Goal: Complete application form: Complete application form

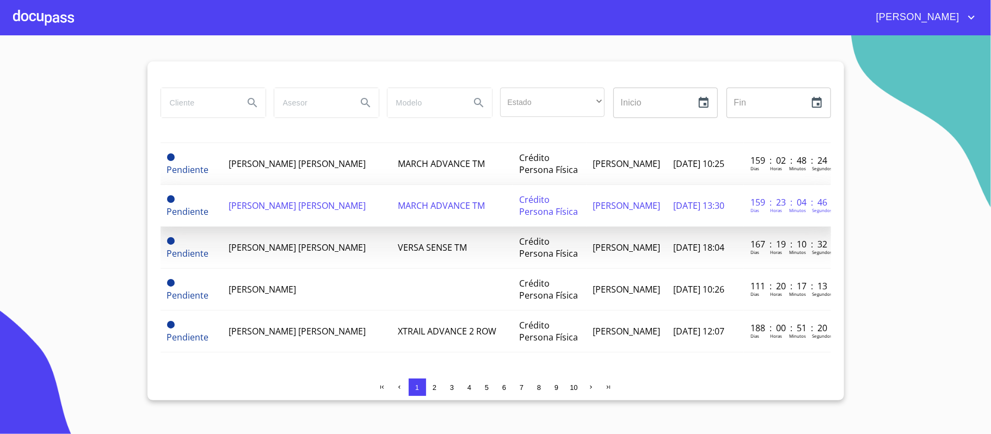
scroll to position [893, 0]
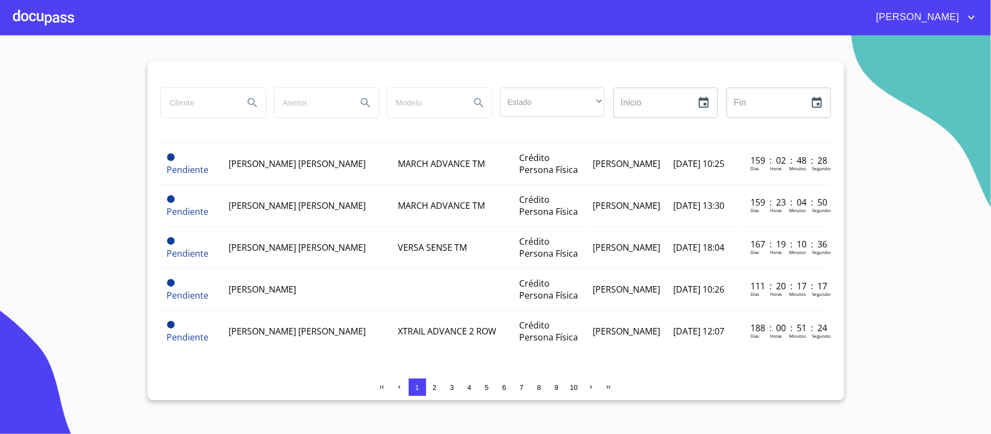
click at [434, 387] on span "2" at bounding box center [434, 388] width 4 height 8
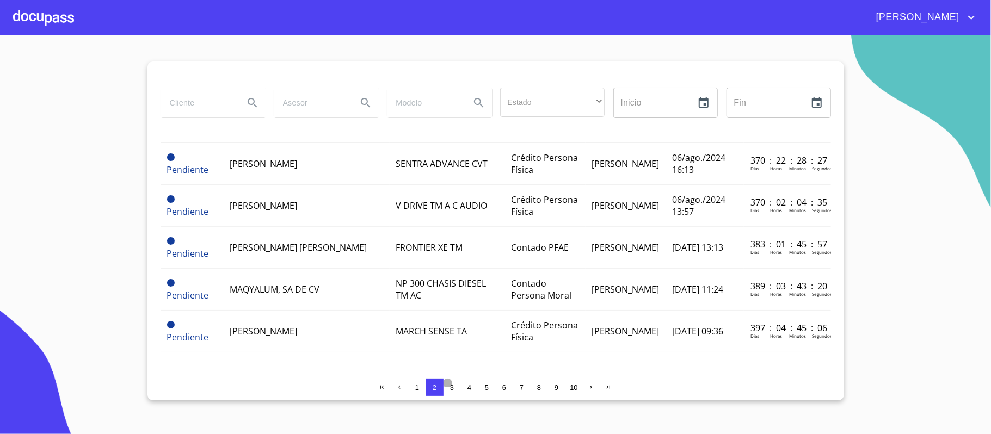
click at [452, 386] on span "3" at bounding box center [452, 388] width 4 height 8
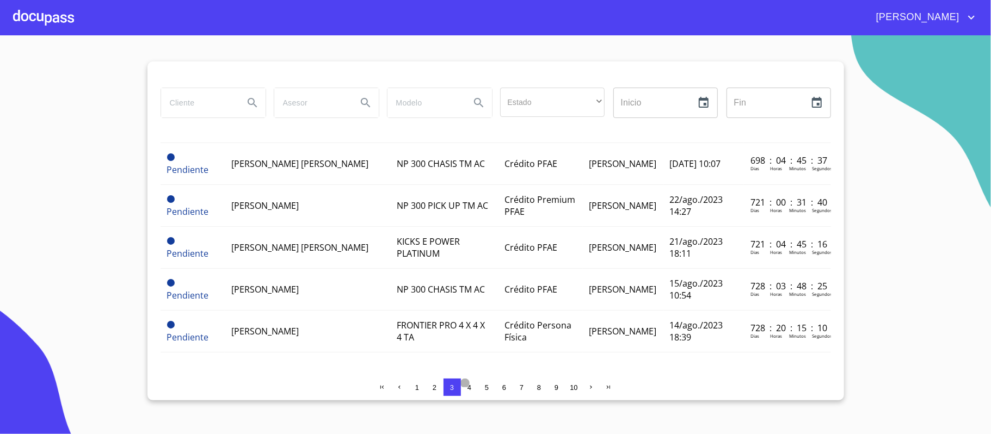
click at [470, 389] on span "4" at bounding box center [469, 388] width 4 height 8
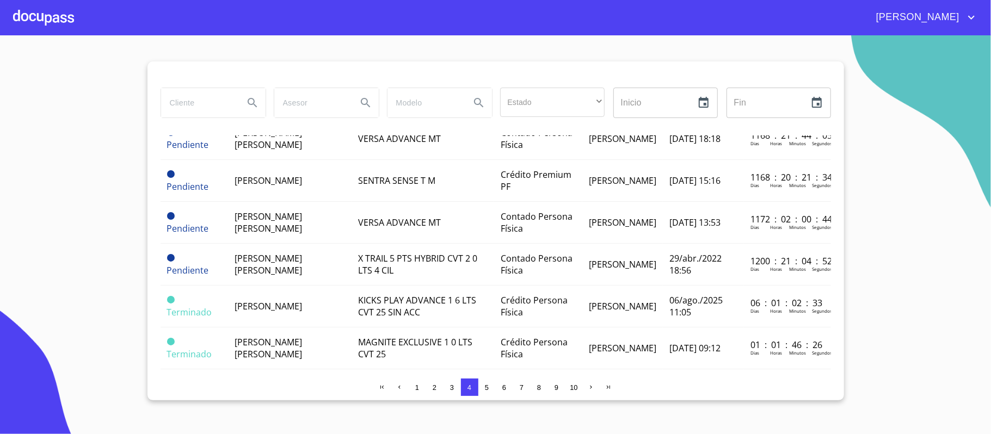
scroll to position [747, 0]
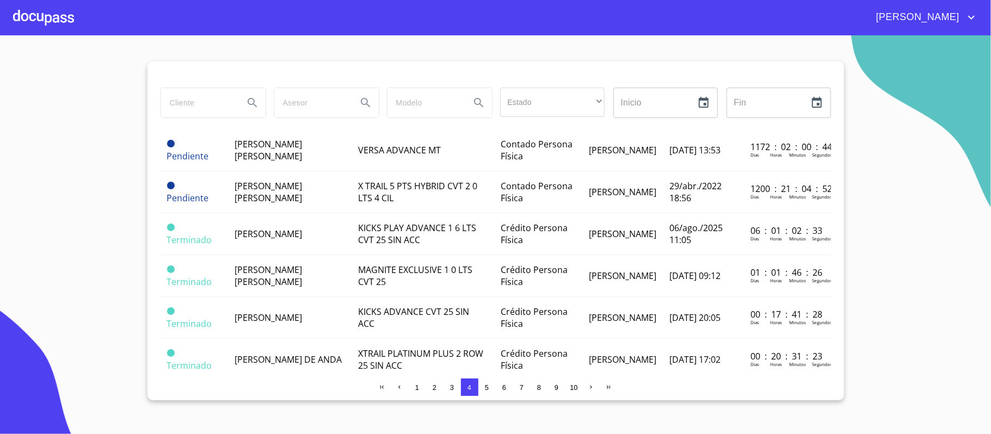
click at [296, 240] on span "[PERSON_NAME]" at bounding box center [267, 234] width 67 height 12
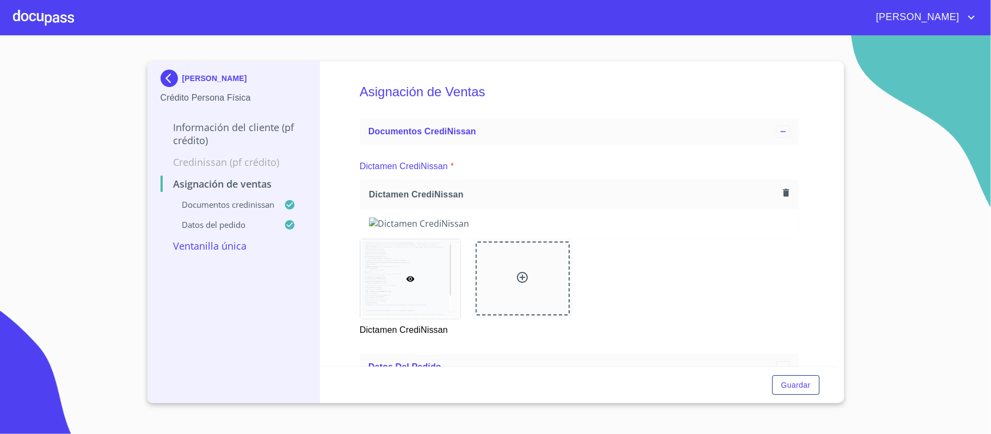
click at [23, 22] on div at bounding box center [43, 17] width 61 height 35
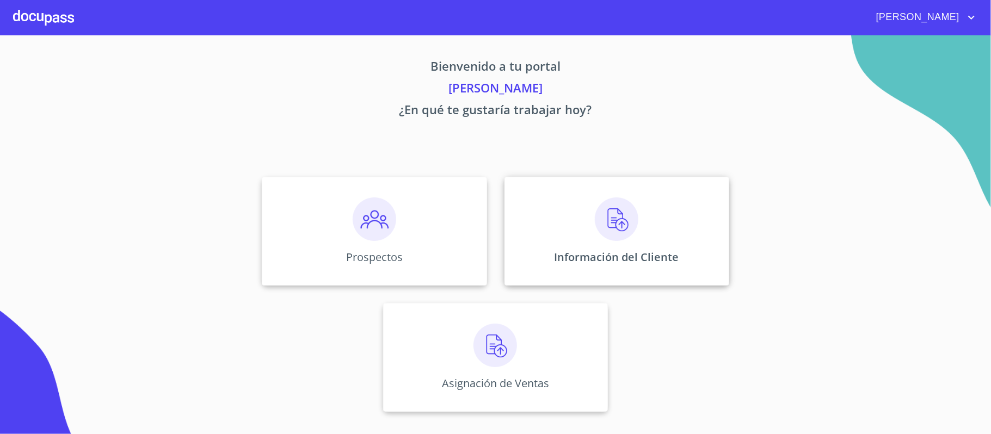
click at [621, 227] on img at bounding box center [617, 219] width 44 height 44
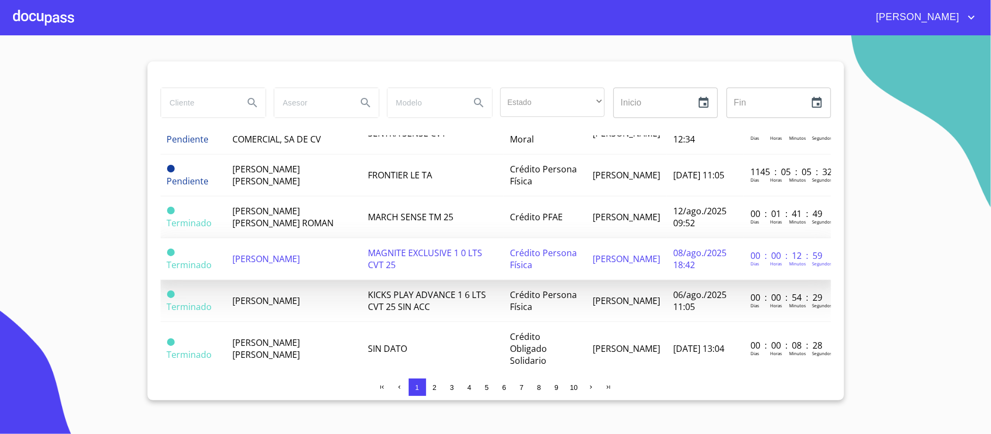
scroll to position [725, 0]
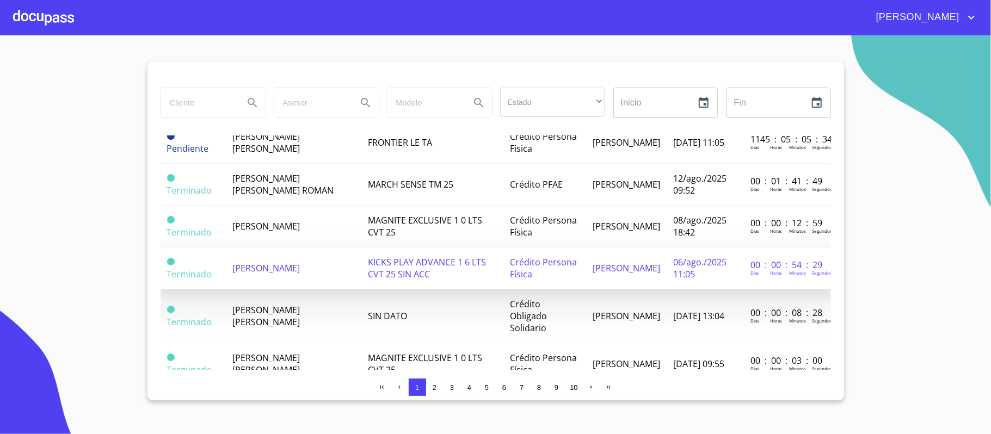
click at [267, 266] on td "[PERSON_NAME]" at bounding box center [294, 269] width 136 height 42
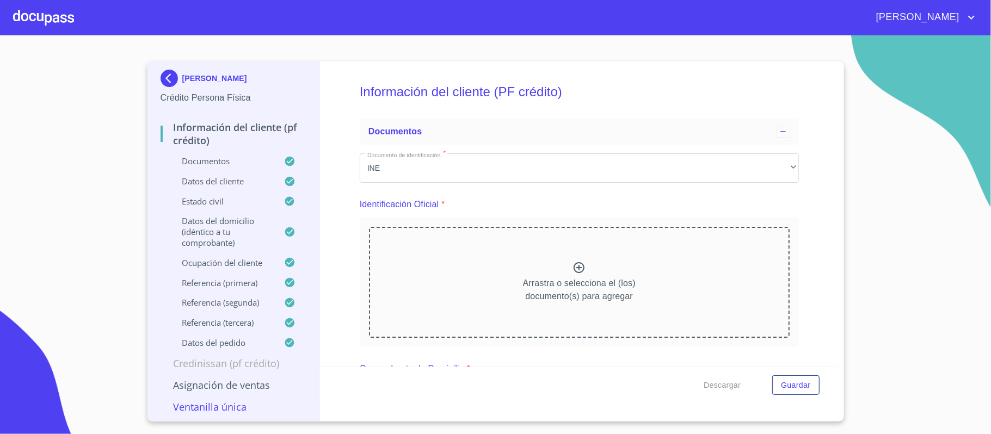
click at [812, 171] on div "Información del cliente (PF crédito) Documentos Documento de identificación.   …" at bounding box center [579, 213] width 518 height 305
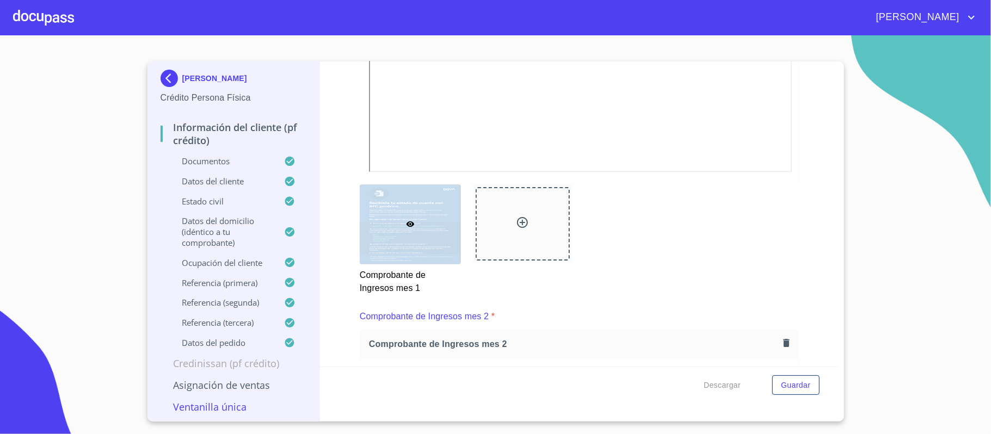
scroll to position [2984, 0]
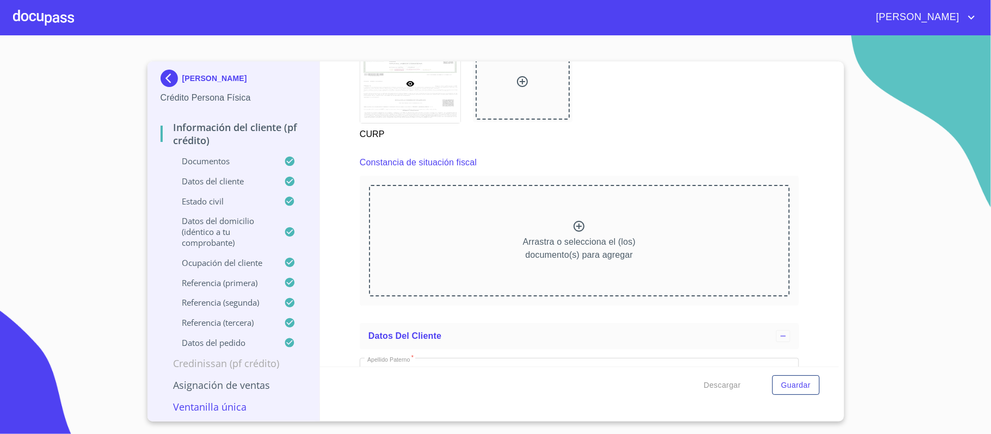
click at [619, 121] on div "CURP" at bounding box center [579, 92] width 452 height 111
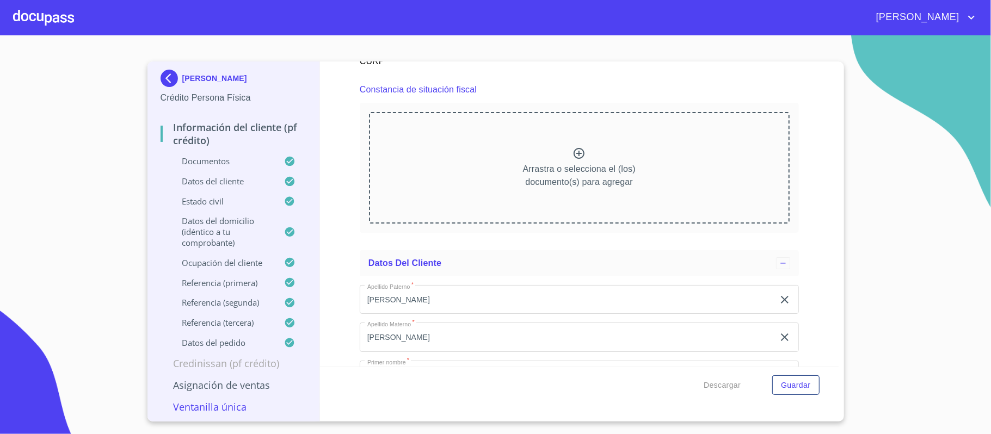
click at [335, 281] on div "Información del cliente (PF crédito) Documentos Documento de identificación.   …" at bounding box center [579, 213] width 518 height 305
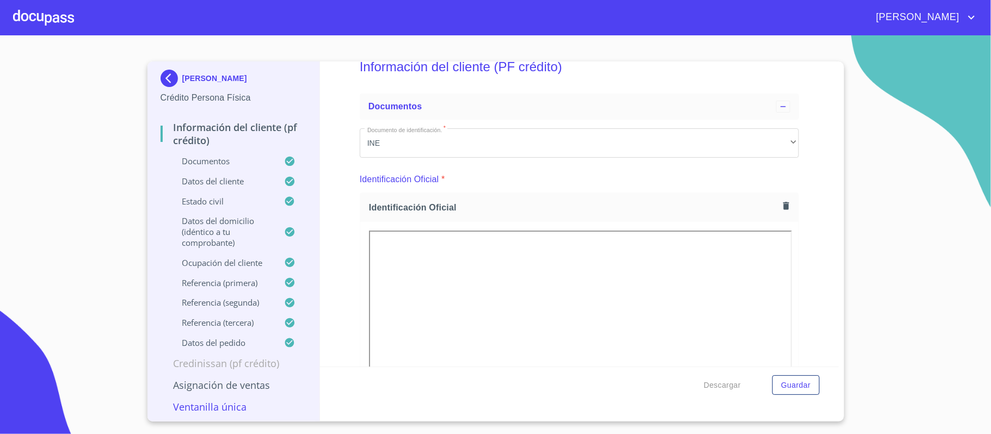
scroll to position [0, 0]
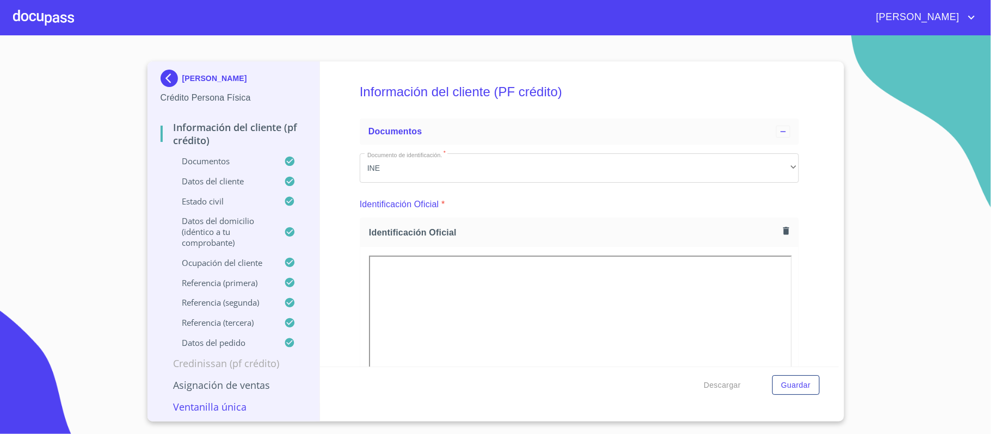
click at [808, 96] on div "Información del cliente (PF crédito) Documentos Documento de identificación.   …" at bounding box center [579, 213] width 518 height 305
click at [803, 214] on div "Información del cliente (PF crédito) Documentos Documento de identificación.   …" at bounding box center [579, 213] width 518 height 305
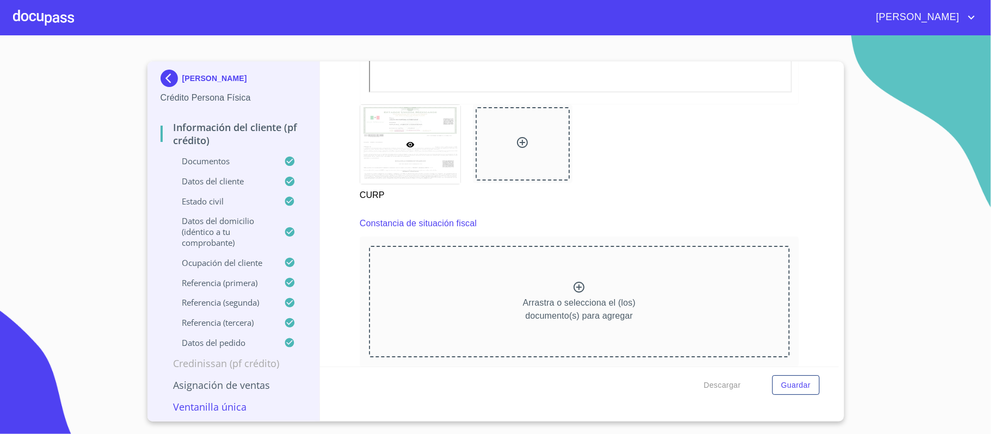
scroll to position [3046, 0]
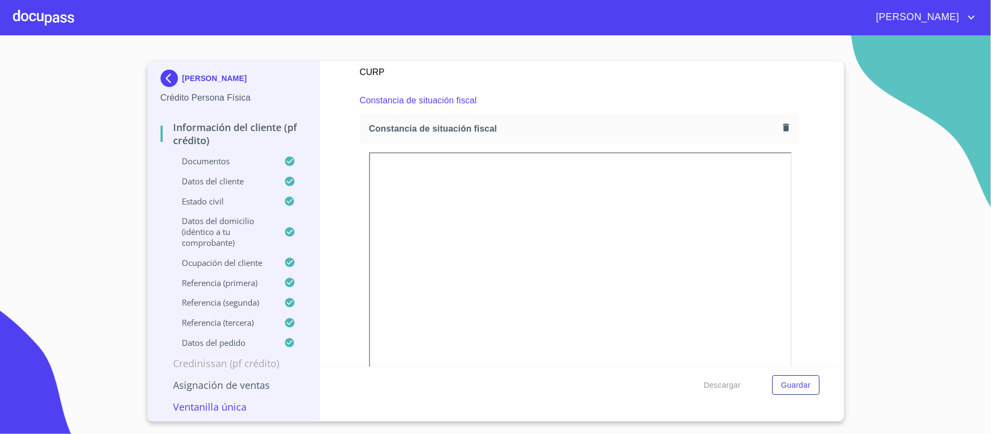
click at [816, 327] on div "Información del cliente (PF crédito) Documentos Documento de identificación.   …" at bounding box center [579, 213] width 518 height 305
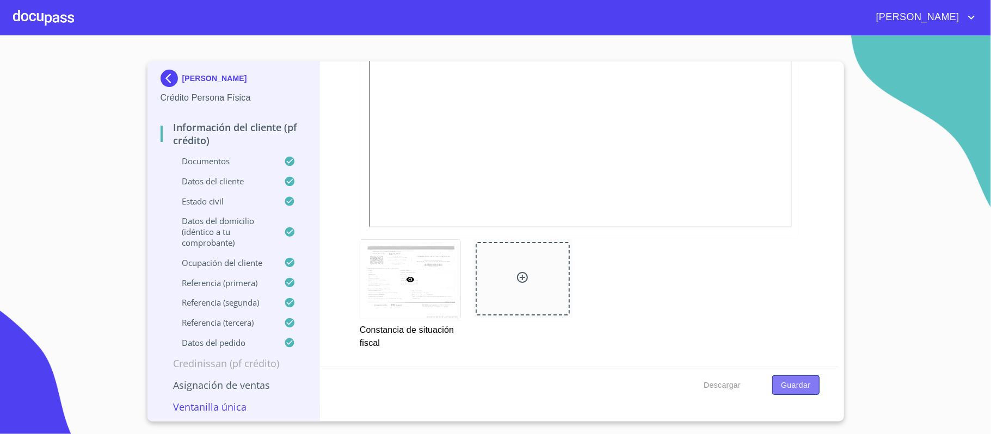
click at [793, 384] on span "Guardar" at bounding box center [795, 386] width 29 height 14
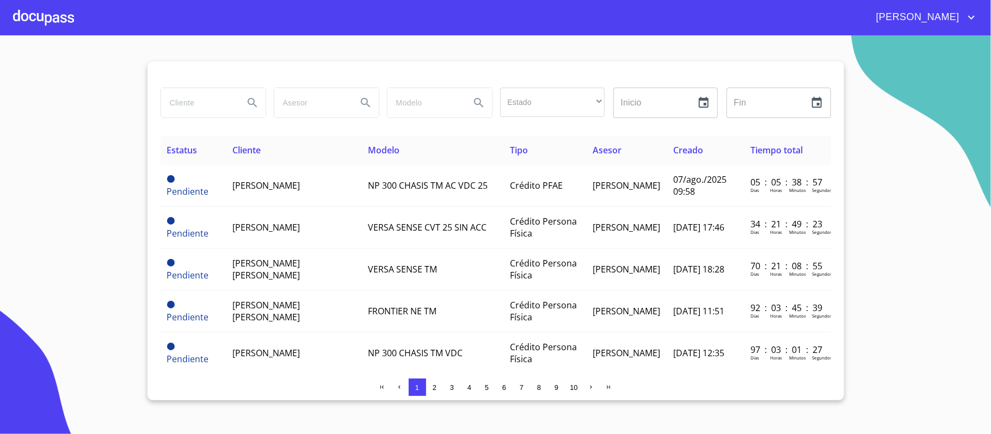
click at [27, 10] on div at bounding box center [43, 17] width 61 height 35
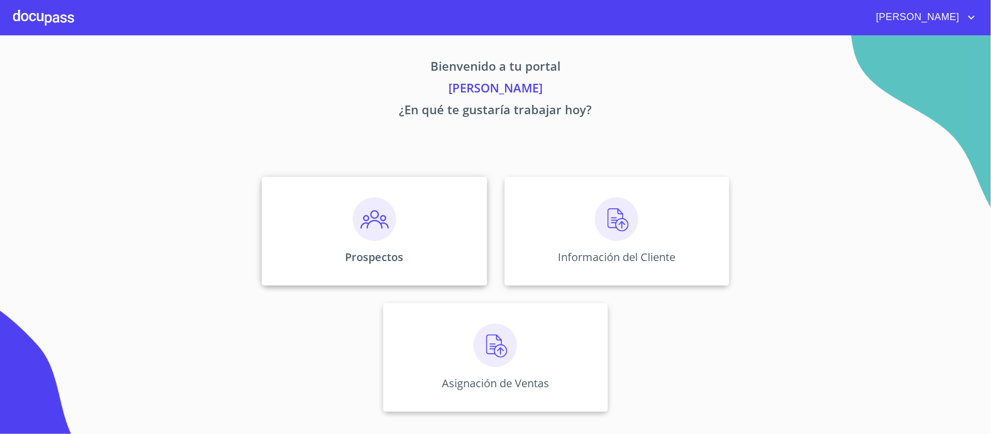
click at [368, 225] on img at bounding box center [375, 219] width 44 height 44
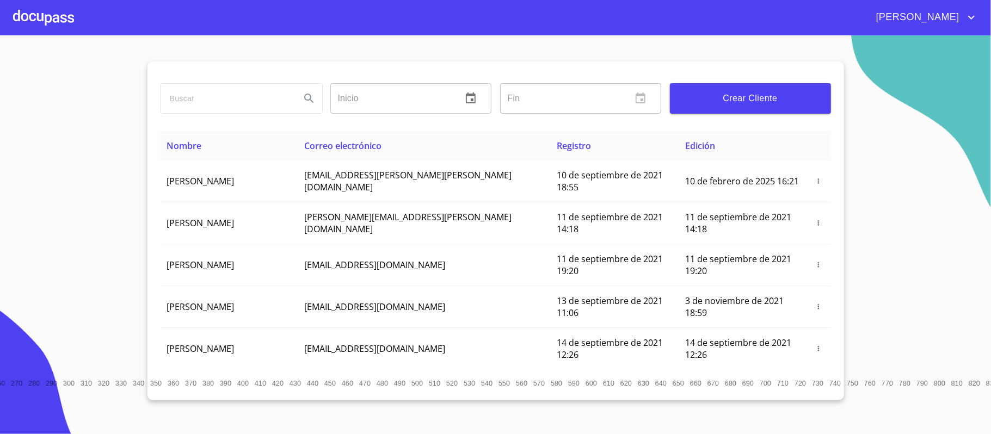
click at [756, 101] on span "Crear Cliente" at bounding box center [750, 98] width 144 height 15
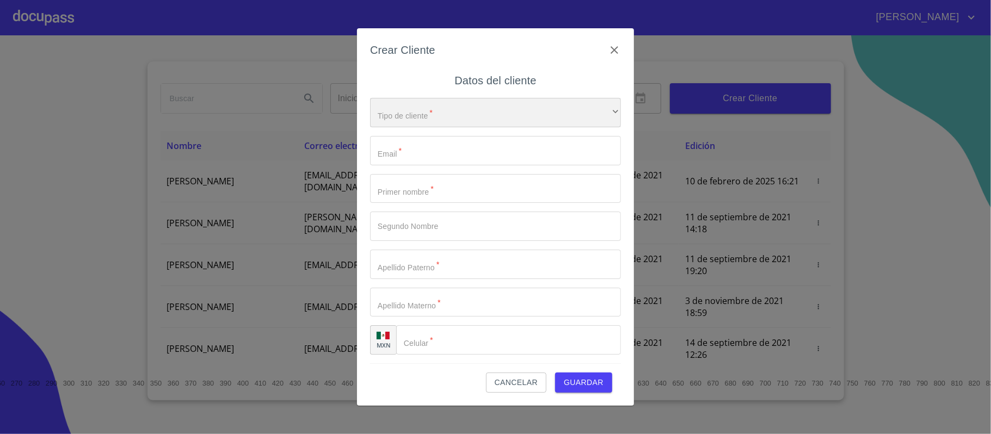
click at [514, 112] on div "​" at bounding box center [495, 112] width 251 height 29
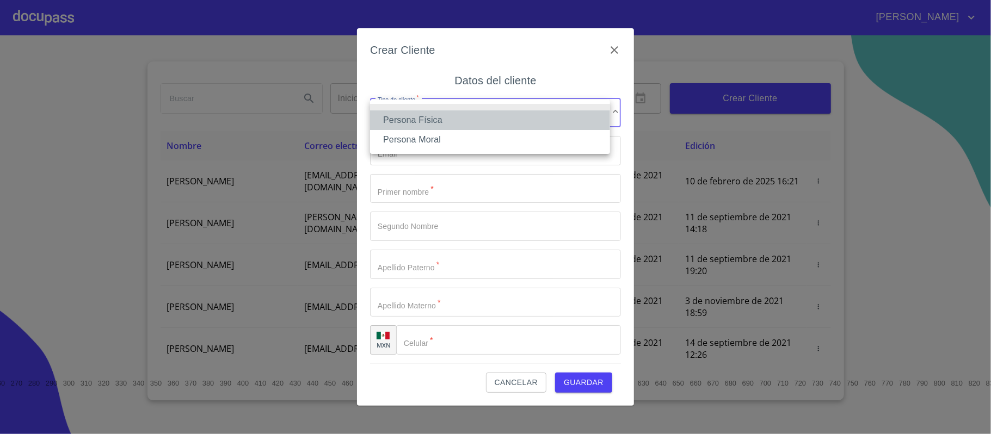
click at [449, 122] on li "Persona Física" at bounding box center [490, 120] width 240 height 20
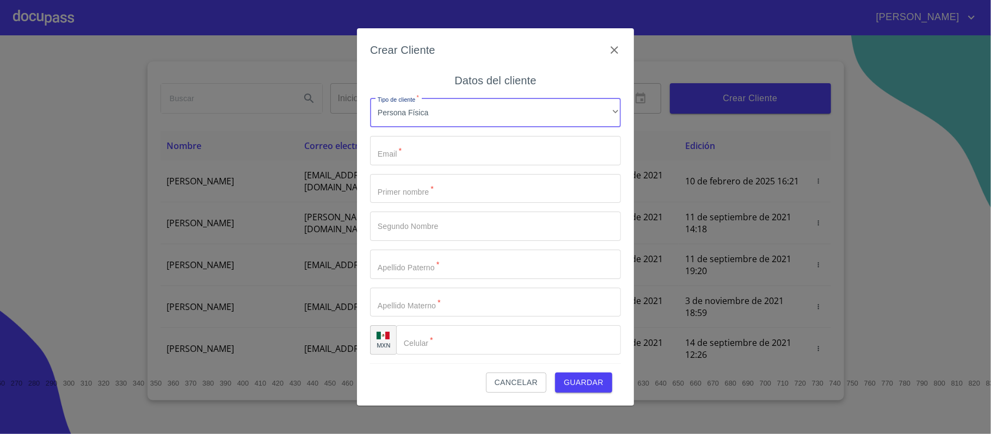
click at [438, 151] on input "Tipo de cliente   *" at bounding box center [495, 150] width 251 height 29
paste input "[PERSON_NAME][EMAIL_ADDRESS][PERSON_NAME][DOMAIN_NAME]"
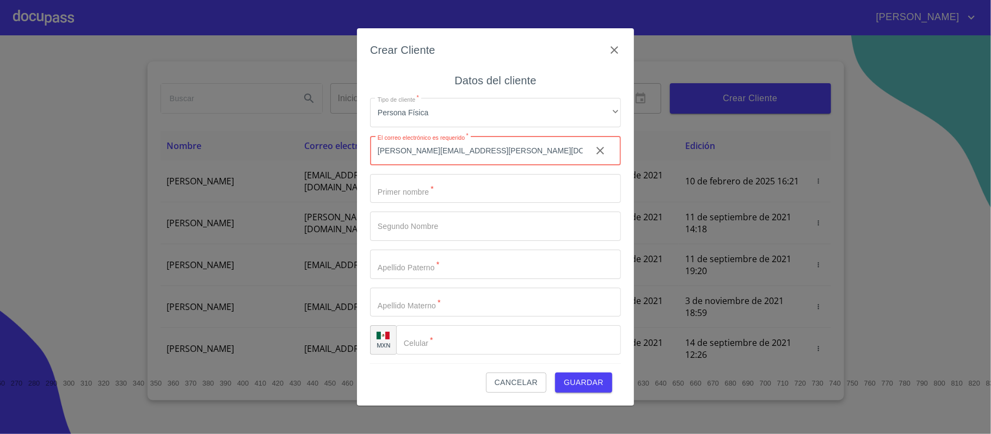
type input "[PERSON_NAME][EMAIL_ADDRESS][PERSON_NAME][DOMAIN_NAME]"
click at [452, 190] on input "Tipo de cliente   *" at bounding box center [495, 188] width 251 height 29
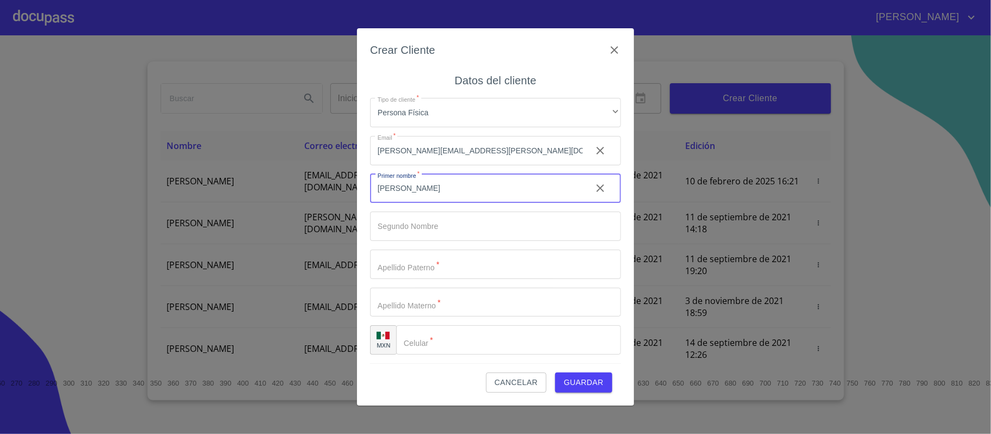
type input "[PERSON_NAME]"
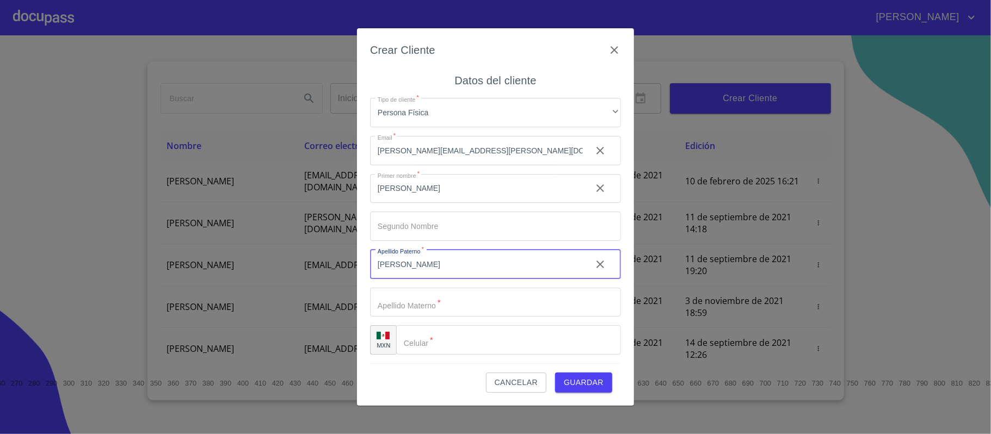
type input "[PERSON_NAME]"
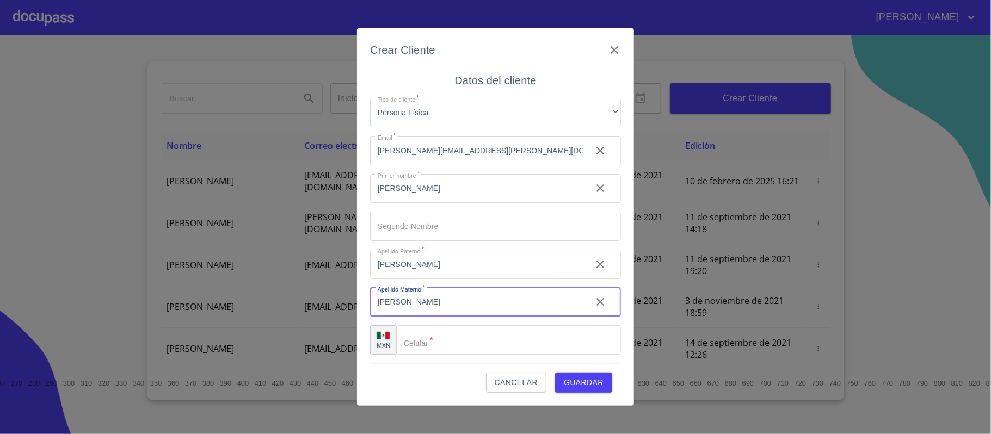
type input "[PERSON_NAME]"
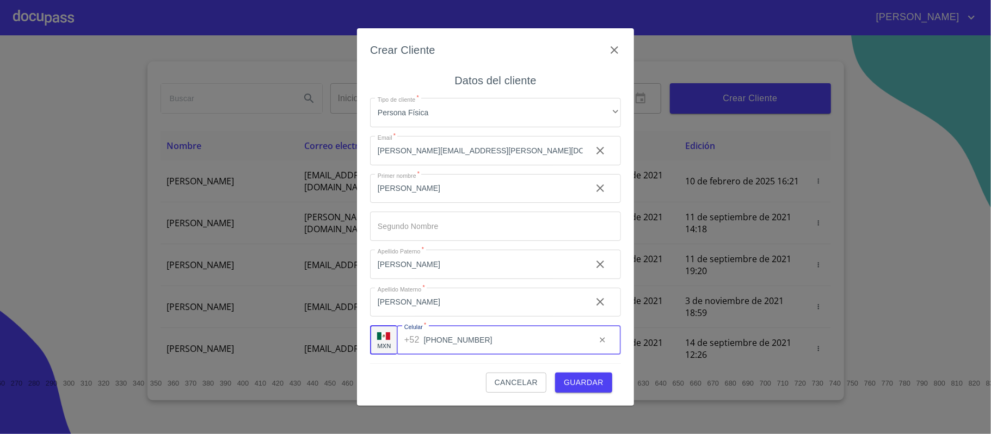
type input "[PHONE_NUMBER]"
click at [588, 383] on span "Guardar" at bounding box center [584, 383] width 40 height 14
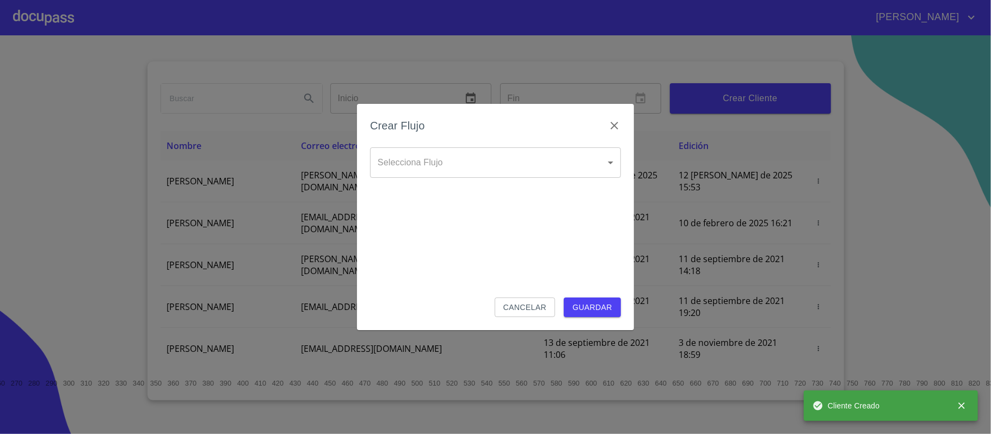
click at [460, 161] on body "[PERSON_NAME] ​ Fin ​ Crear Cliente Nombre Correo electrónico Registro Edición …" at bounding box center [495, 217] width 991 height 434
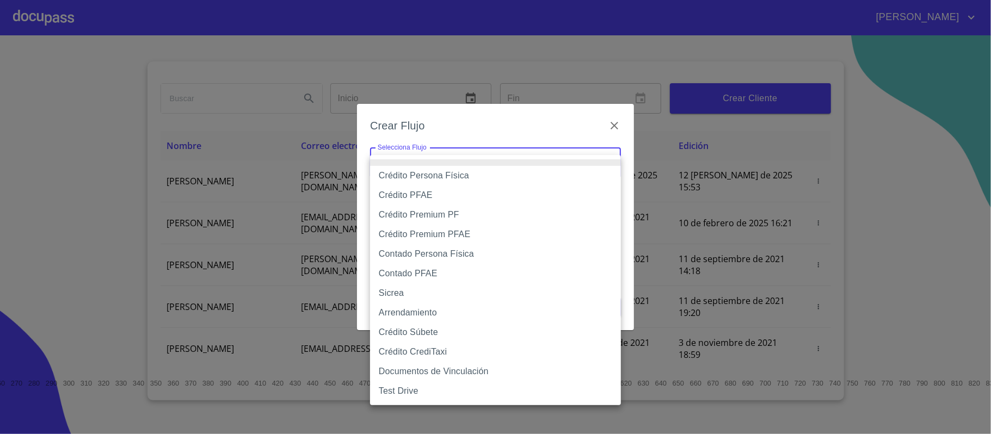
click at [420, 175] on li "Crédito Persona Física" at bounding box center [495, 176] width 251 height 20
type input "6009fb3c7d1714eb8809aa97"
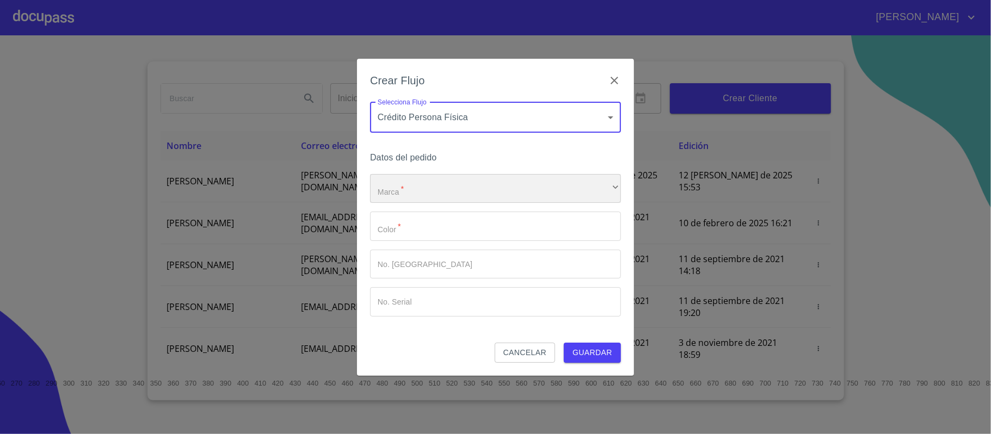
click at [417, 183] on div "​" at bounding box center [495, 188] width 251 height 29
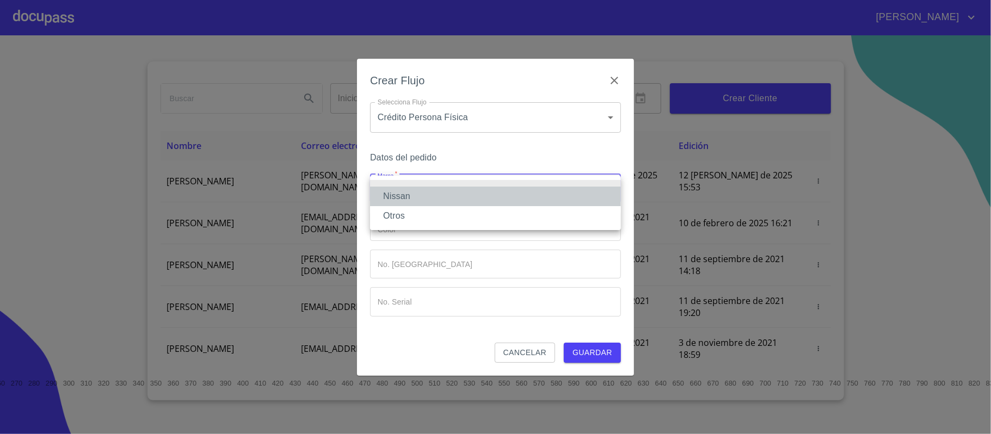
click at [408, 194] on li "Nissan" at bounding box center [495, 197] width 251 height 20
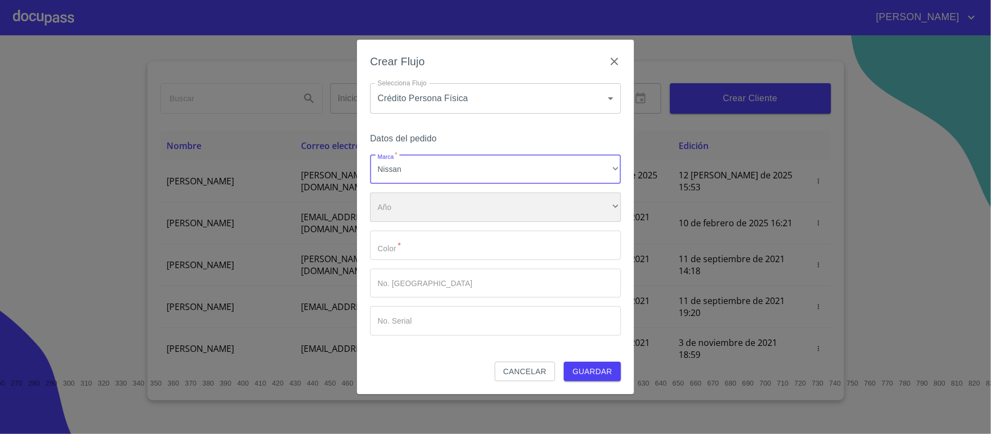
click at [407, 212] on div "​" at bounding box center [495, 207] width 251 height 29
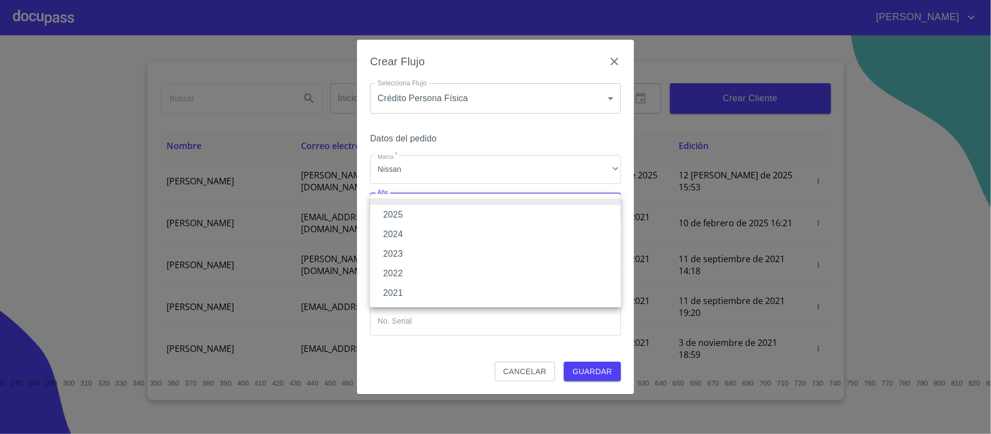
click at [407, 212] on li "2025" at bounding box center [495, 215] width 251 height 20
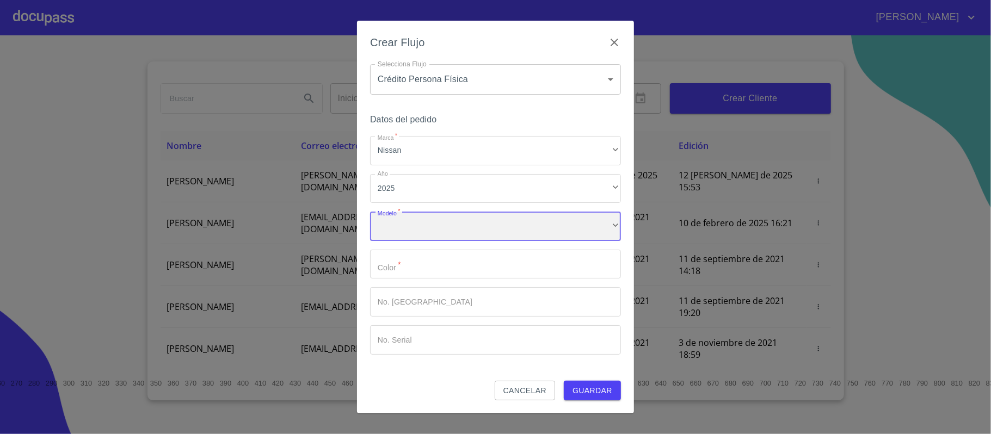
click at [408, 225] on div "​" at bounding box center [495, 226] width 251 height 29
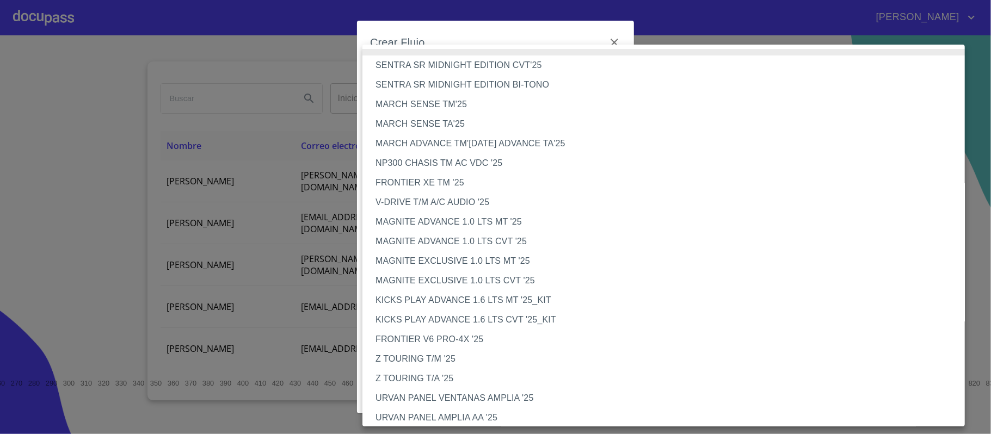
click at [434, 144] on li "MARCH ADVANCE TM'[DATE] ADVANCE TA'25" at bounding box center [668, 144] width 613 height 20
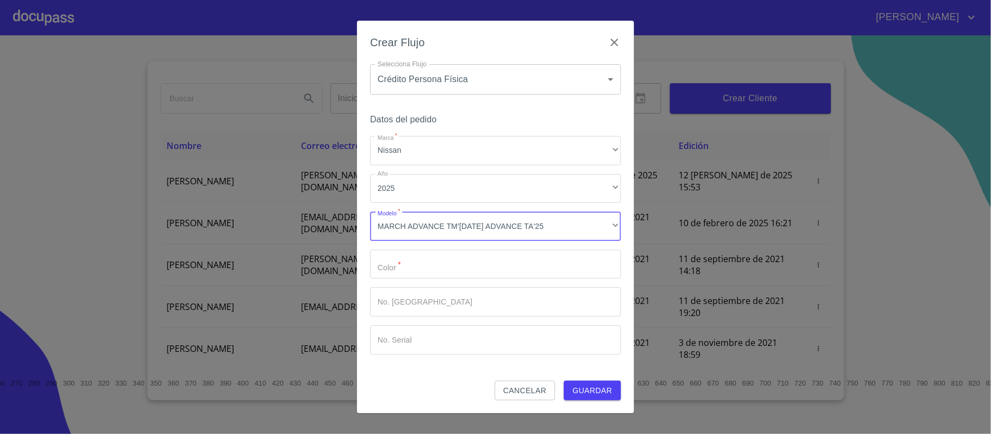
click at [437, 276] on input "Marca   *" at bounding box center [495, 264] width 251 height 29
type input "ROJO"
click at [586, 390] on span "Guardar" at bounding box center [592, 391] width 40 height 14
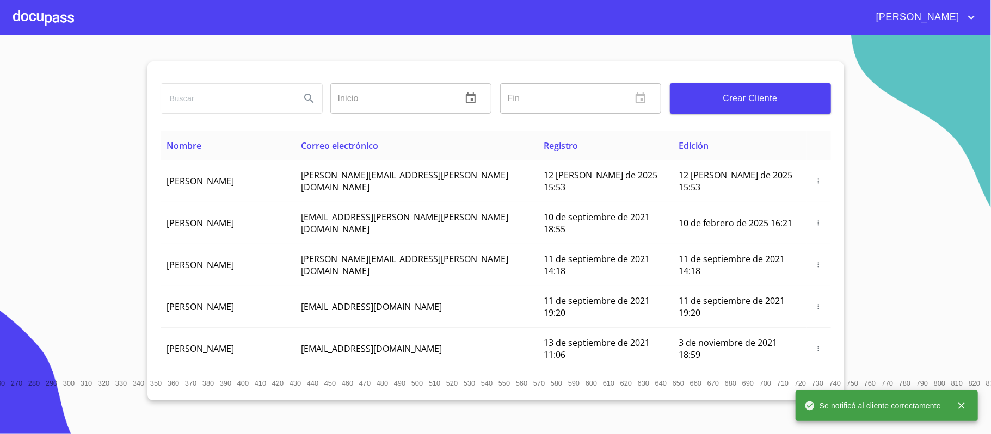
click at [30, 20] on div at bounding box center [43, 17] width 61 height 35
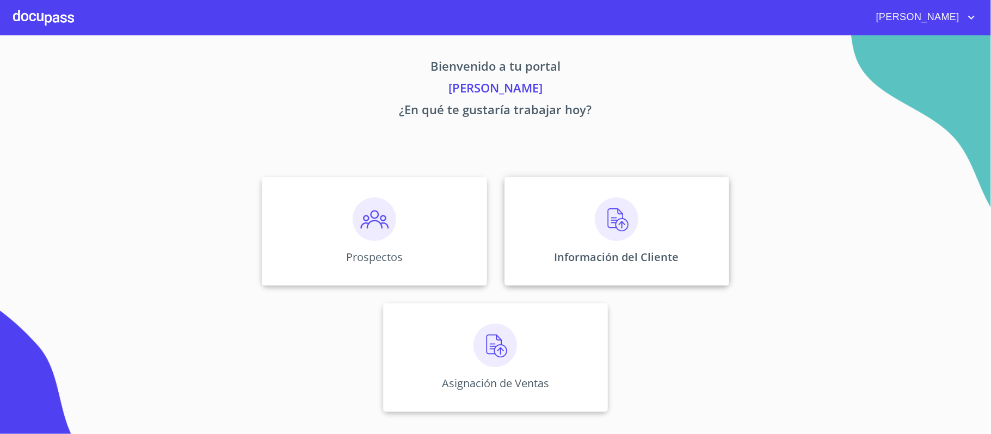
click at [599, 232] on img at bounding box center [617, 219] width 44 height 44
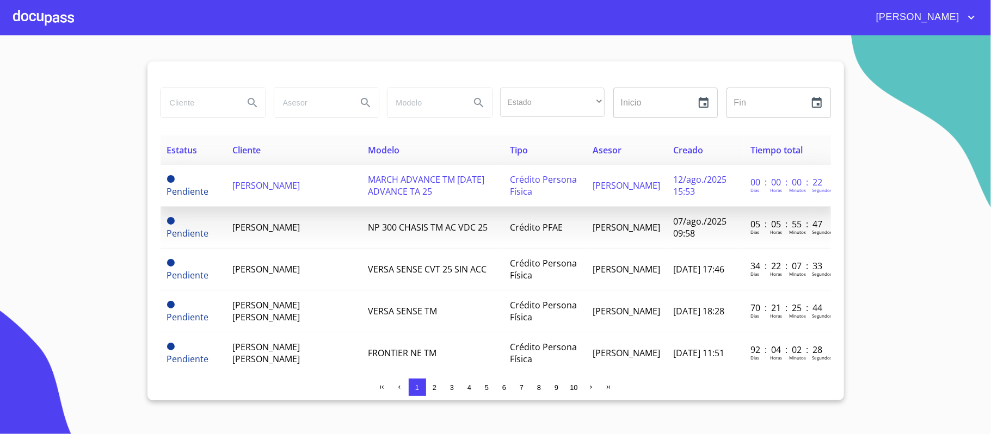
click at [259, 188] on span "[PERSON_NAME]" at bounding box center [265, 186] width 67 height 12
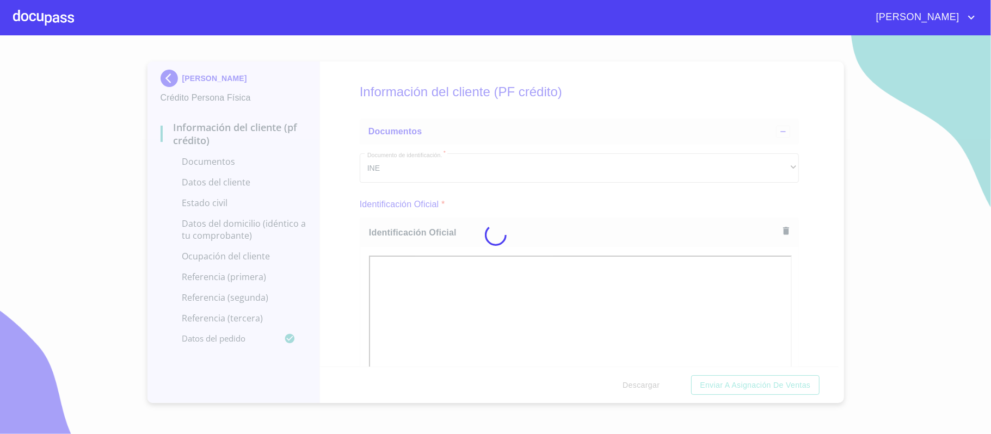
click at [808, 216] on div at bounding box center [495, 234] width 991 height 399
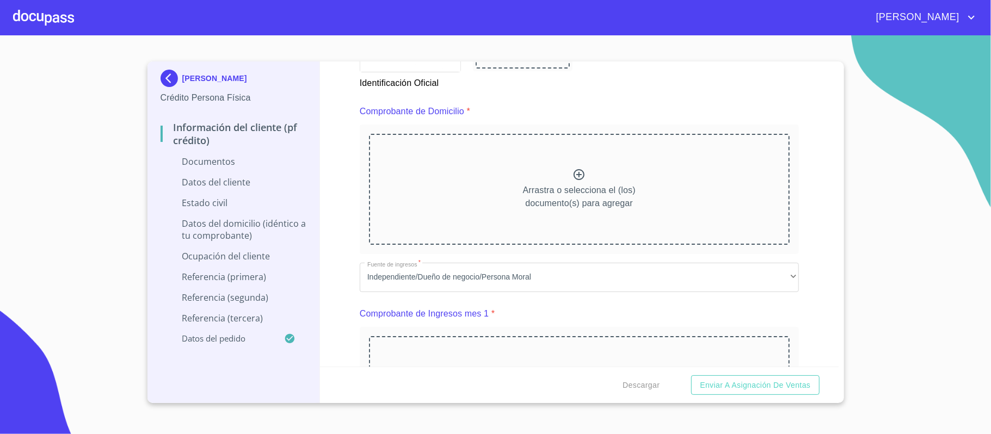
scroll to position [580, 0]
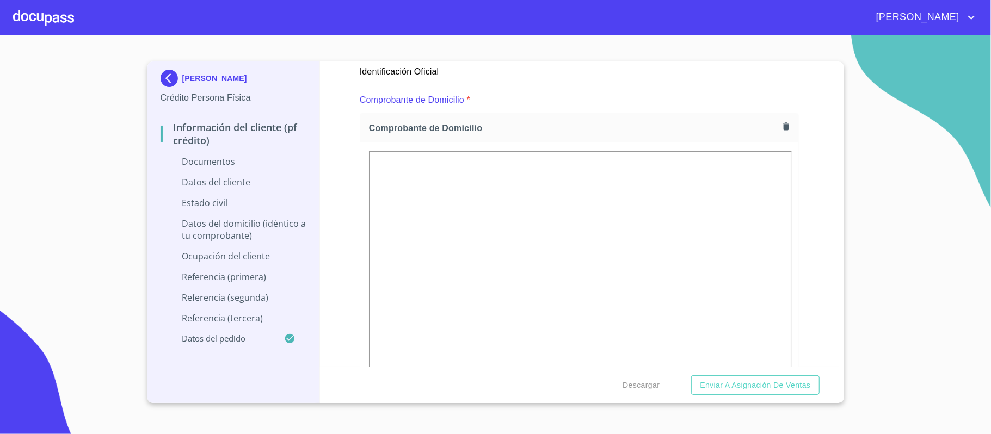
click at [818, 236] on div "Información del cliente (PF crédito) Documentos Documento de identificación.   …" at bounding box center [579, 213] width 518 height 305
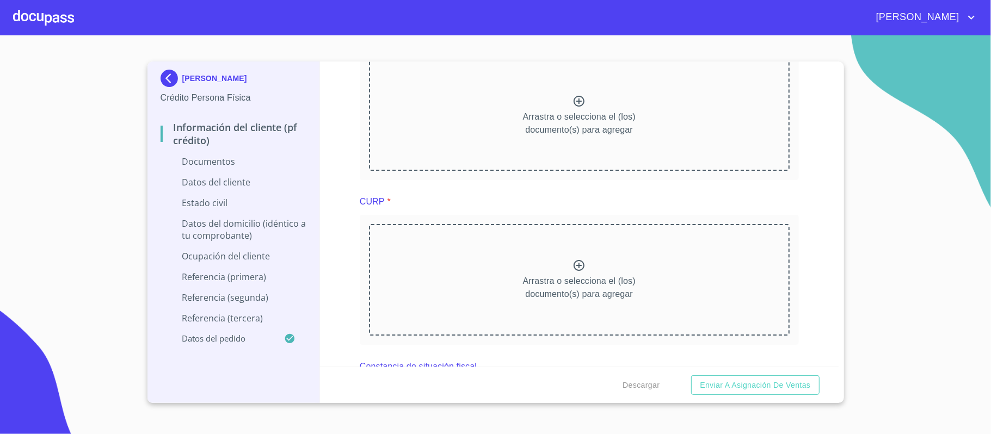
scroll to position [1523, 0]
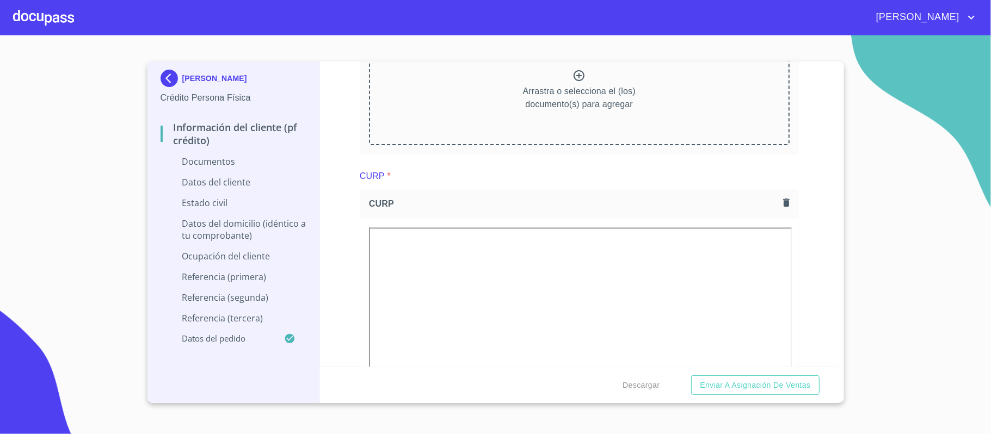
click at [804, 276] on div "Información del cliente (PF crédito) Documentos Documento de identificación.   …" at bounding box center [579, 213] width 518 height 305
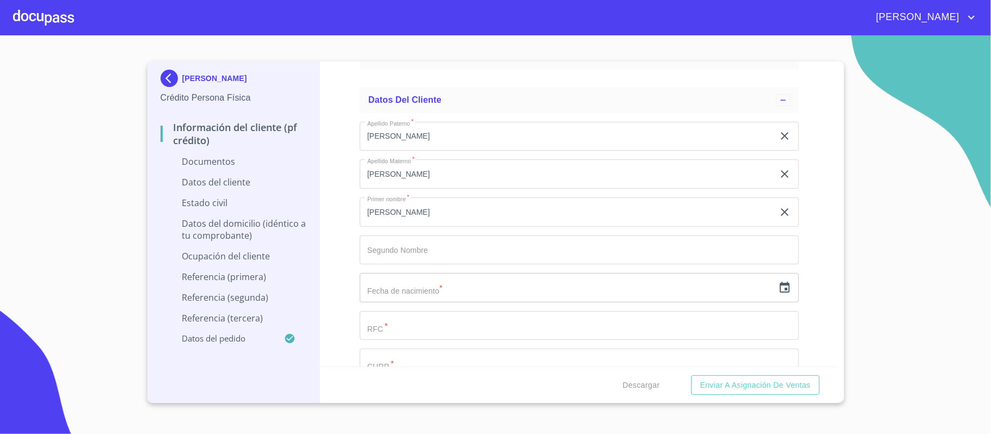
scroll to position [2321, 0]
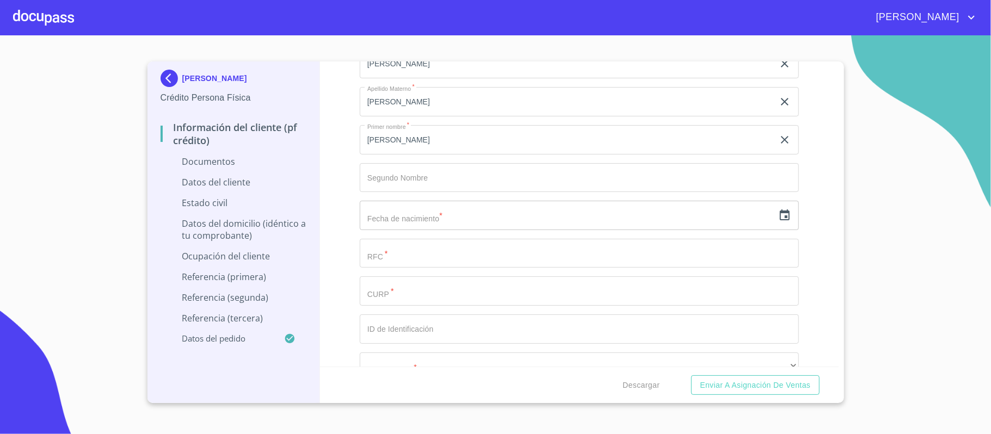
click at [375, 214] on input "text" at bounding box center [567, 215] width 414 height 29
click at [778, 217] on icon "button" at bounding box center [784, 215] width 13 height 13
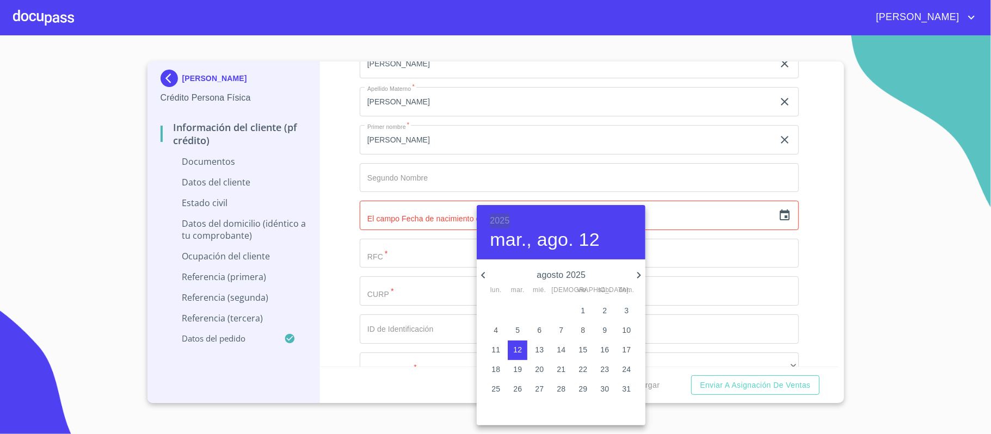
click at [499, 222] on h6 "2025" at bounding box center [500, 220] width 20 height 15
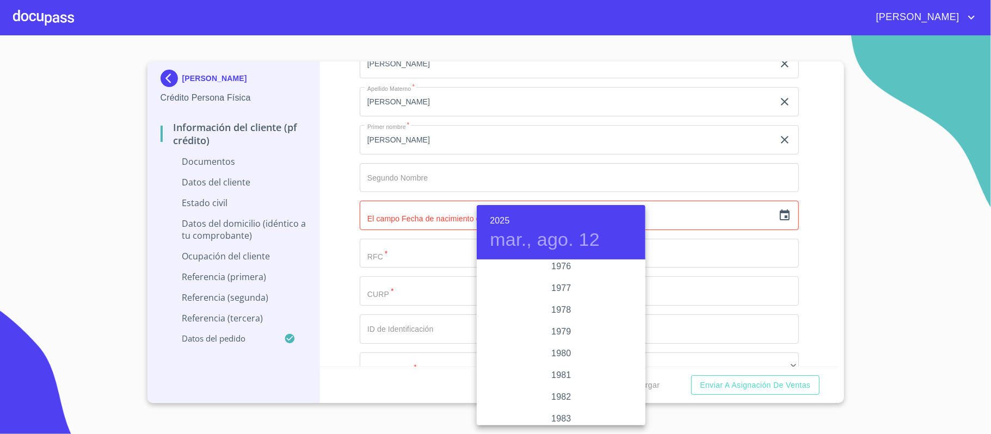
scroll to position [973, 0]
click at [549, 367] on div "1974" at bounding box center [561, 365] width 169 height 22
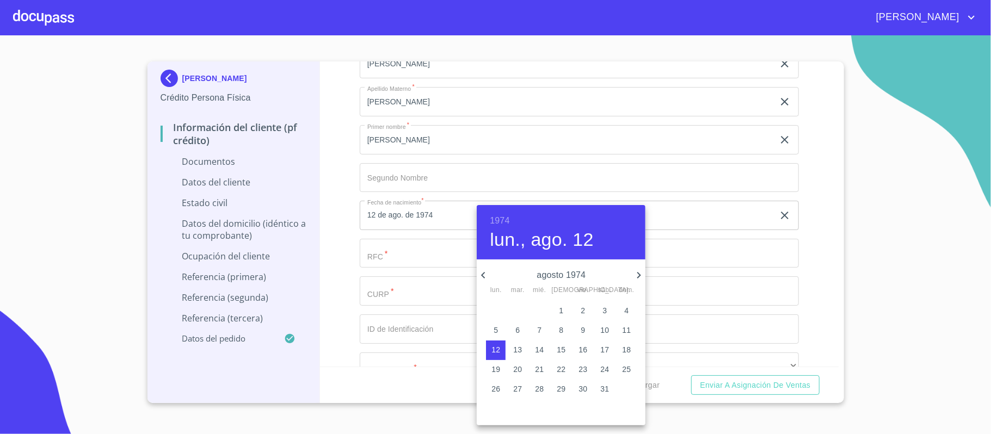
click at [636, 273] on icon "button" at bounding box center [638, 275] width 13 height 13
click at [559, 350] on p "14" at bounding box center [561, 349] width 9 height 11
type input "14 de nov. de 1974"
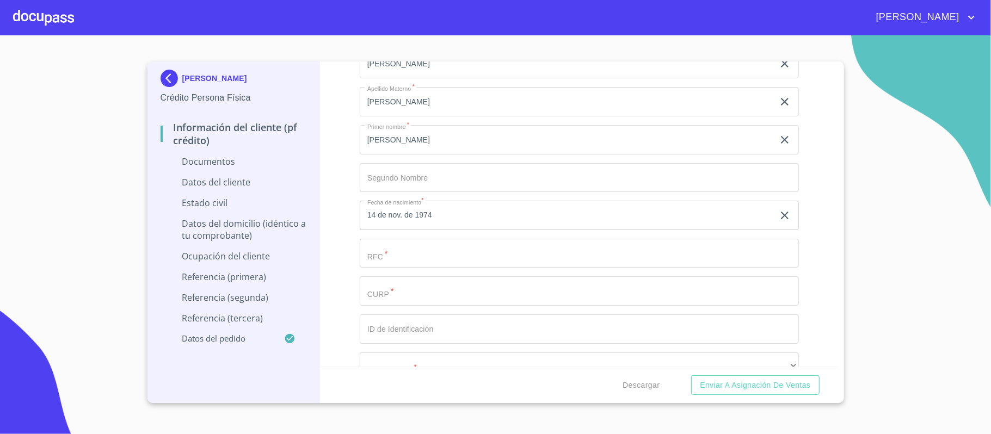
click at [407, 79] on input "Documento de identificación.   *" at bounding box center [567, 64] width 414 height 29
type input "MURM741114AM7"
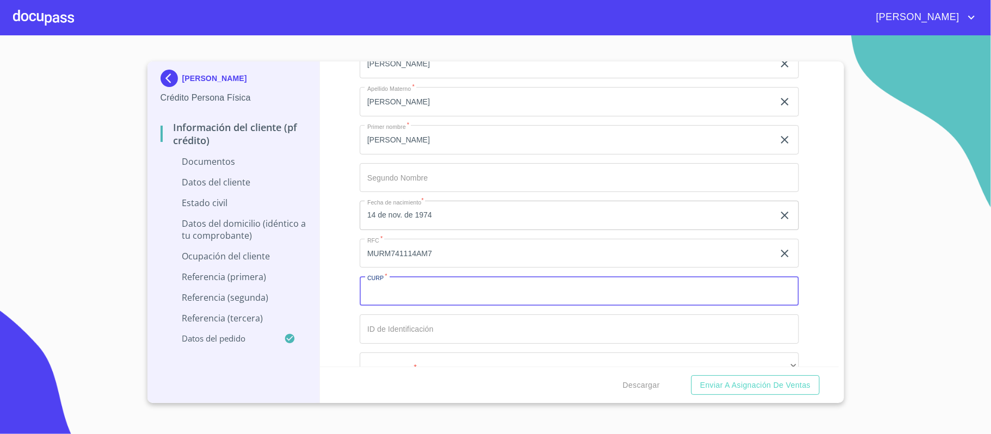
click at [397, 286] on input "Documento de identificación.   *" at bounding box center [579, 290] width 439 height 29
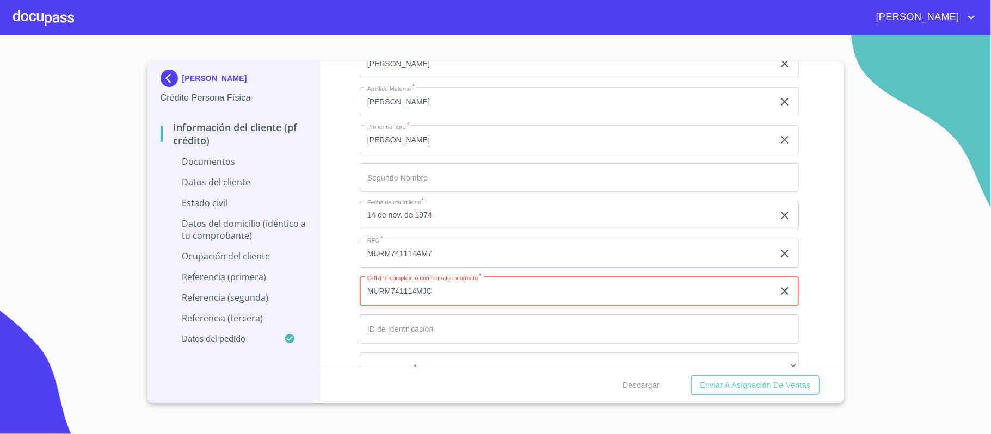
drag, startPoint x: 438, startPoint y: 292, endPoint x: 357, endPoint y: 294, distance: 81.1
click at [357, 294] on div "Información del cliente (PF crédito) Documentos Documento de identificación.   …" at bounding box center [579, 213] width 518 height 305
paste input "XDR03"
type input "MURM741114MJCXDR03"
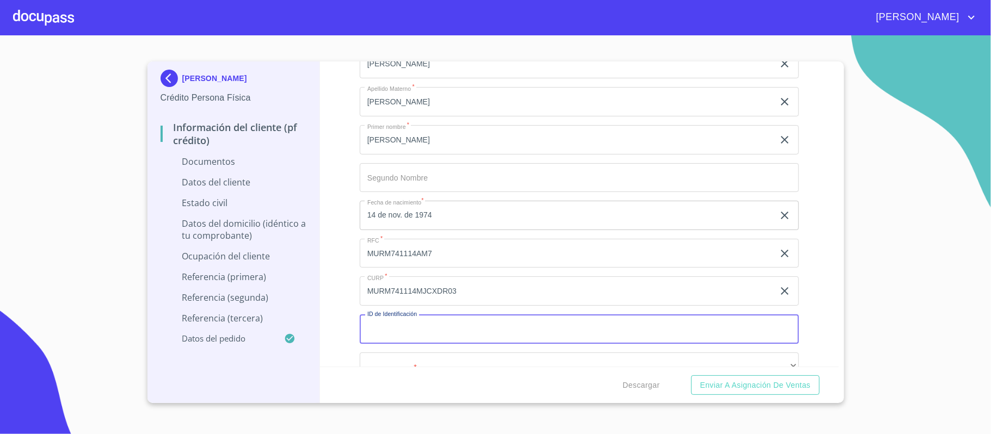
click at [375, 331] on input "Documento de identificación.   *" at bounding box center [579, 328] width 439 height 29
type input "1816090210"
click at [337, 283] on div "Información del cliente (PF crédito) Documentos Documento de identificación.   …" at bounding box center [579, 213] width 518 height 305
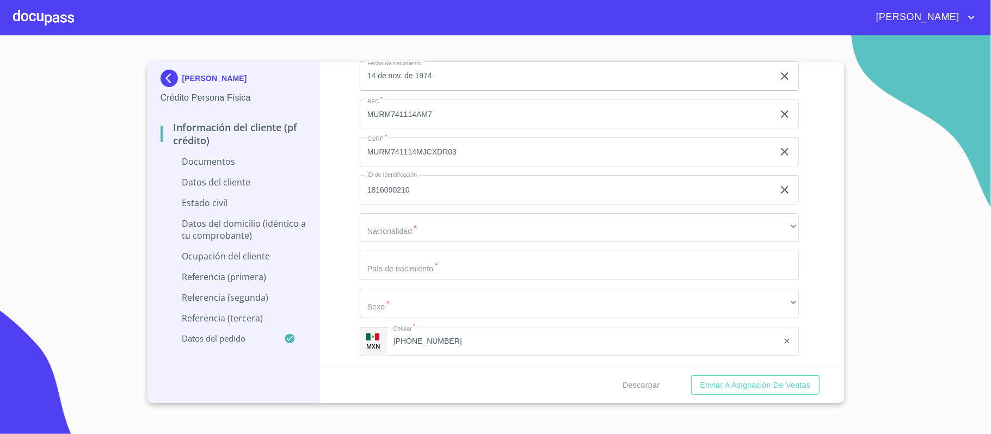
scroll to position [2466, 0]
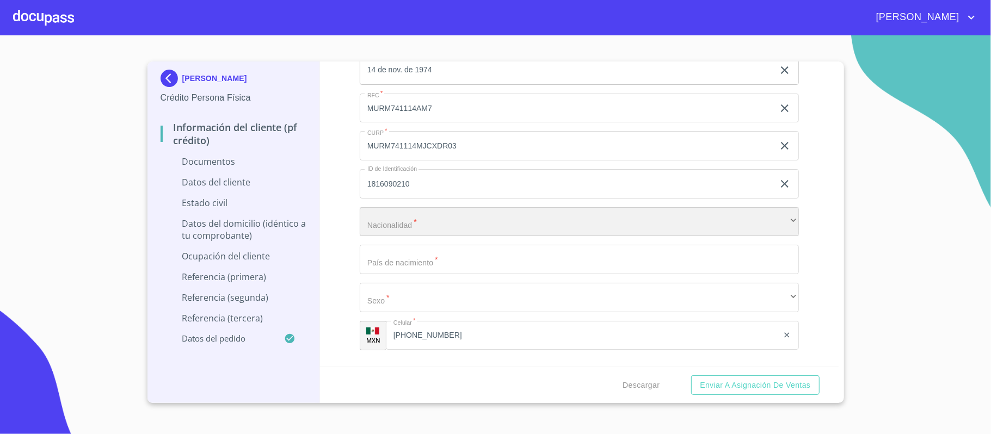
click at [369, 225] on div "​" at bounding box center [579, 221] width 439 height 29
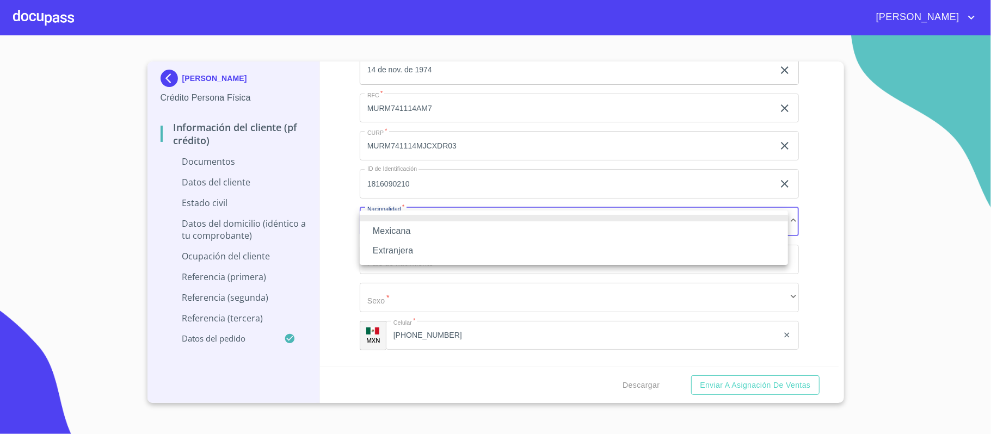
click at [388, 232] on li "Mexicana" at bounding box center [574, 231] width 428 height 20
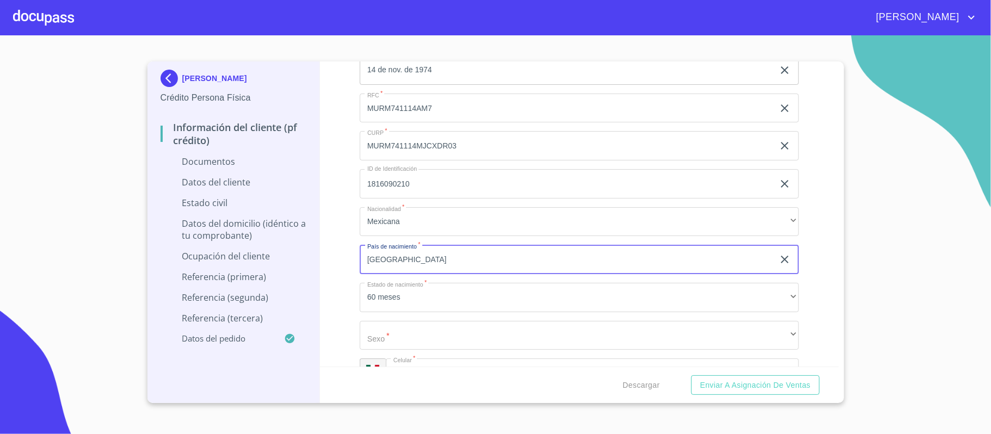
type input "[GEOGRAPHIC_DATA]"
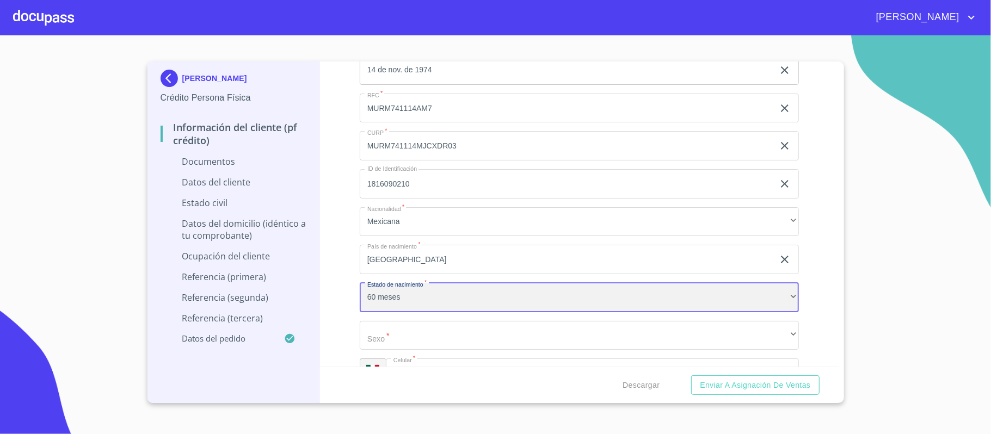
click at [412, 298] on div "60 meses" at bounding box center [579, 297] width 439 height 29
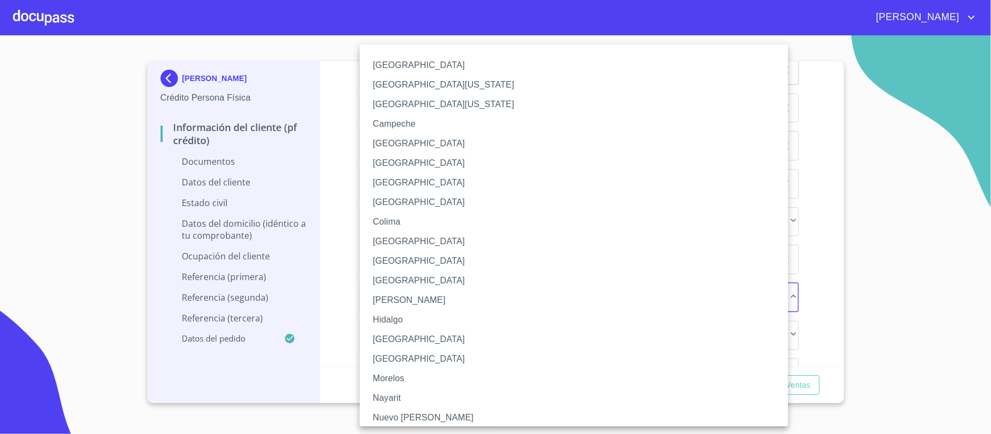
click at [391, 347] on li "[GEOGRAPHIC_DATA]" at bounding box center [579, 340] width 439 height 20
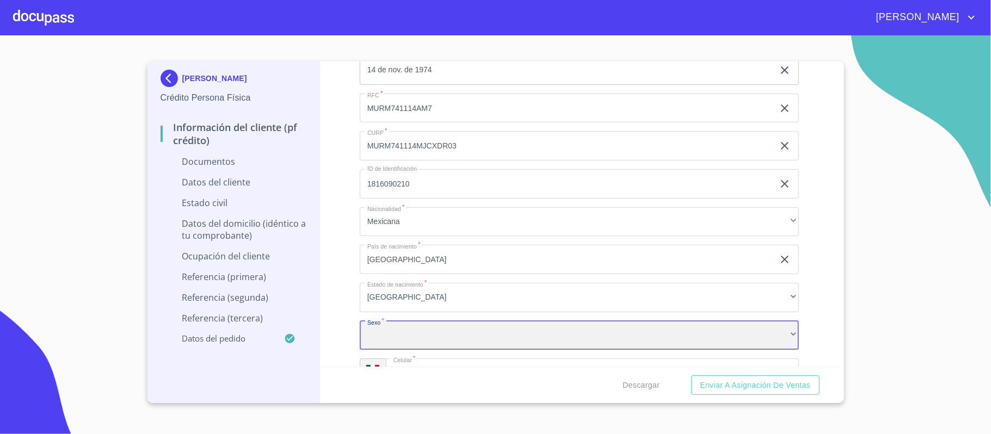
click at [386, 333] on div "​" at bounding box center [579, 335] width 439 height 29
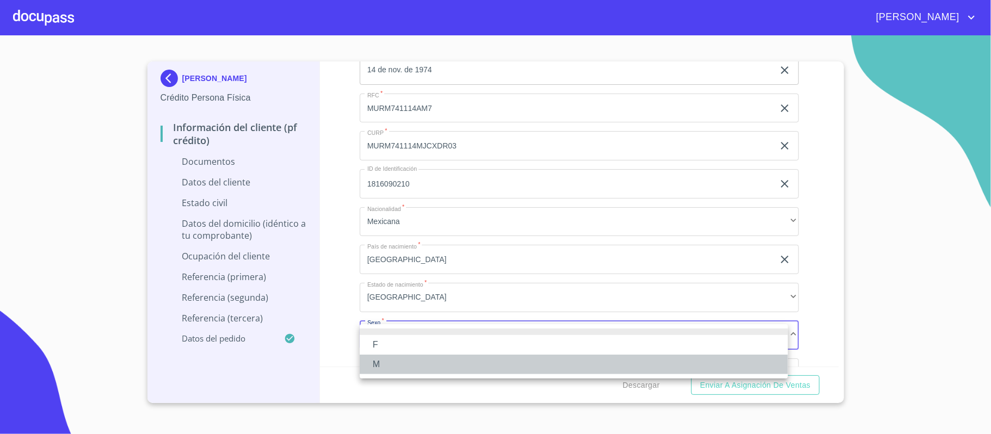
click at [391, 361] on li "M" at bounding box center [574, 365] width 428 height 20
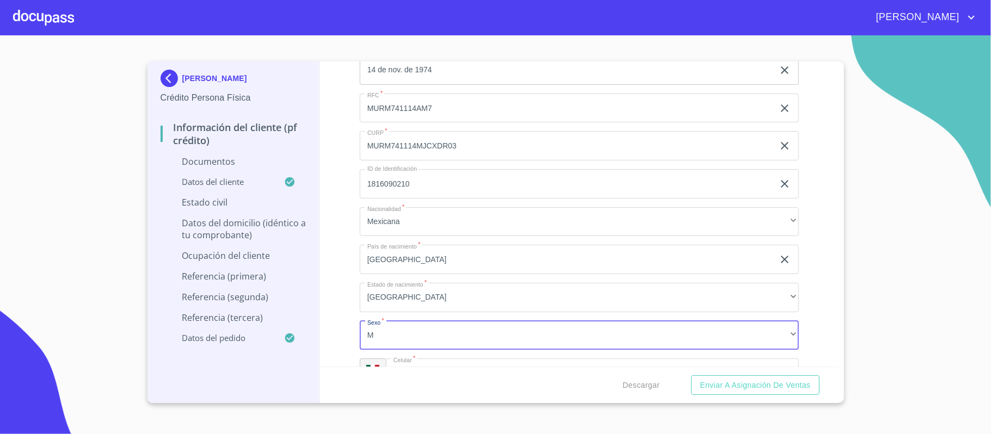
click at [335, 283] on div "Información del cliente (PF crédito) Documentos Documento de identificación.   …" at bounding box center [579, 213] width 518 height 305
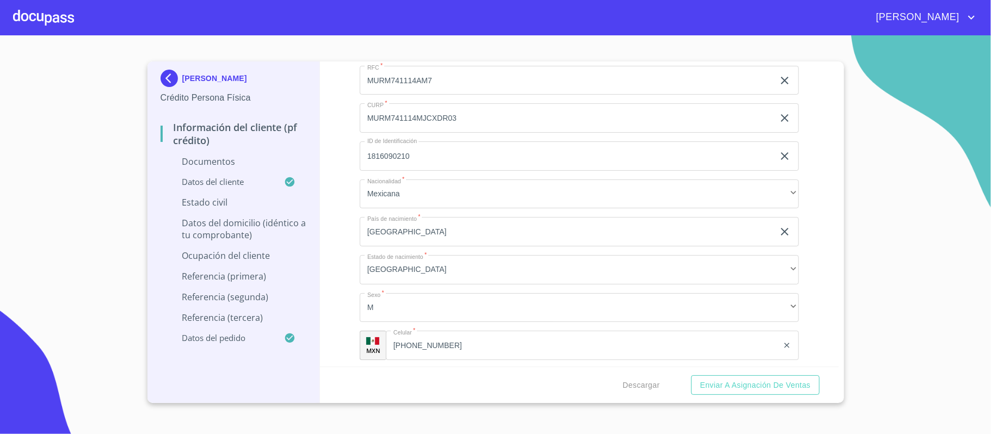
scroll to position [2538, 0]
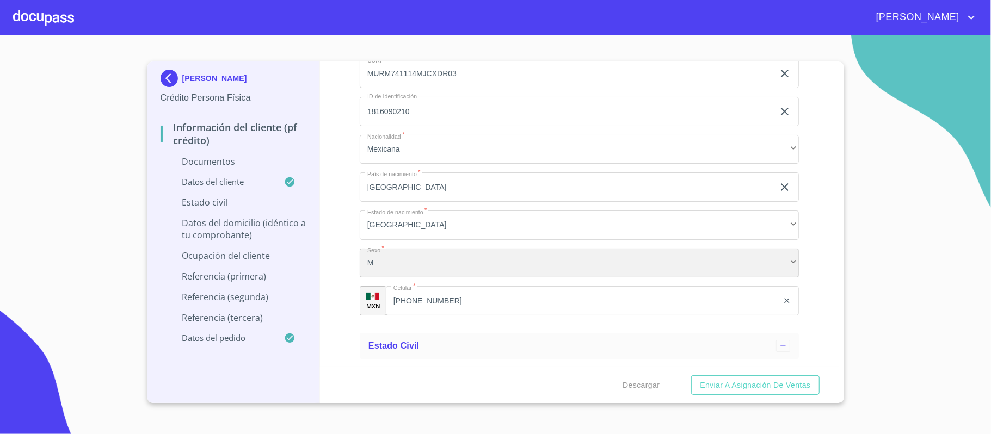
click at [373, 265] on div "M" at bounding box center [579, 263] width 439 height 29
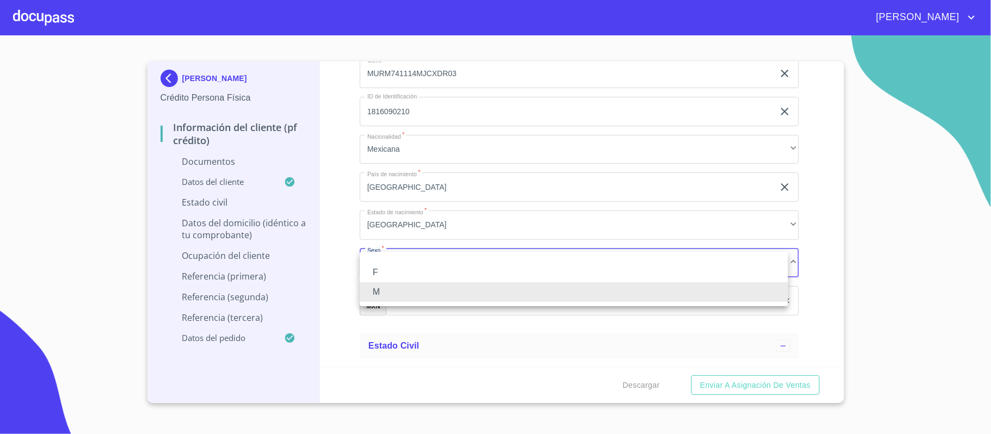
click at [379, 273] on li "F" at bounding box center [574, 273] width 428 height 20
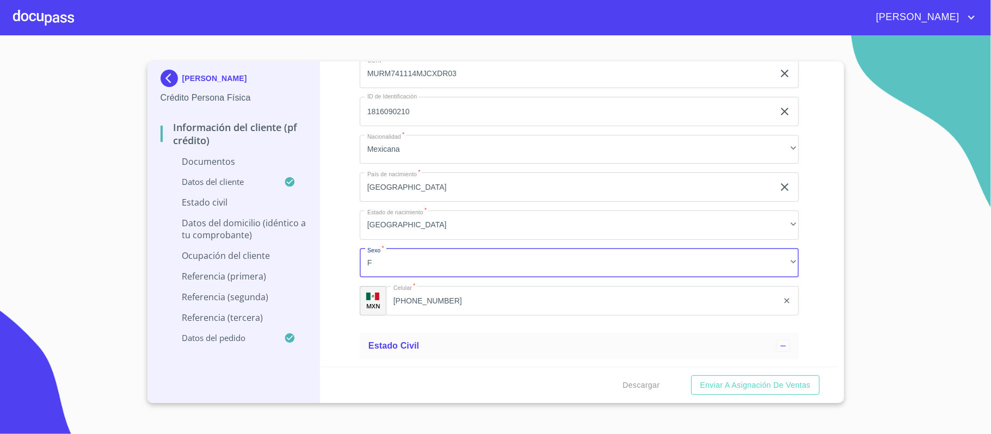
click at [340, 264] on div "Información del cliente (PF crédito) Documentos Documento de identificación.   …" at bounding box center [579, 213] width 518 height 305
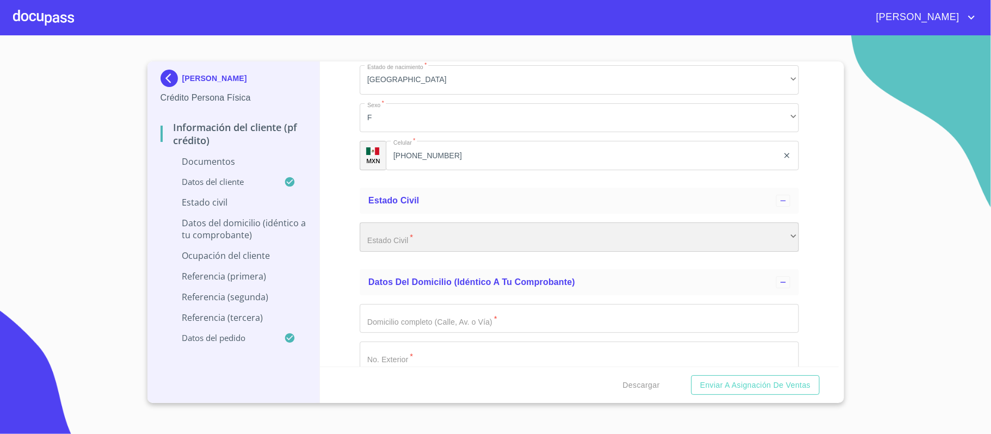
click at [386, 243] on div "​" at bounding box center [579, 236] width 439 height 29
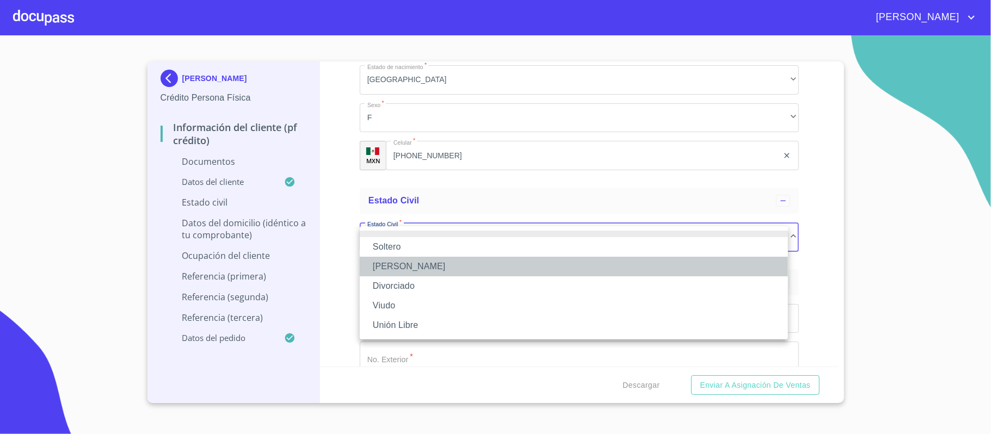
click at [389, 264] on li "[PERSON_NAME]" at bounding box center [574, 267] width 428 height 20
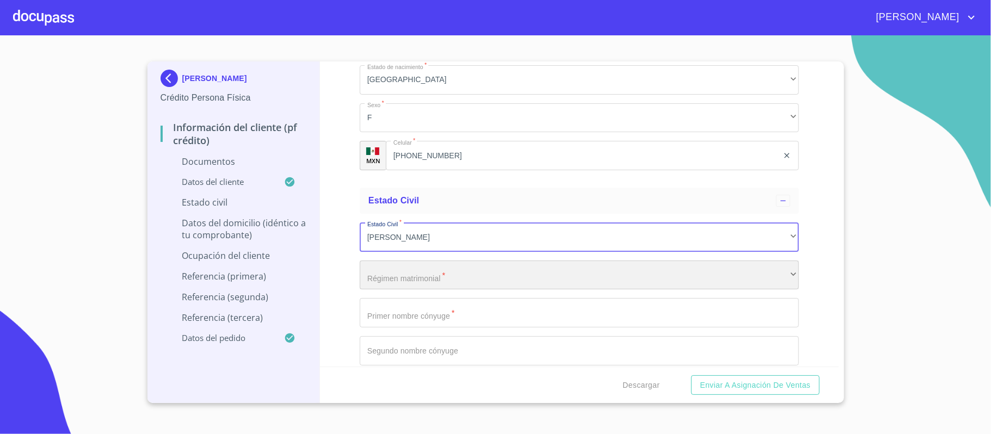
click at [388, 274] on div "​" at bounding box center [579, 275] width 439 height 29
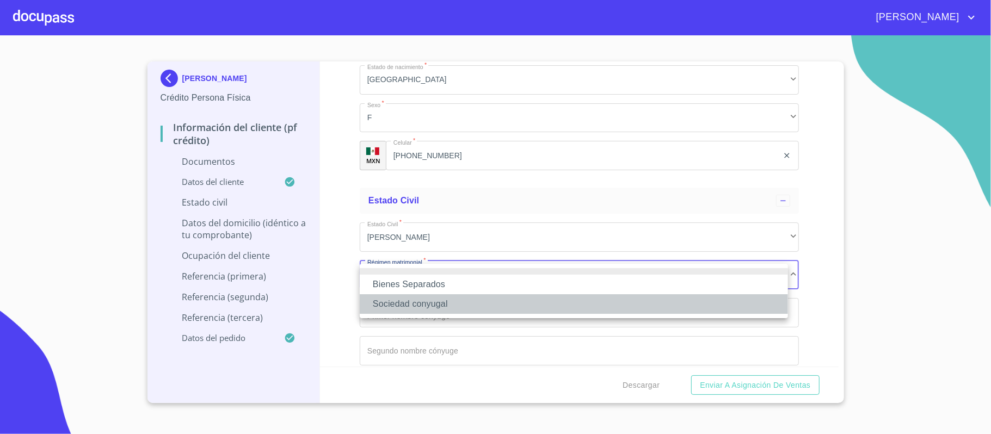
click at [386, 301] on li "Sociedad conyugal" at bounding box center [574, 304] width 428 height 20
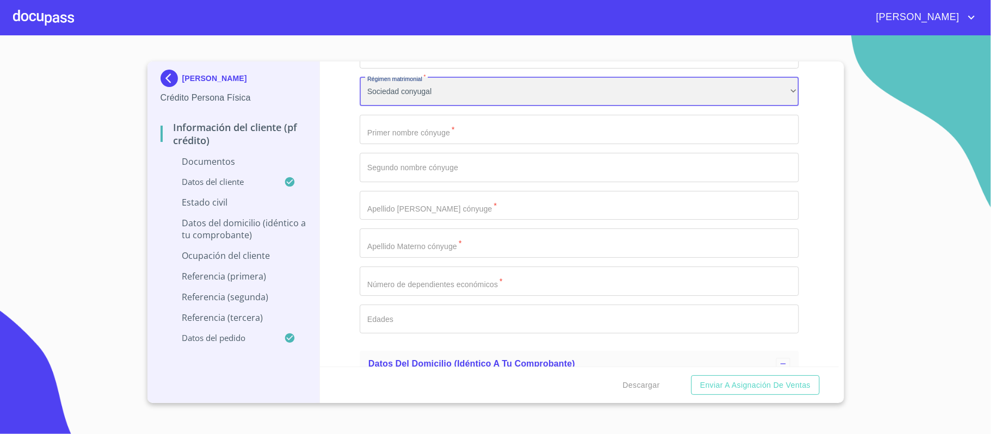
scroll to position [2901, 0]
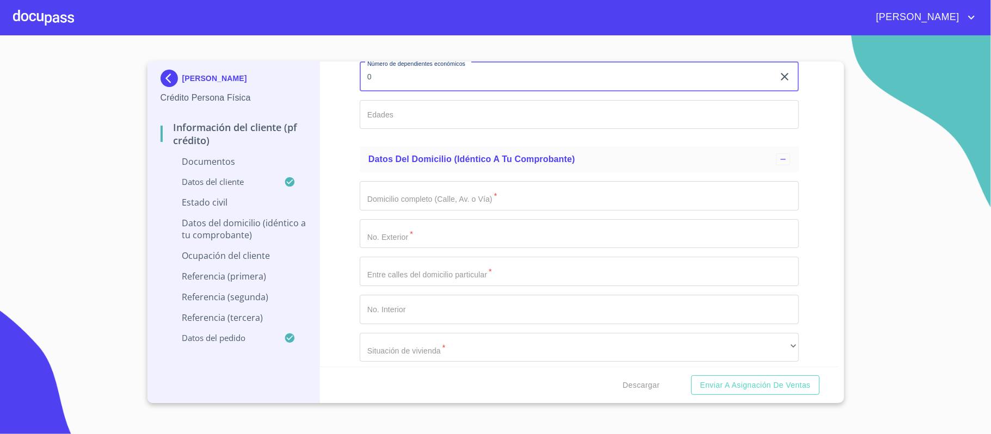
scroll to position [3119, 0]
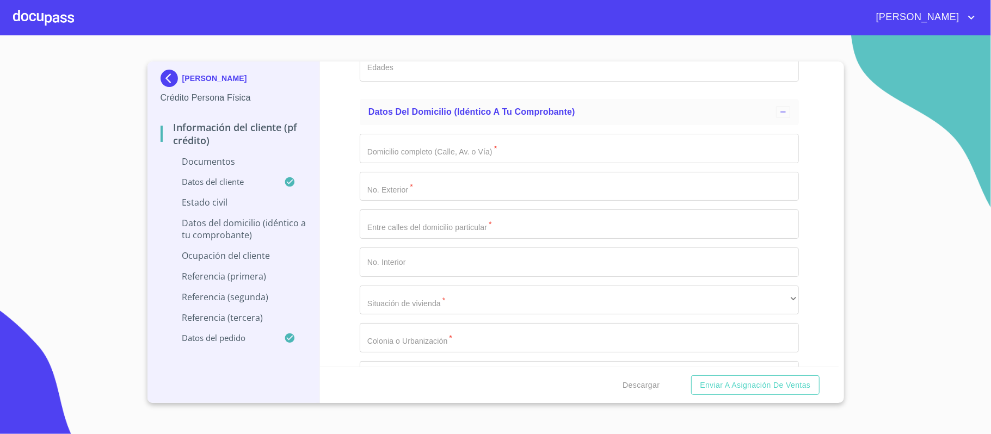
type input "0"
paste input "BAHIA HUATULCO"
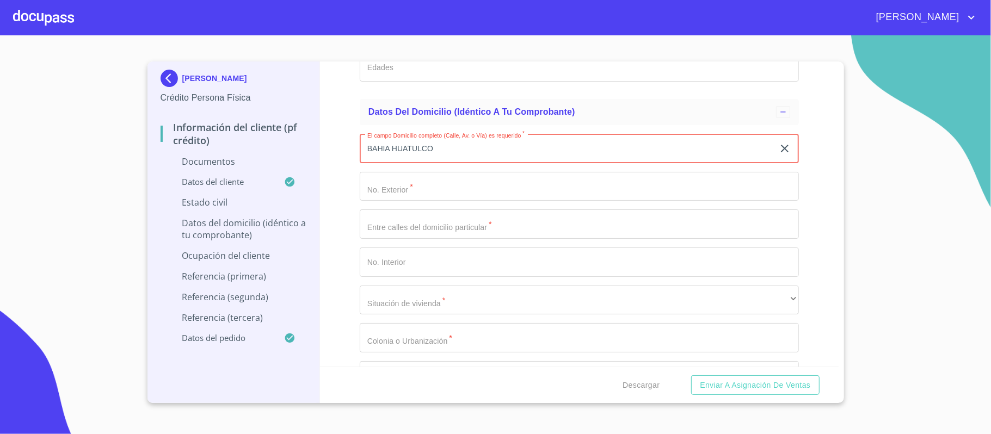
type input "BAHIA HUATULCO"
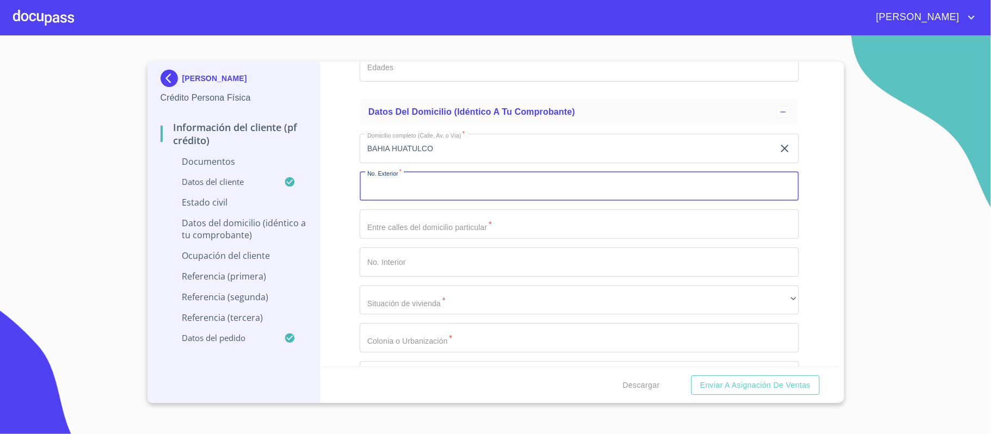
click at [469, 191] on input "Documento de identificación.   *" at bounding box center [579, 186] width 439 height 29
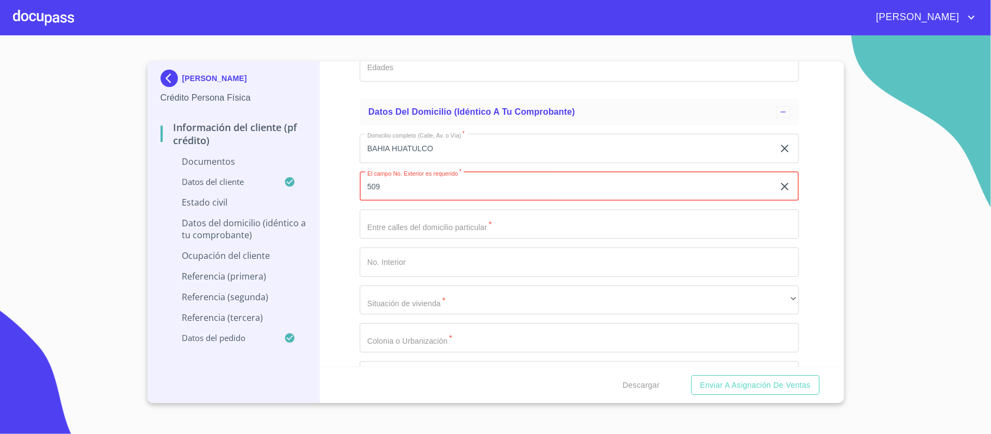
type input "509"
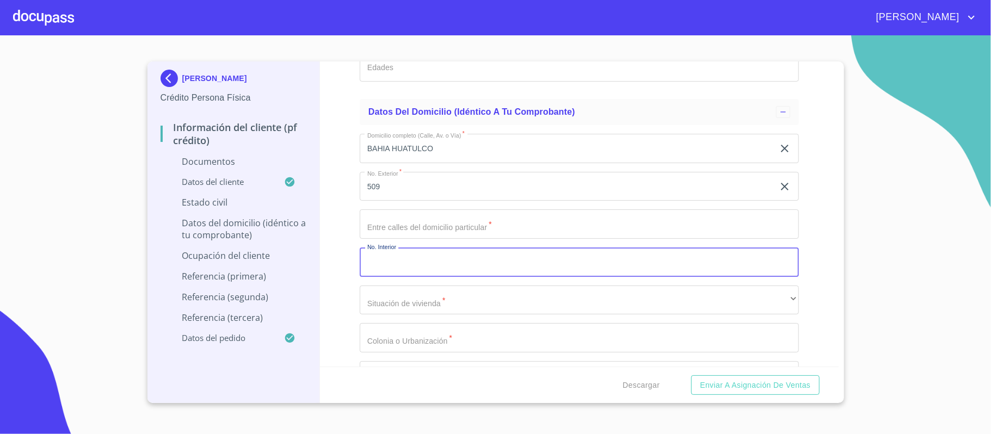
click at [386, 269] on input "Documento de identificación.   *" at bounding box center [579, 262] width 439 height 29
type input "44"
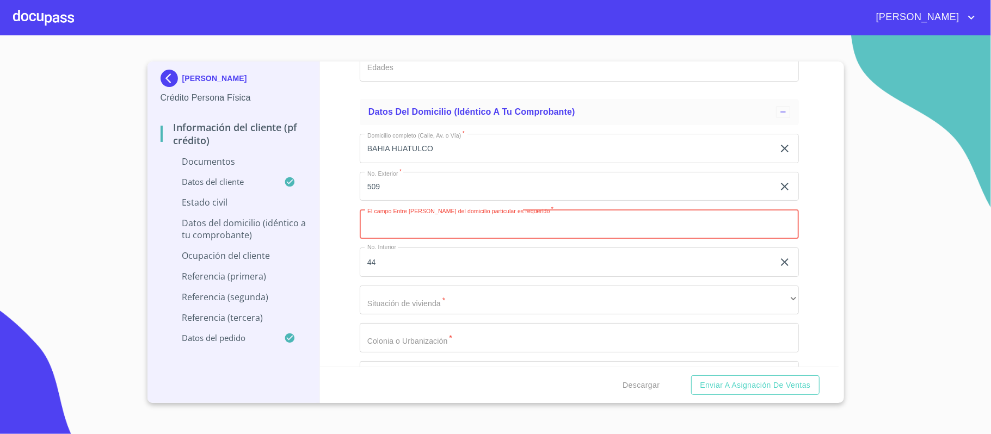
paste input "AGRICOLA Y TENACATITA"
type input "AGRICOLA Y TENACATITA"
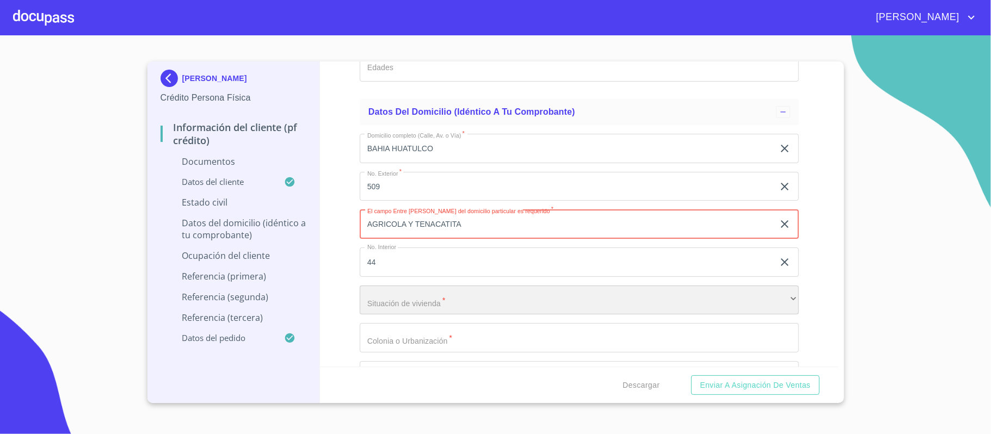
click at [404, 307] on div "​" at bounding box center [579, 300] width 439 height 29
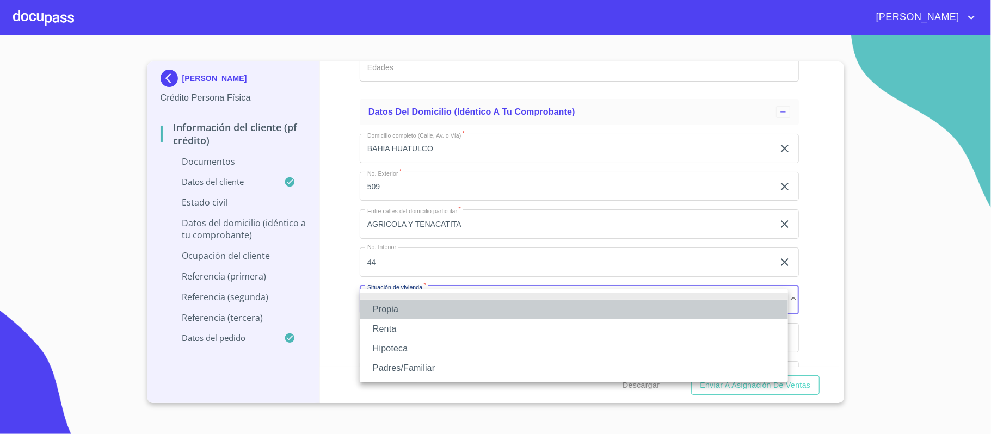
click at [399, 307] on li "Propia" at bounding box center [574, 310] width 428 height 20
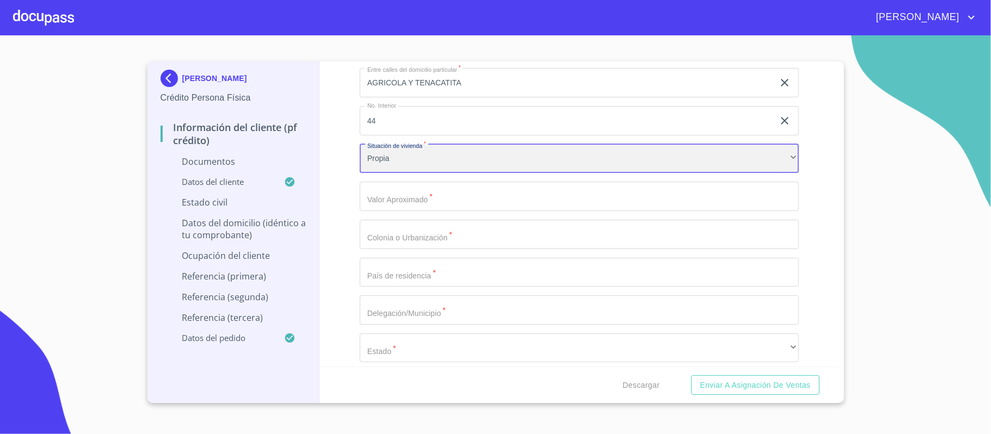
scroll to position [3264, 0]
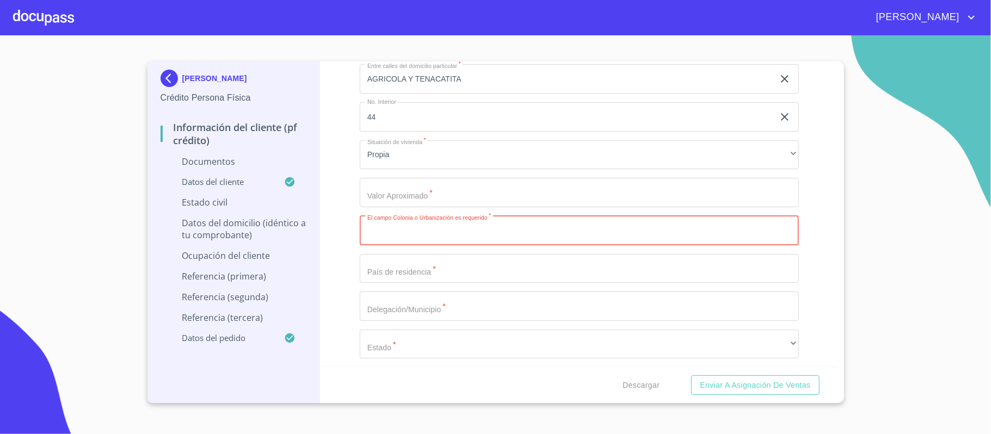
paste input "PARQUES DE STA [PERSON_NAME]"
type input "PARQUES DE STA [PERSON_NAME]"
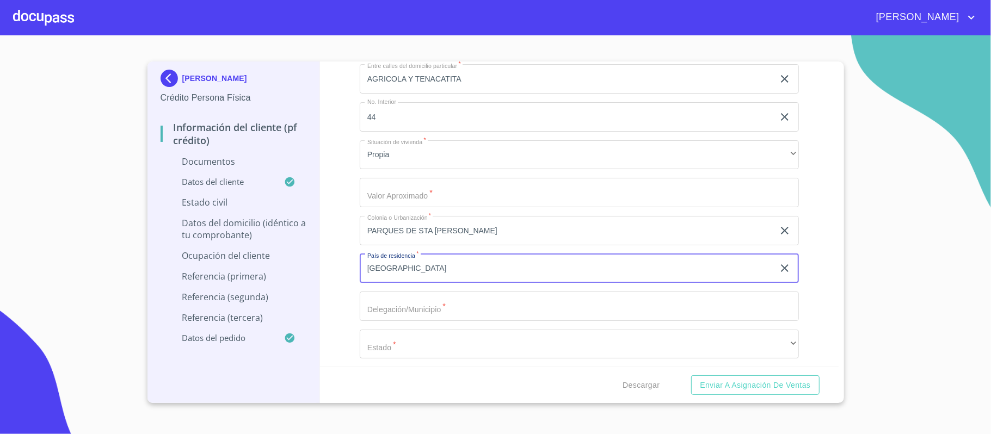
type input "[GEOGRAPHIC_DATA]"
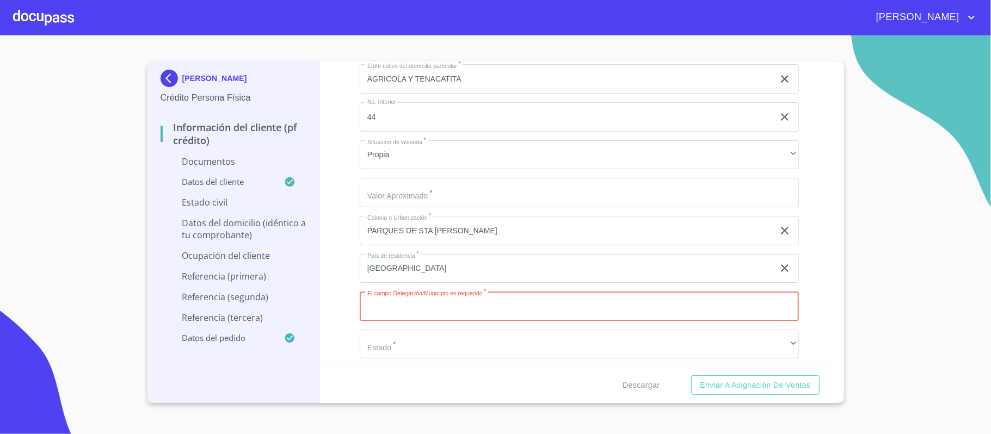
paste input "TLAQUEPAQUE"
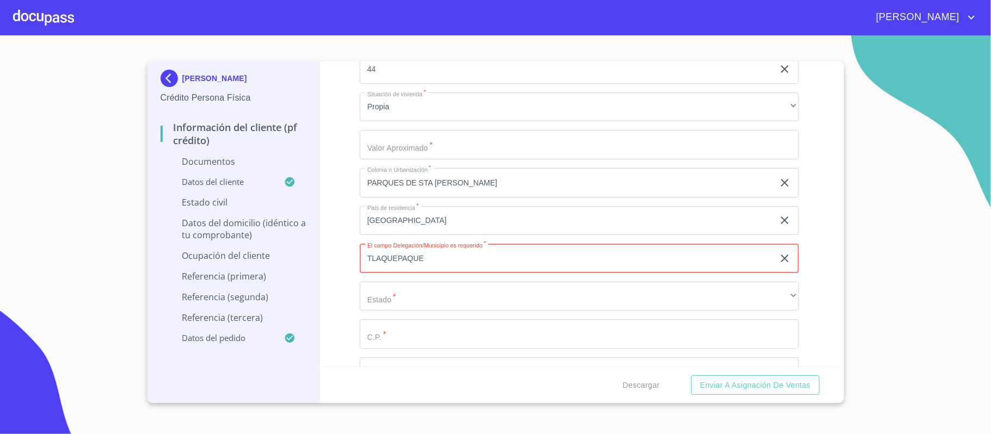
scroll to position [3336, 0]
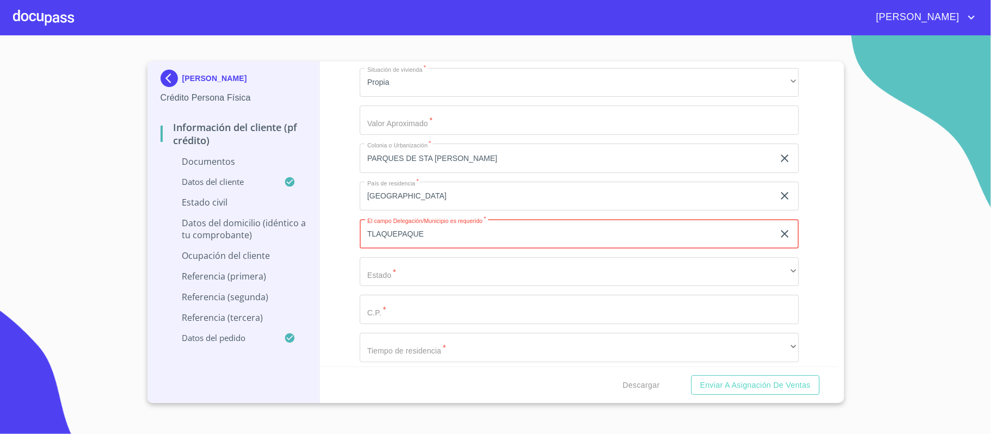
type input "TLAQUEPAQUE"
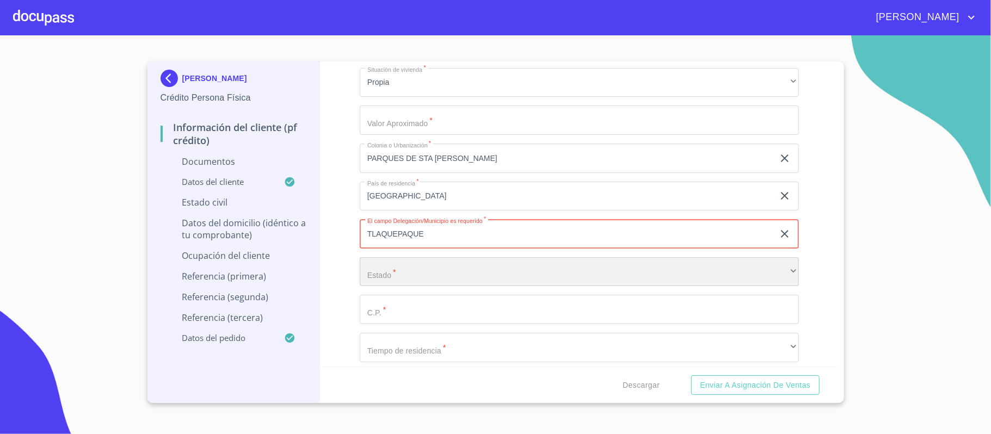
click at [390, 273] on div "​" at bounding box center [579, 271] width 439 height 29
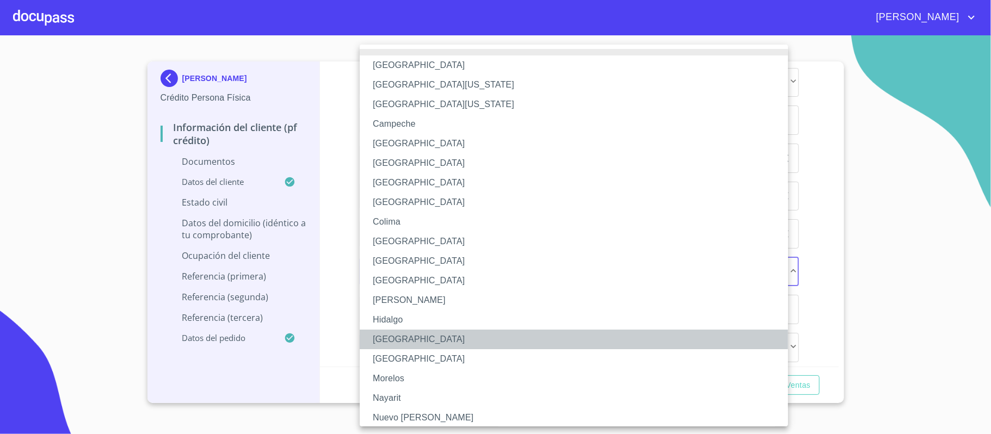
click at [383, 336] on li "[GEOGRAPHIC_DATA]" at bounding box center [579, 340] width 439 height 20
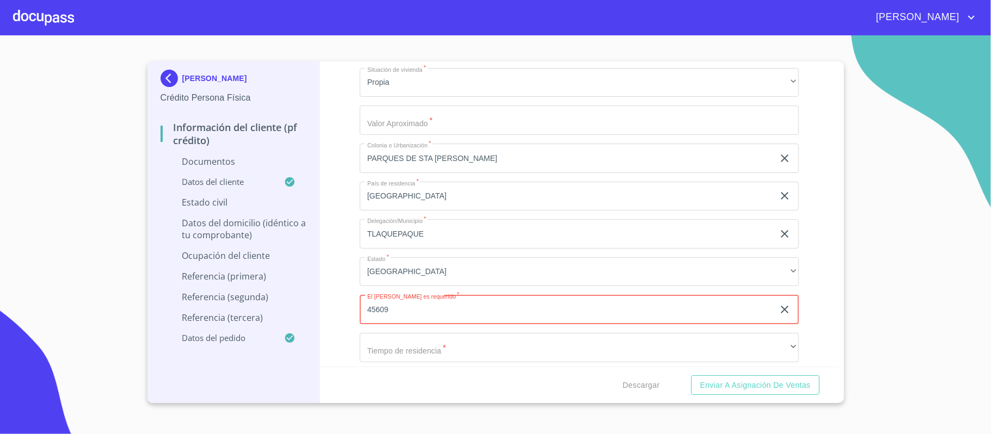
type input "45609"
click at [333, 181] on div "Información del cliente (PF crédito) Documentos Documento de identificación.   …" at bounding box center [579, 213] width 518 height 305
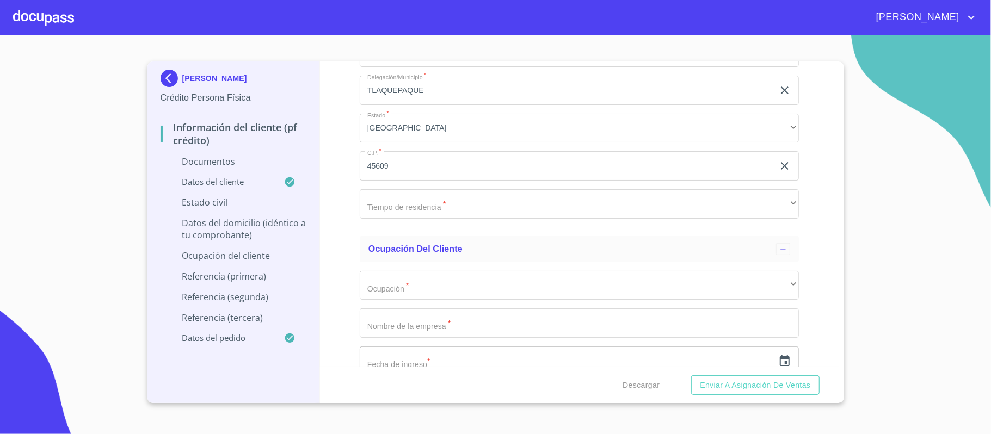
scroll to position [3482, 0]
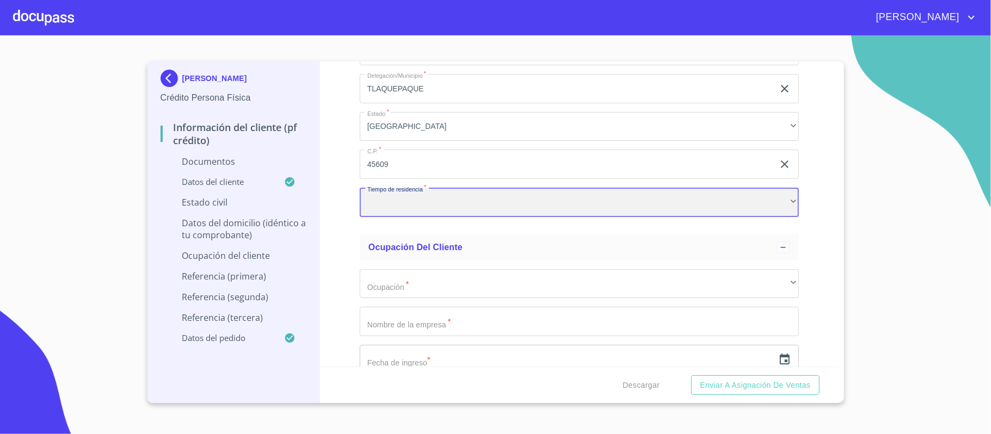
click at [401, 203] on div "​" at bounding box center [579, 202] width 439 height 29
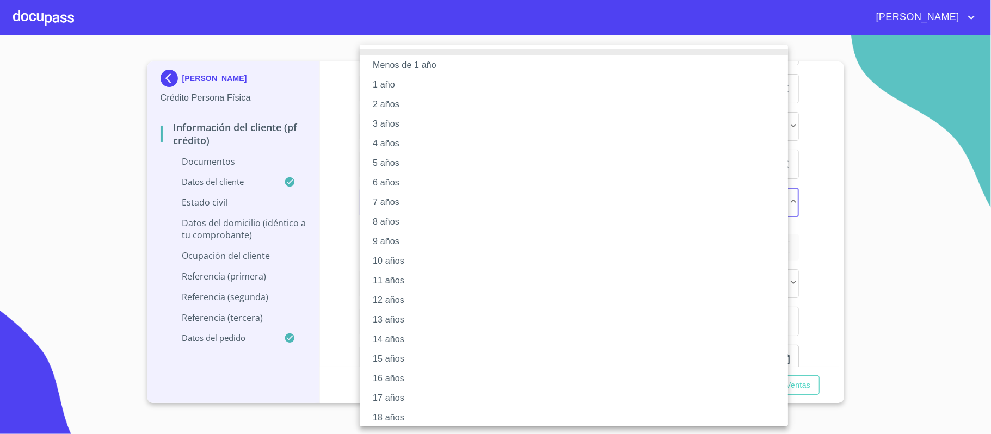
click at [401, 203] on li "7 años" at bounding box center [579, 203] width 439 height 20
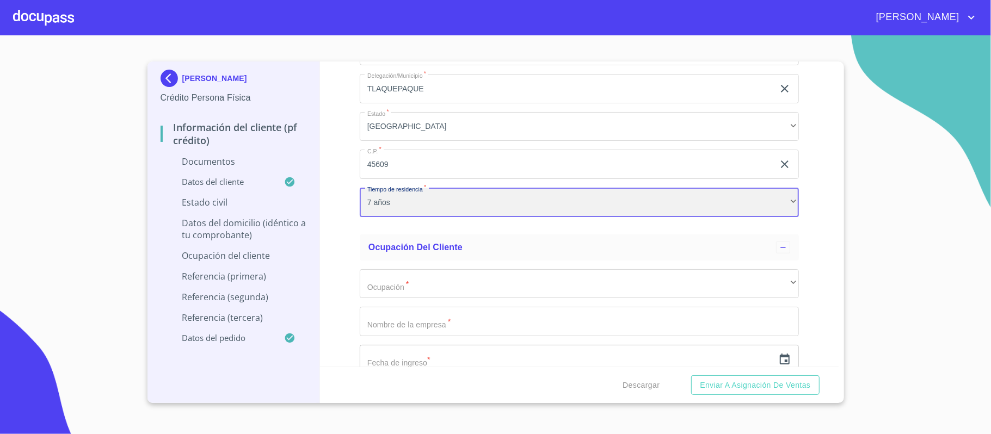
click at [766, 205] on div "7 años" at bounding box center [579, 202] width 439 height 29
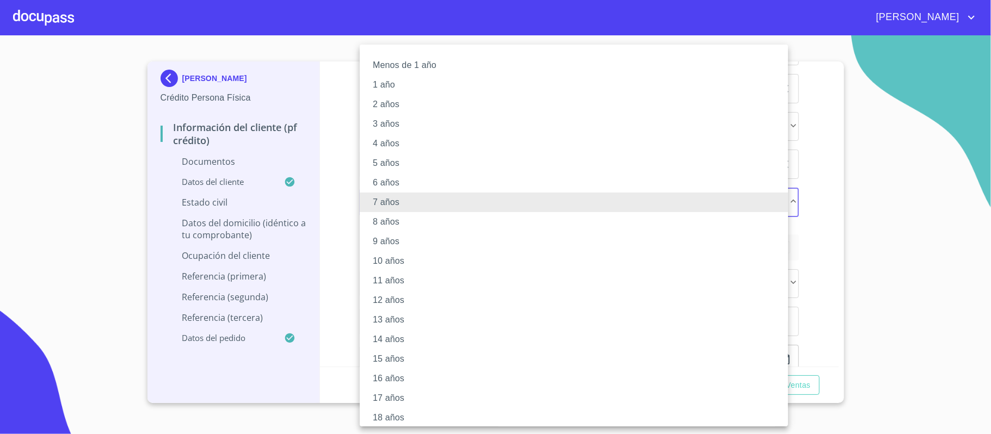
click at [399, 275] on li "11 años" at bounding box center [579, 281] width 439 height 20
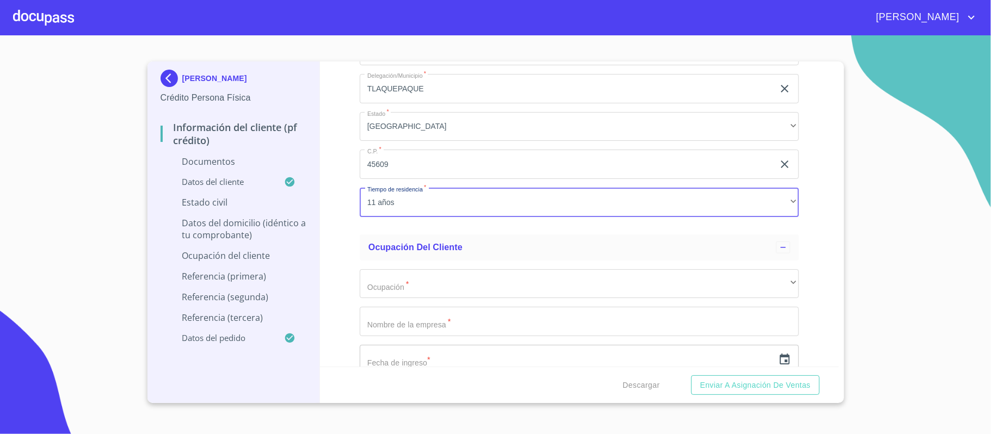
click at [330, 265] on div "Información del cliente (PF crédito) Documentos Documento de identificación.   …" at bounding box center [579, 213] width 518 height 305
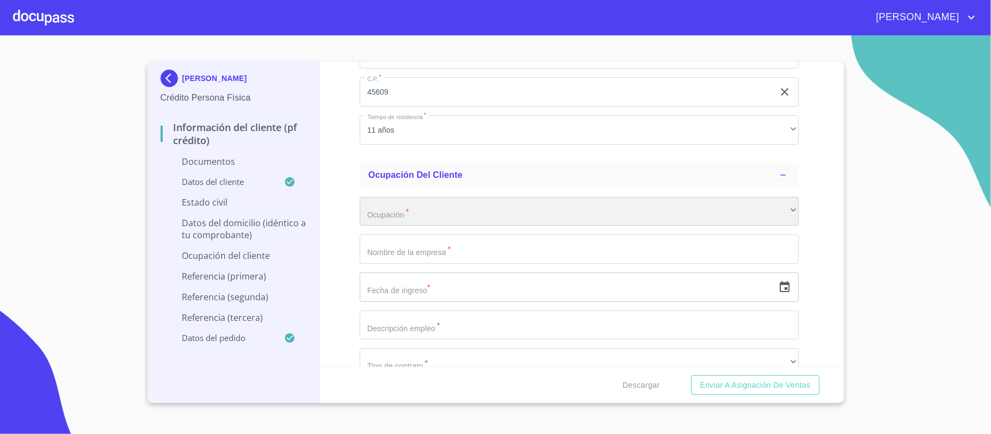
click at [373, 216] on div "​" at bounding box center [579, 211] width 439 height 29
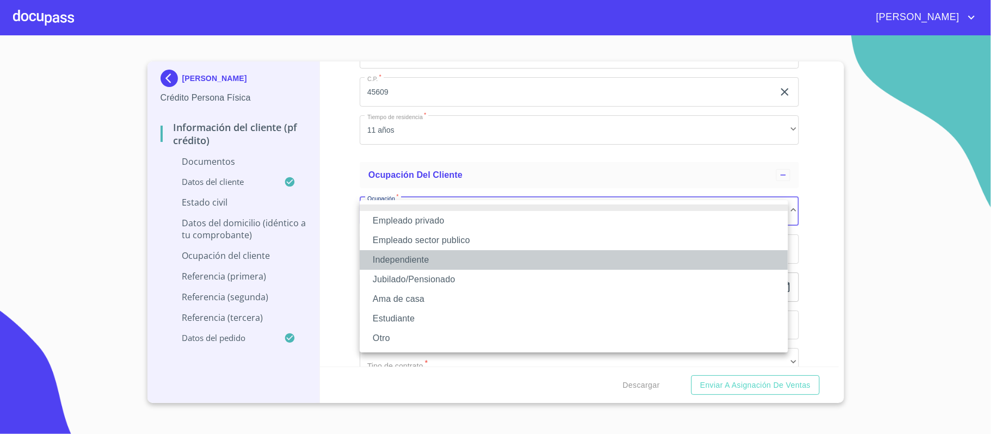
click at [390, 257] on li "Independiente" at bounding box center [574, 260] width 428 height 20
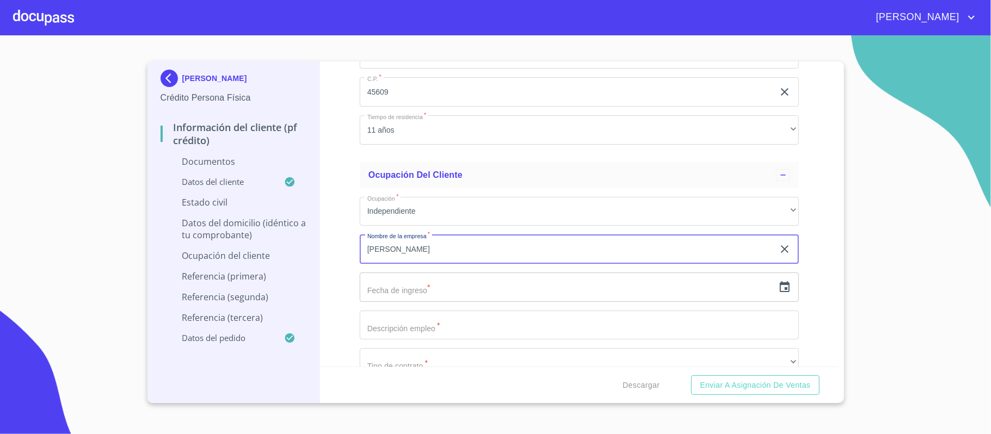
type input "[PERSON_NAME]"
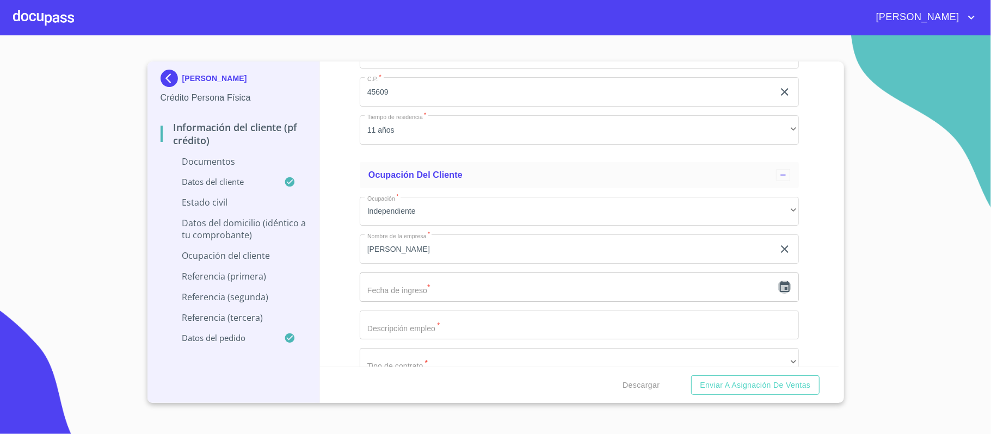
click at [778, 292] on icon "button" at bounding box center [784, 287] width 13 height 13
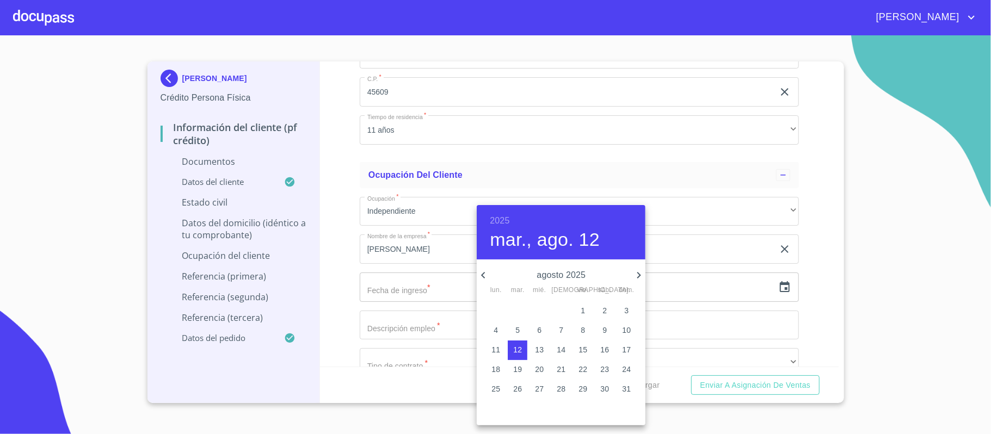
click at [496, 221] on h6 "2025" at bounding box center [500, 220] width 20 height 15
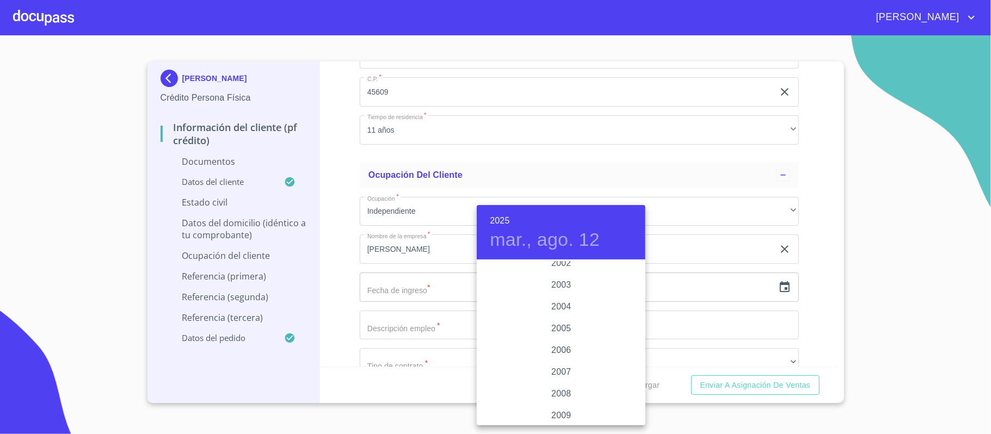
scroll to position [1826, 0]
click at [543, 358] on div "2013" at bounding box center [561, 361] width 169 height 22
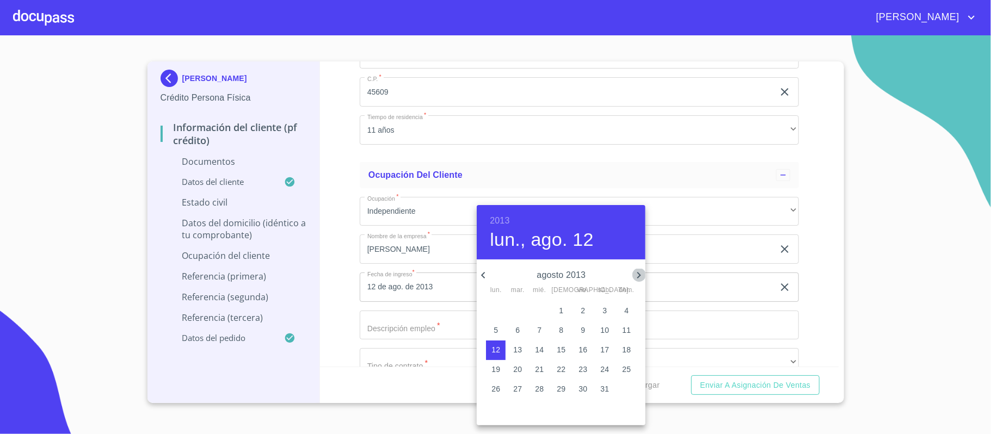
click at [640, 275] on icon "button" at bounding box center [638, 275] width 13 height 13
click at [627, 313] on p "1" at bounding box center [626, 310] width 4 height 11
type input "1 de sep. de 2013"
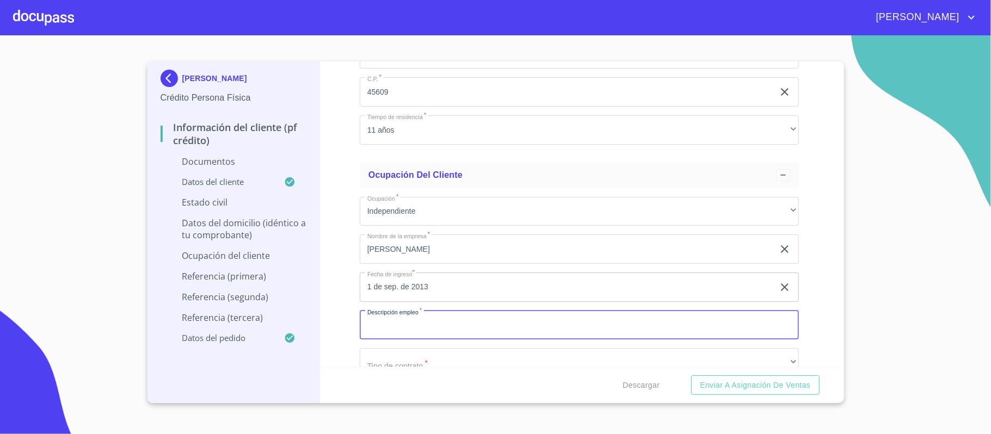
click at [434, 320] on input "Documento de identificación.   *" at bounding box center [579, 325] width 439 height 29
type input "DUEÑA DEL NEGOCIO"
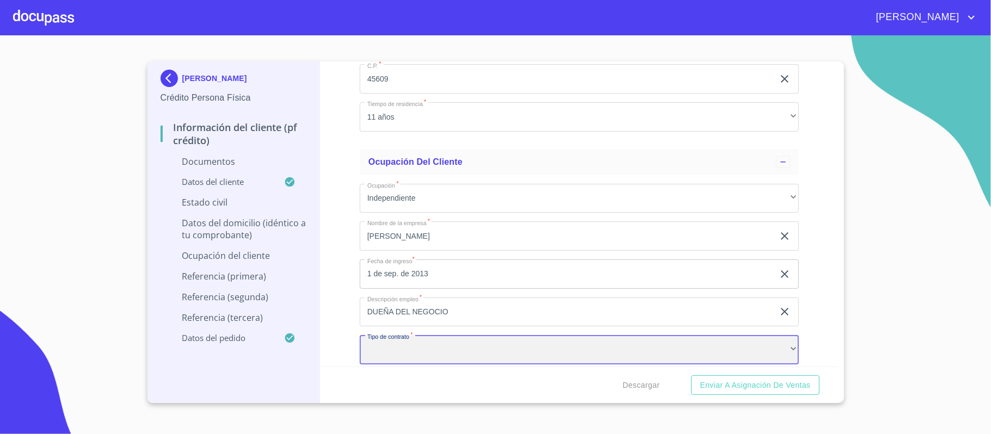
scroll to position [3639, 0]
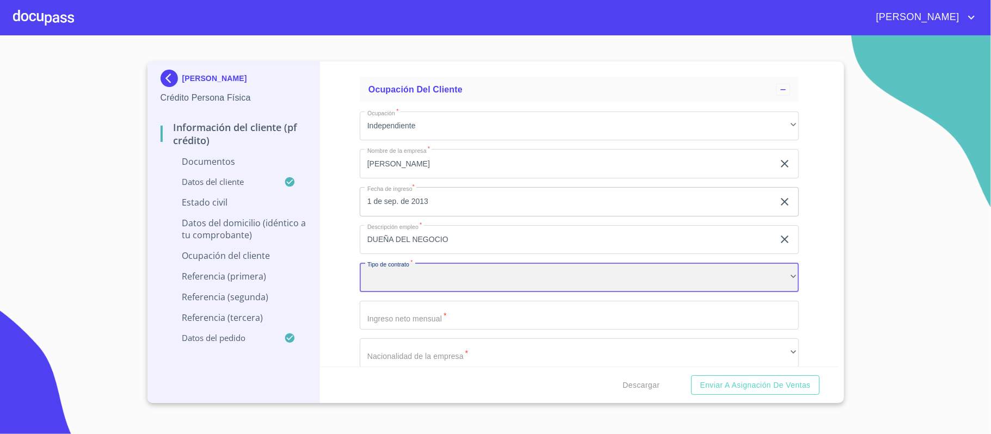
click at [381, 270] on div "​" at bounding box center [579, 277] width 439 height 29
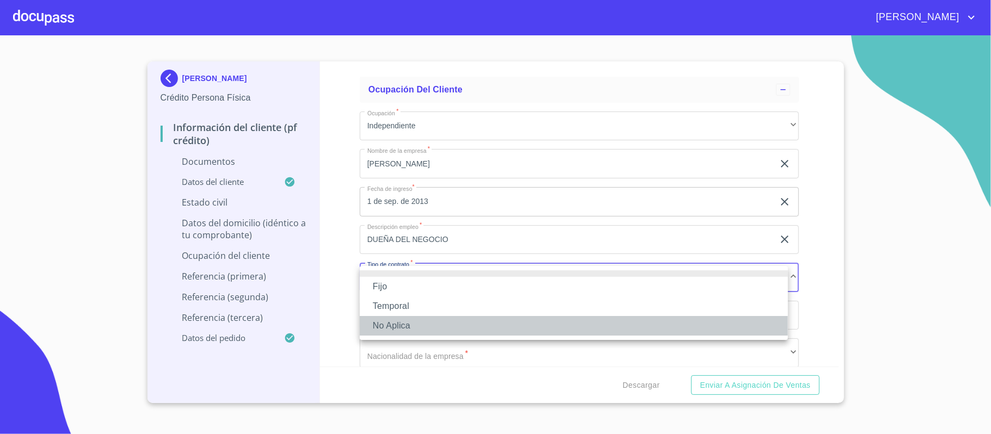
click at [379, 327] on li "No Aplica" at bounding box center [574, 326] width 428 height 20
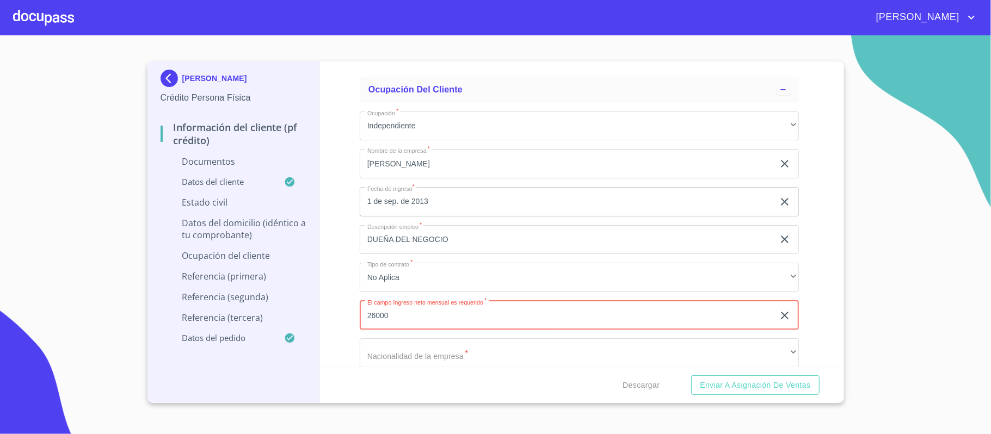
type input "26000"
click at [336, 242] on div "Información del cliente (PF crédito) Documentos Documento de identificación.   …" at bounding box center [579, 213] width 518 height 305
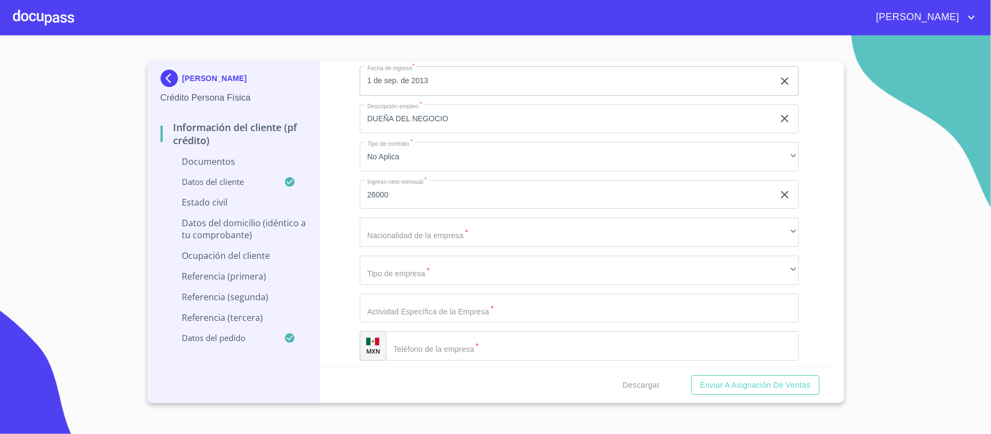
scroll to position [3785, 0]
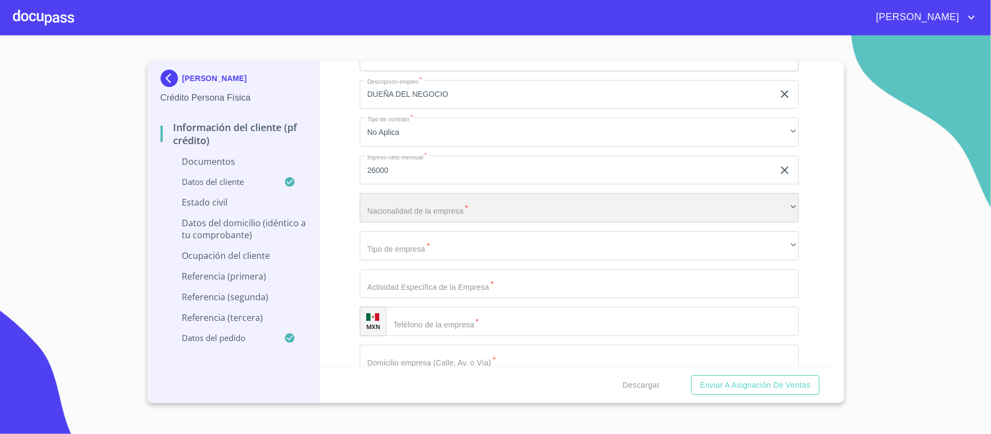
click at [388, 209] on div "​" at bounding box center [579, 207] width 439 height 29
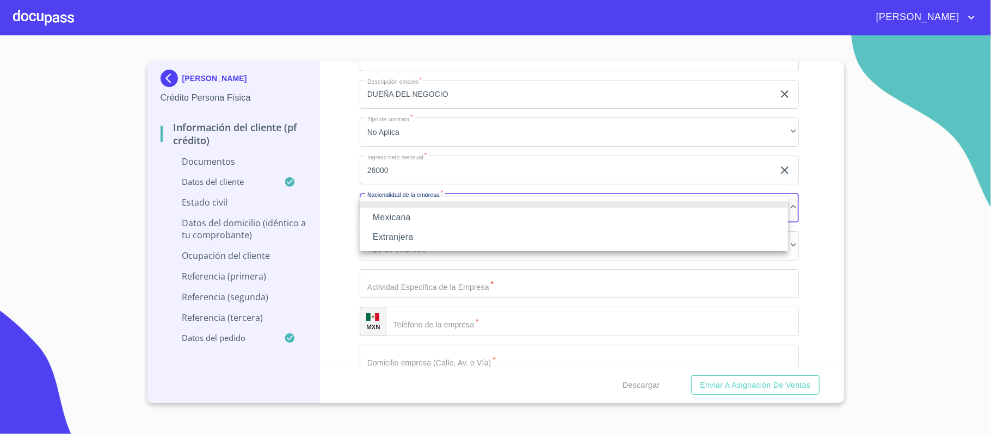
click at [390, 214] on li "Mexicana" at bounding box center [574, 218] width 428 height 20
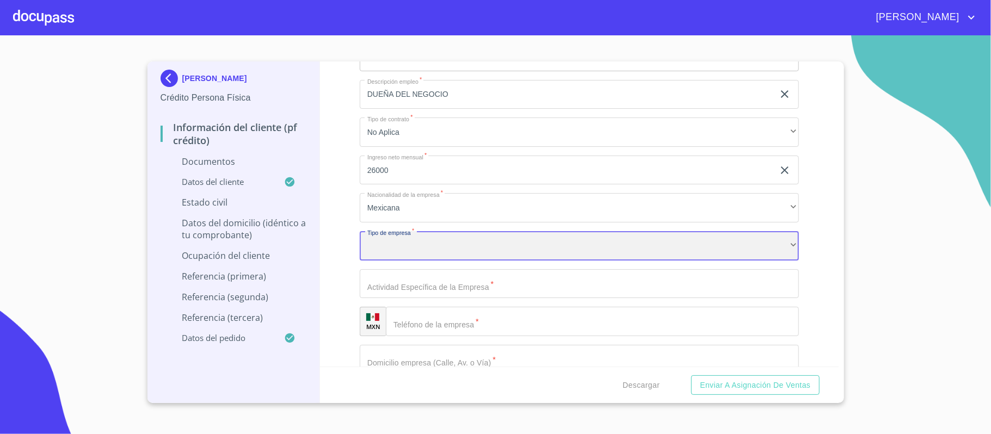
click at [401, 244] on div "​" at bounding box center [579, 245] width 439 height 29
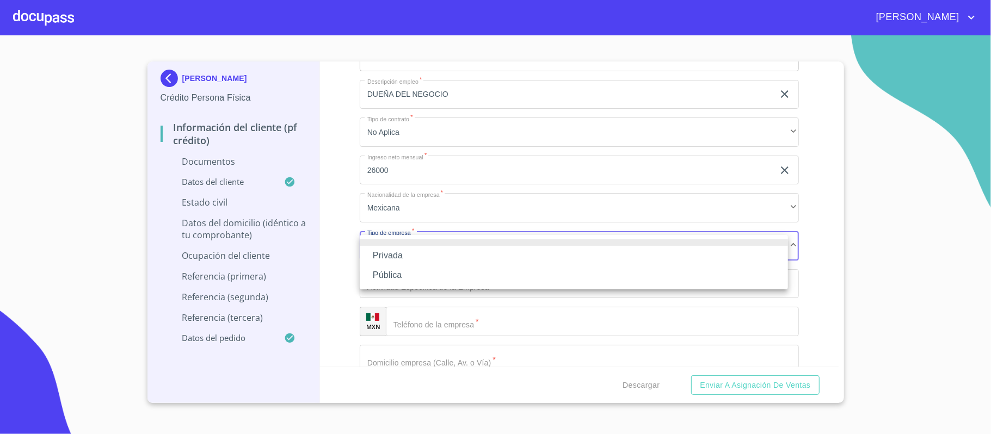
click at [398, 251] on li "Privada" at bounding box center [574, 256] width 428 height 20
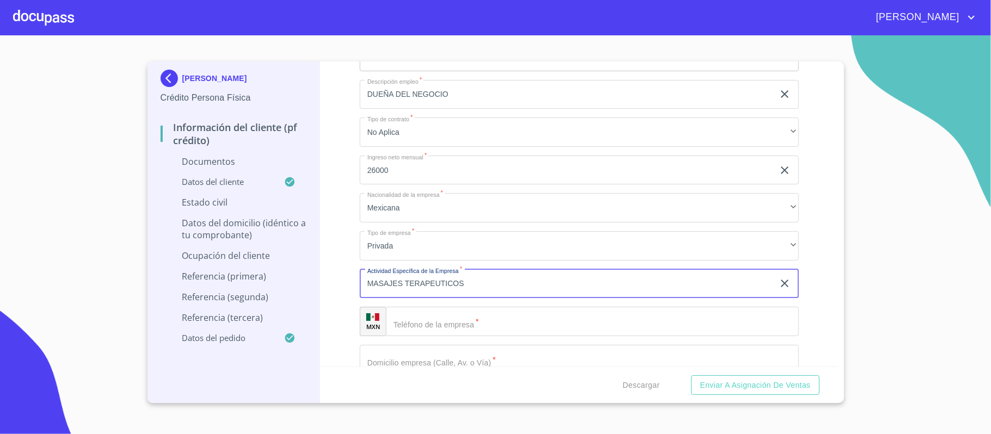
click at [368, 285] on input "MASAJES TERAPEUTICOS" at bounding box center [567, 283] width 414 height 29
type input "SERVICIO DE MASAJES TERAPEUTICOS"
click at [429, 323] on input "Documento de identificación.   *" at bounding box center [592, 321] width 413 height 29
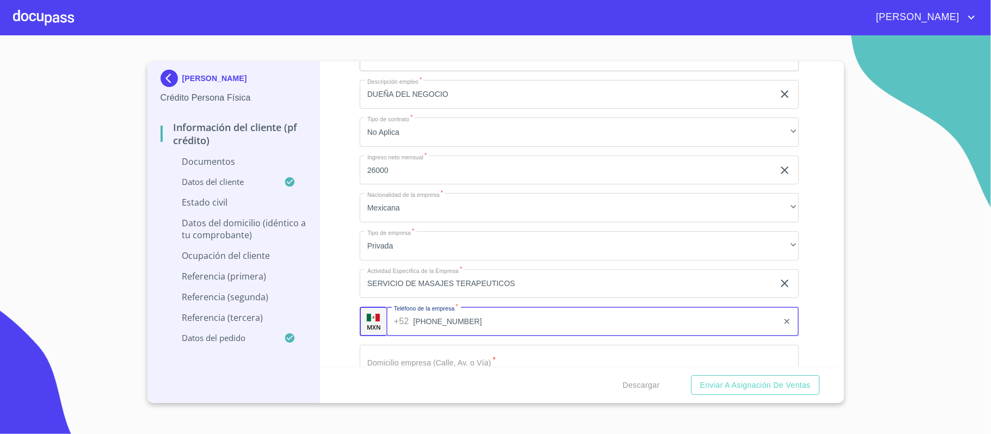
type input "[PHONE_NUMBER]"
click at [340, 257] on div "Información del cliente (PF crédito) Documentos Documento de identificación.   …" at bounding box center [579, 213] width 518 height 305
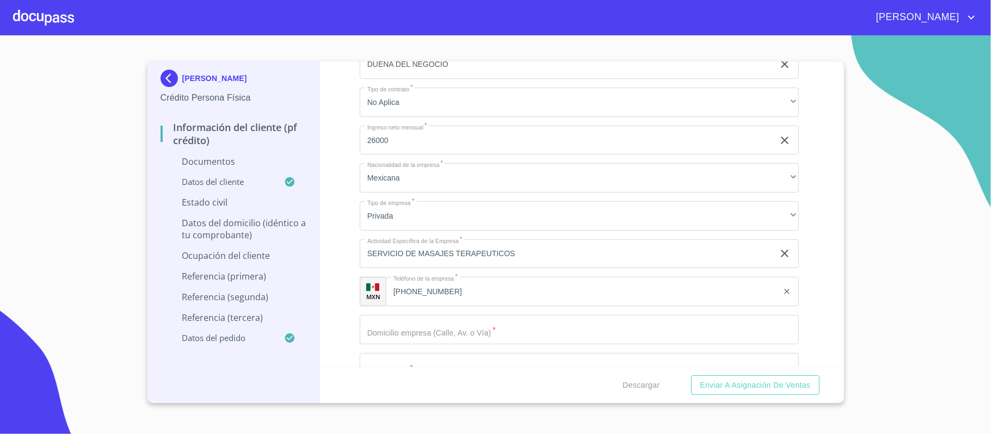
scroll to position [3857, 0]
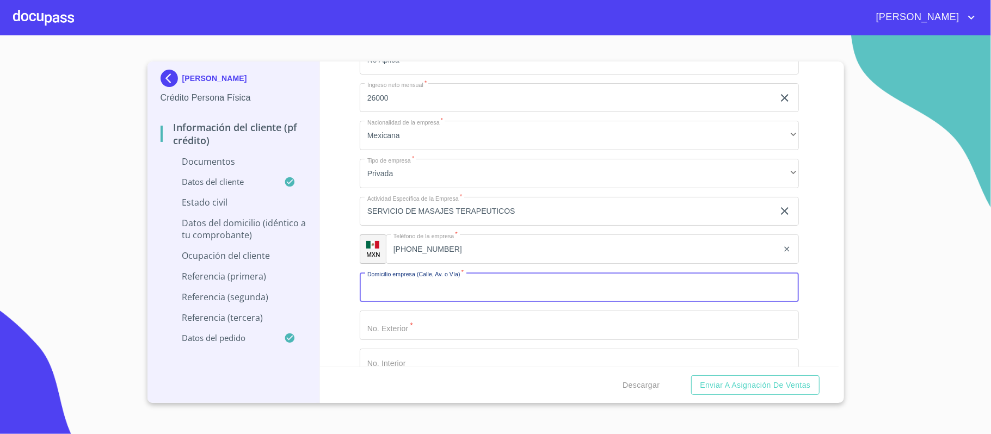
click at [401, 286] on input "Documento de identificación.   *" at bounding box center [579, 287] width 439 height 29
paste input "BAHIA HUATULCO"
type input "BAHIA HUATULCO"
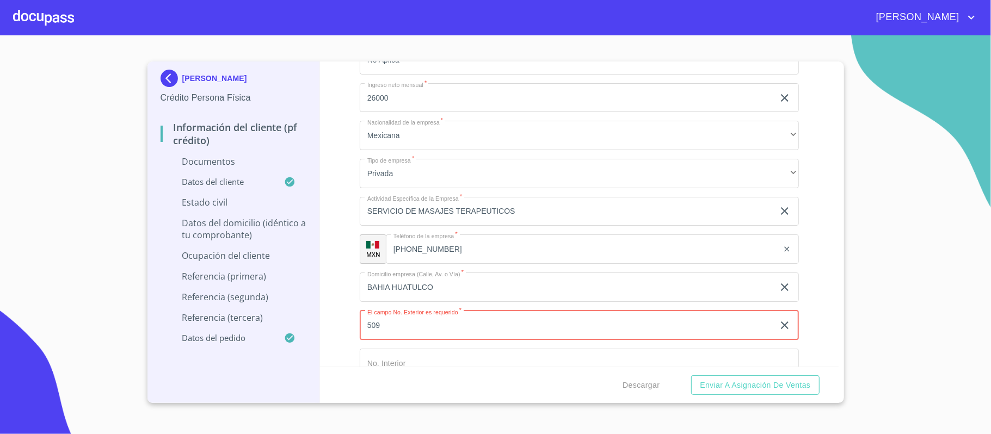
type input "509"
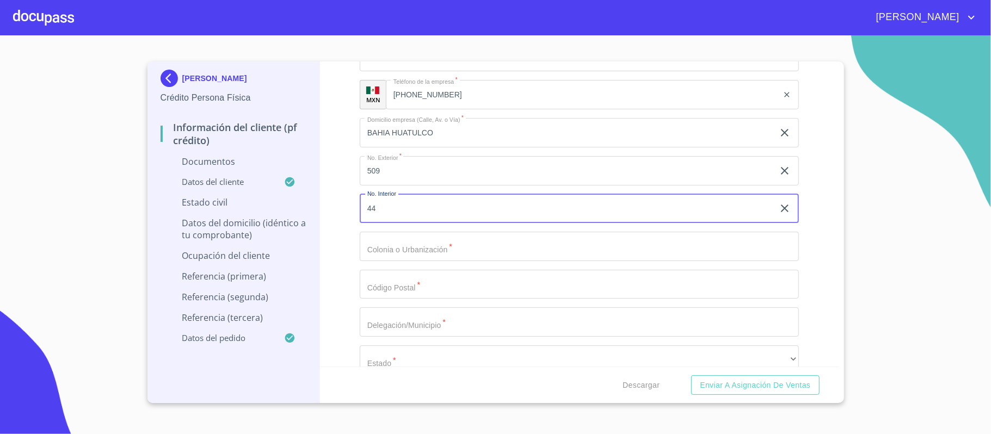
scroll to position [4015, 0]
type input "44"
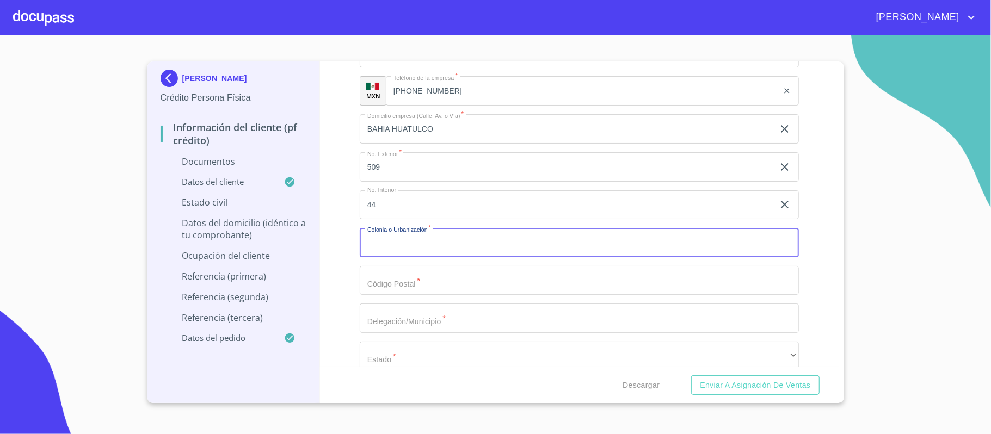
click at [388, 245] on input "Documento de identificación.   *" at bounding box center [579, 242] width 439 height 29
paste input "PARQUES DE STA [PERSON_NAME]"
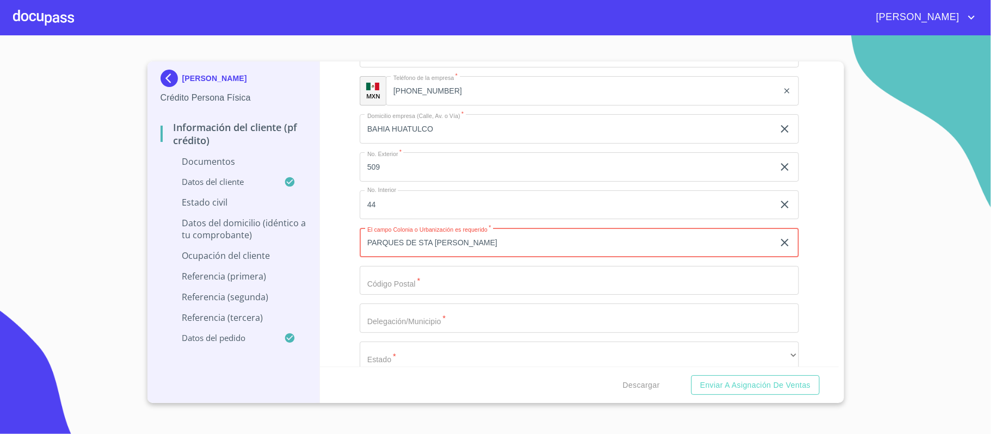
type input "PARQUES DE STA [PERSON_NAME]"
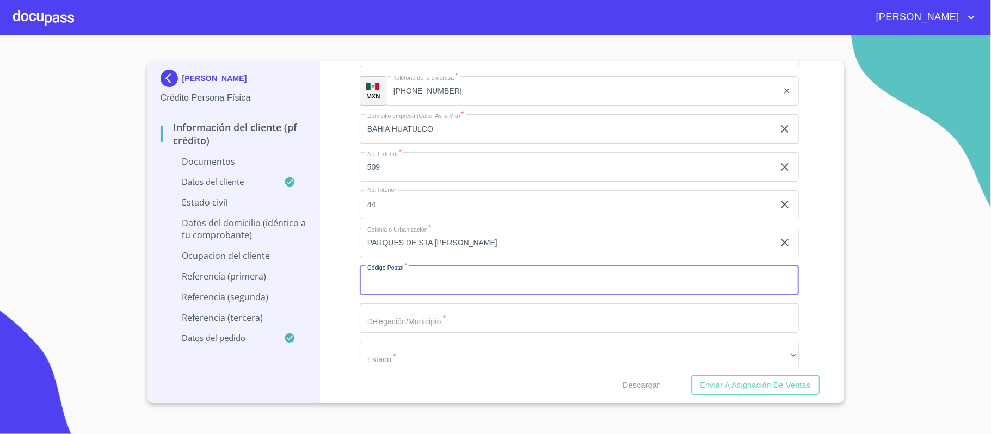
click at [403, 283] on input "Documento de identificación.   *" at bounding box center [579, 280] width 439 height 29
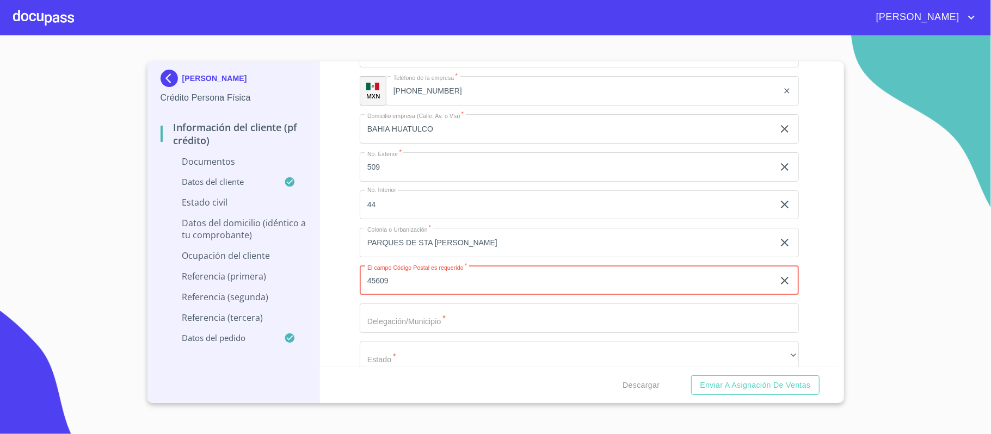
type input "45609"
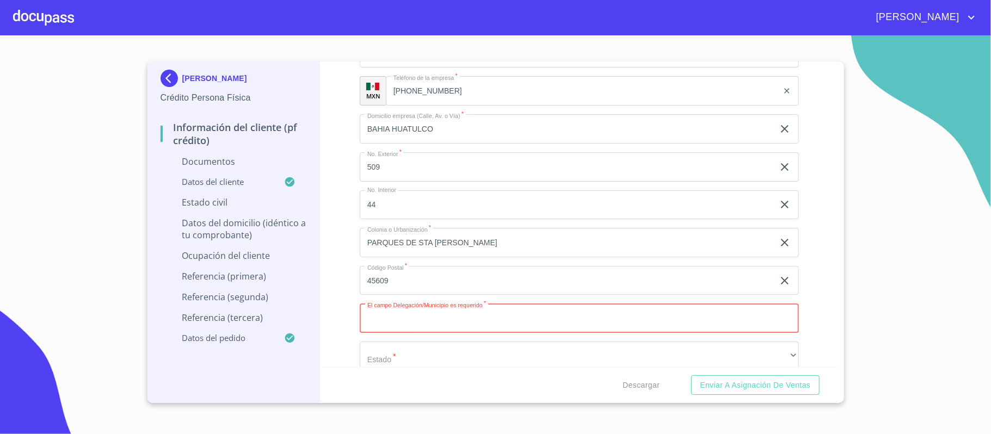
paste input "TLAQUEPAQUE"
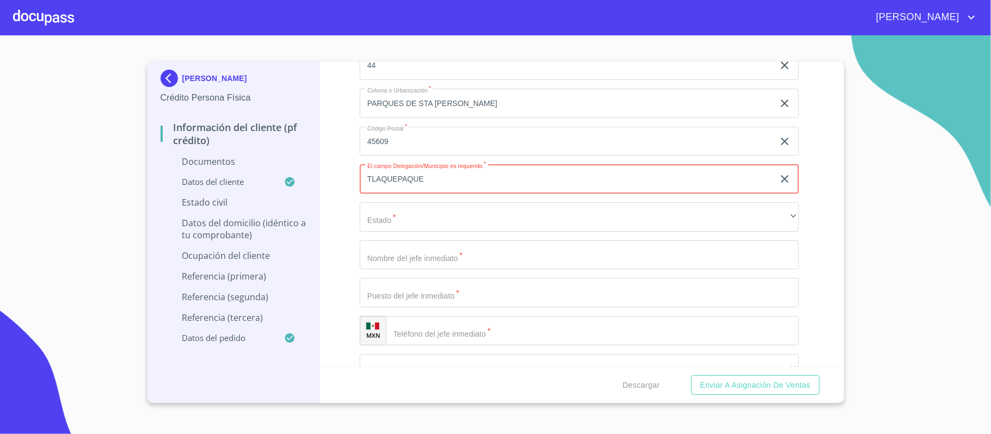
scroll to position [4160, 0]
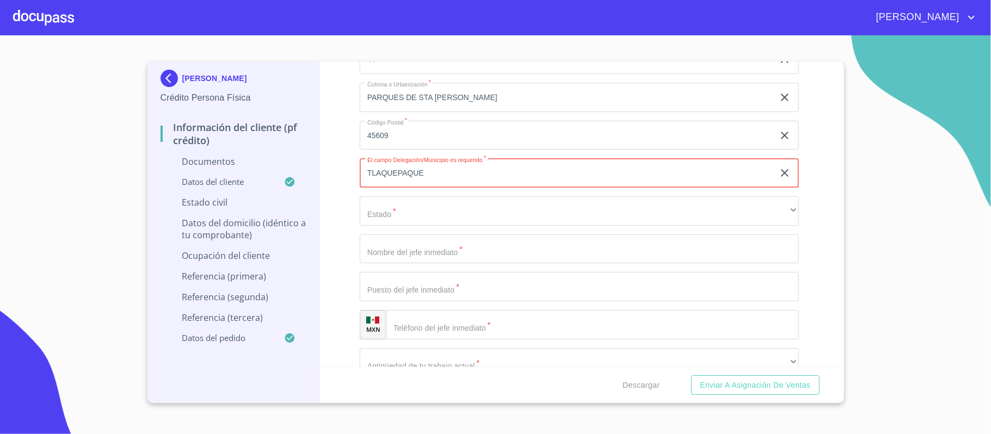
type input "TLAQUEPAQUE"
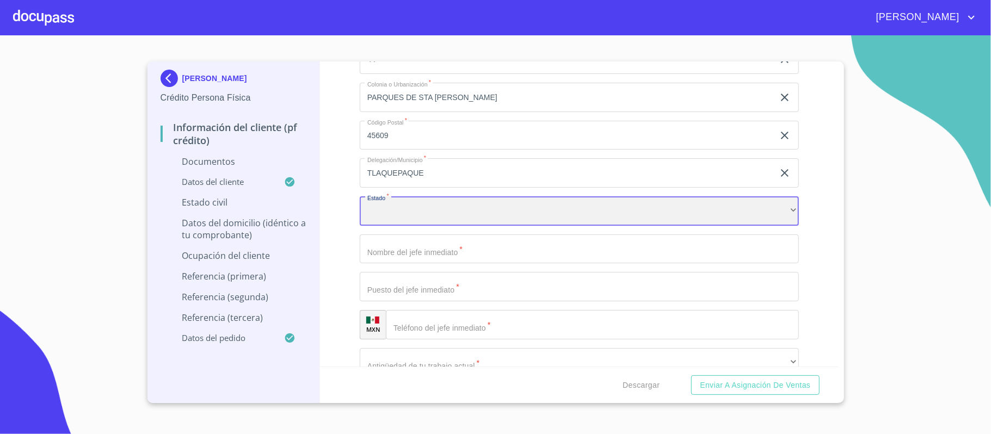
click at [386, 214] on div "​" at bounding box center [579, 210] width 439 height 29
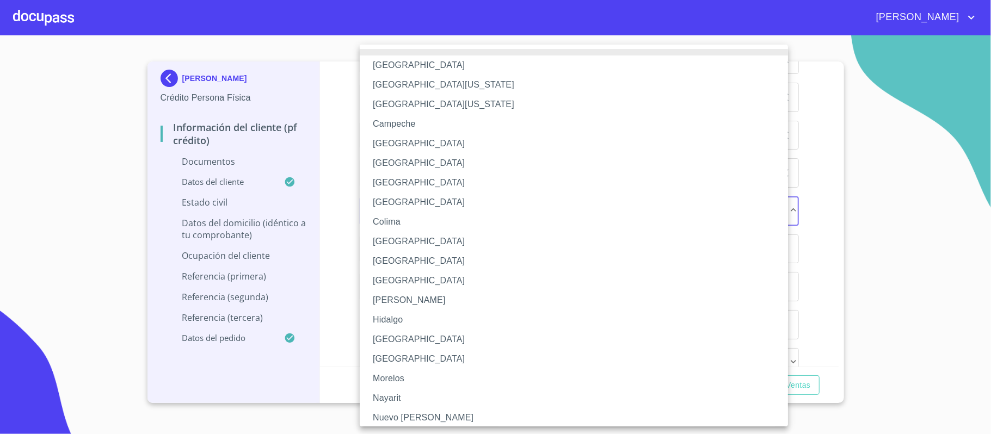
click at [383, 340] on li "[GEOGRAPHIC_DATA]" at bounding box center [579, 340] width 439 height 20
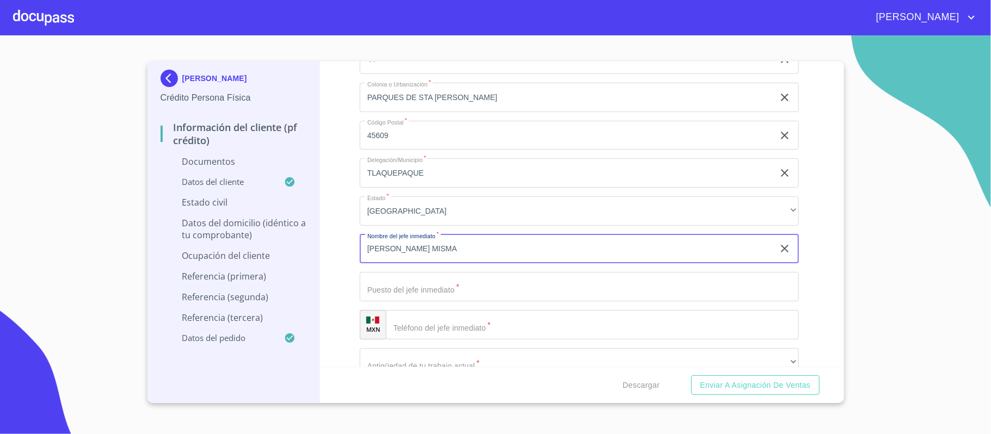
type input "[PERSON_NAME] MISMA"
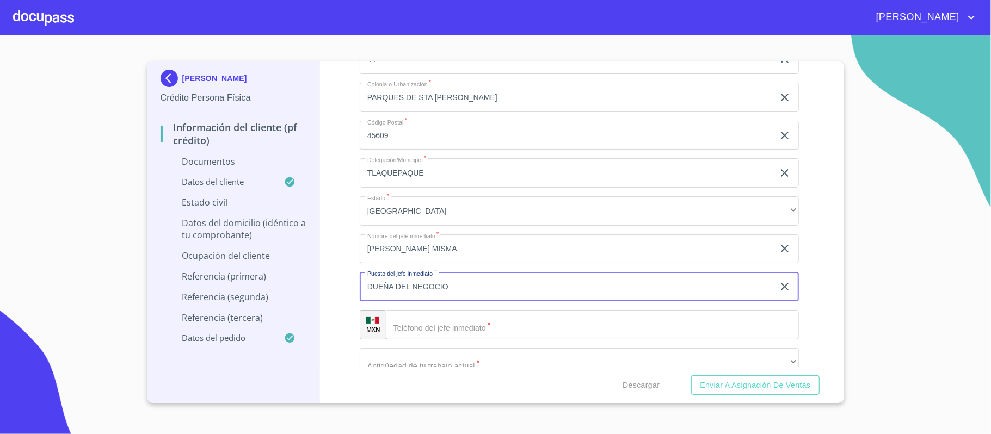
type input "DUEÑA DEL NEGOCIO"
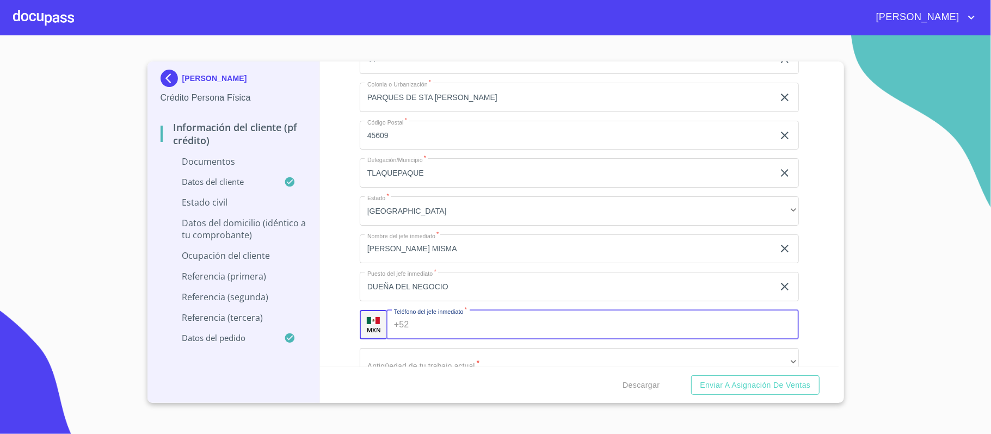
click at [438, 325] on input "Documento de identificación.   *" at bounding box center [605, 324] width 385 height 29
type input "[PHONE_NUMBER]"
click at [346, 265] on div "Información del cliente (PF crédito) Documentos Documento de identificación.   …" at bounding box center [579, 213] width 518 height 305
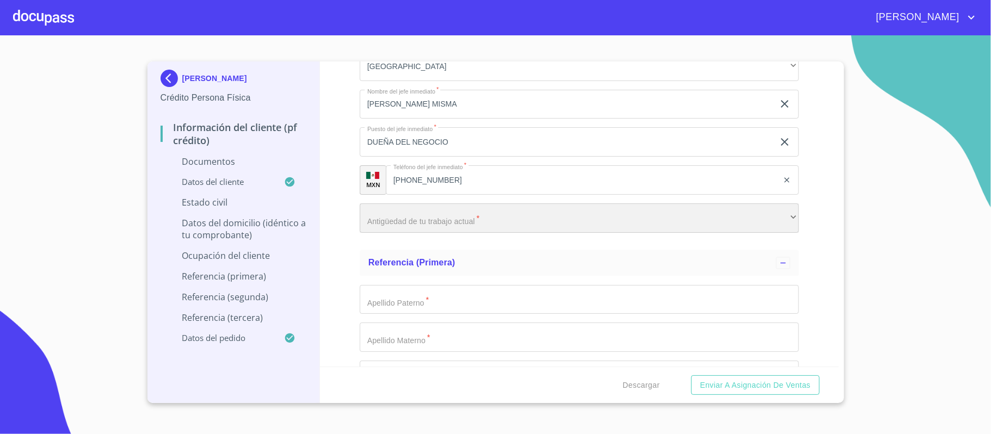
click at [399, 222] on div "​" at bounding box center [579, 217] width 439 height 29
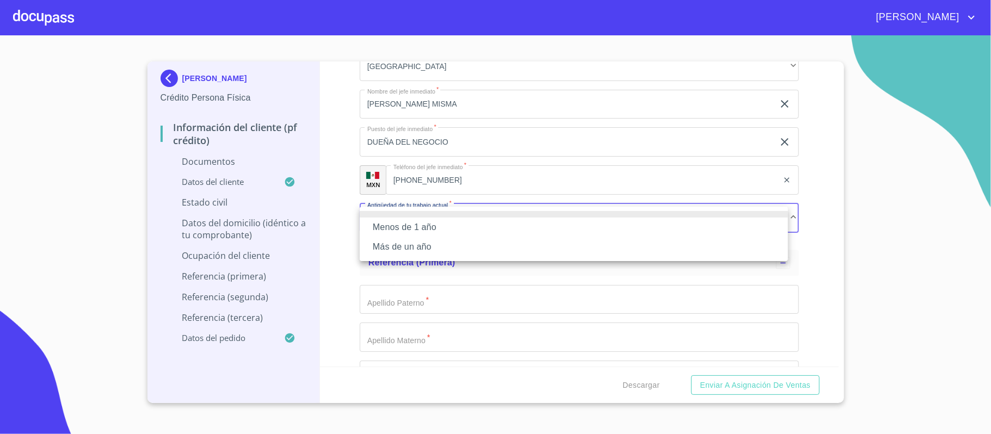
click at [393, 242] on li "Más de un año" at bounding box center [574, 247] width 428 height 20
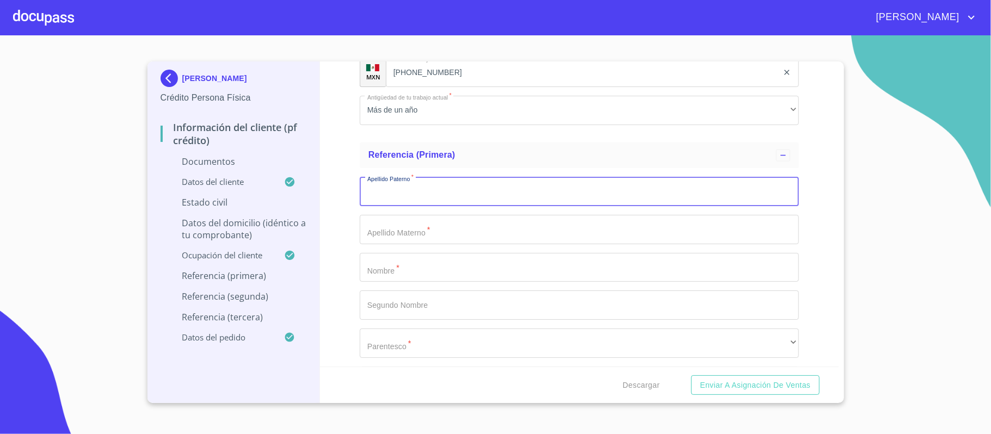
scroll to position [4450, 0]
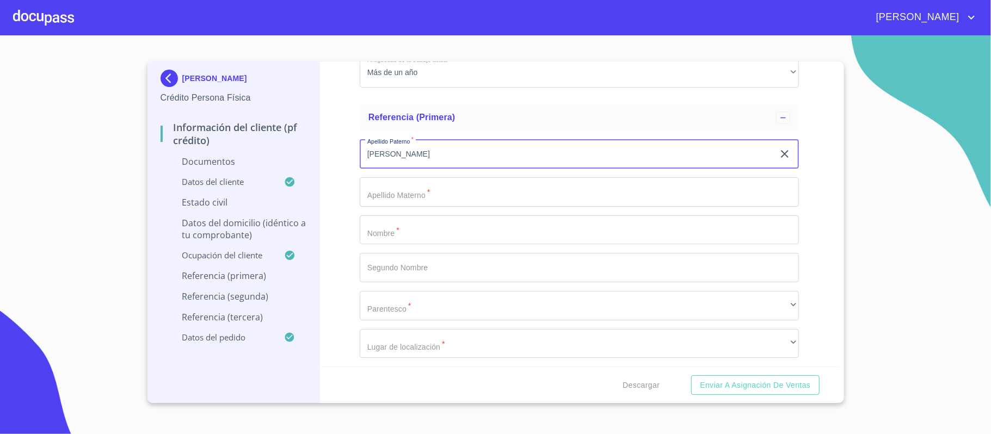
type input "[PERSON_NAME]"
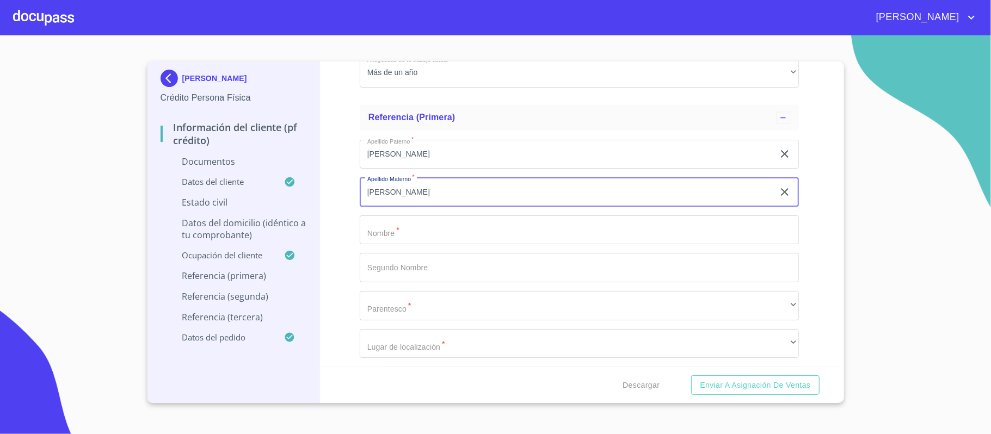
type input "[PERSON_NAME]"
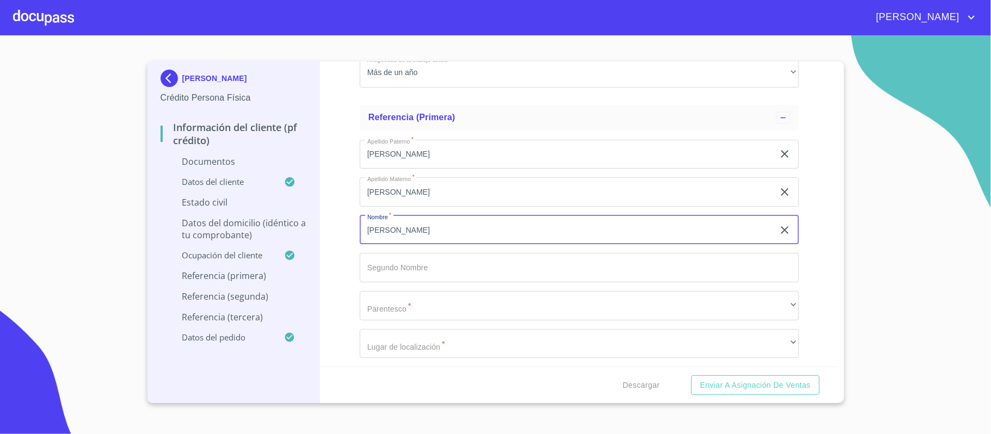
type input "[PERSON_NAME]"
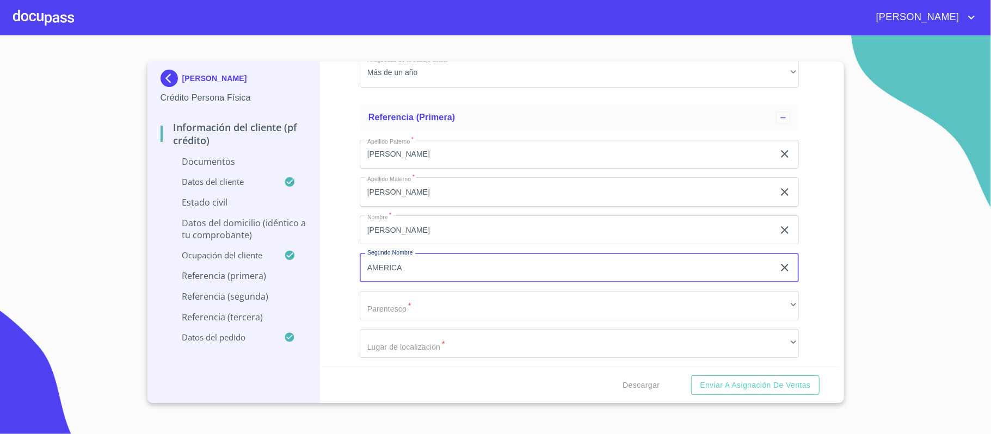
type input "AMERICA"
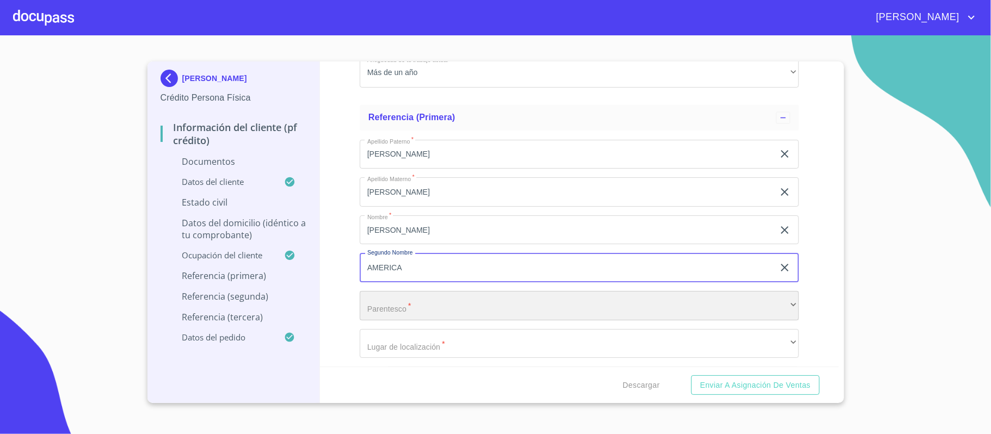
click at [394, 301] on div "​" at bounding box center [579, 305] width 439 height 29
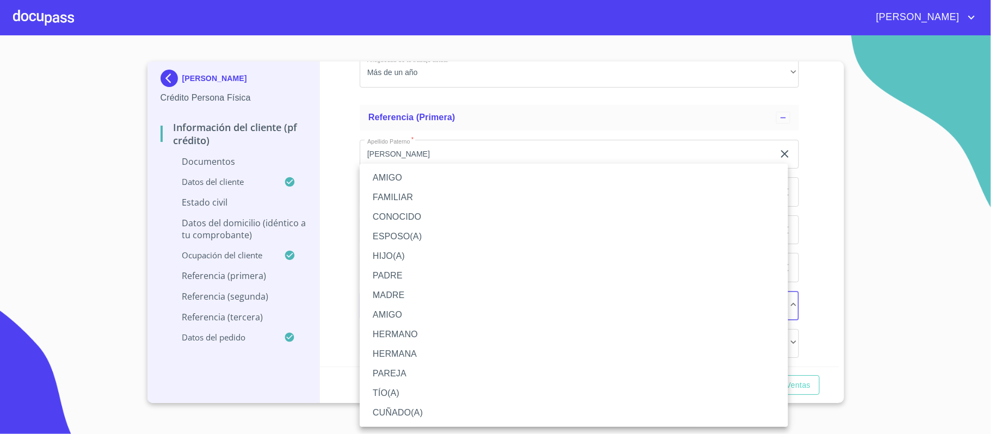
click at [401, 194] on li "FAMILIAR" at bounding box center [574, 198] width 428 height 20
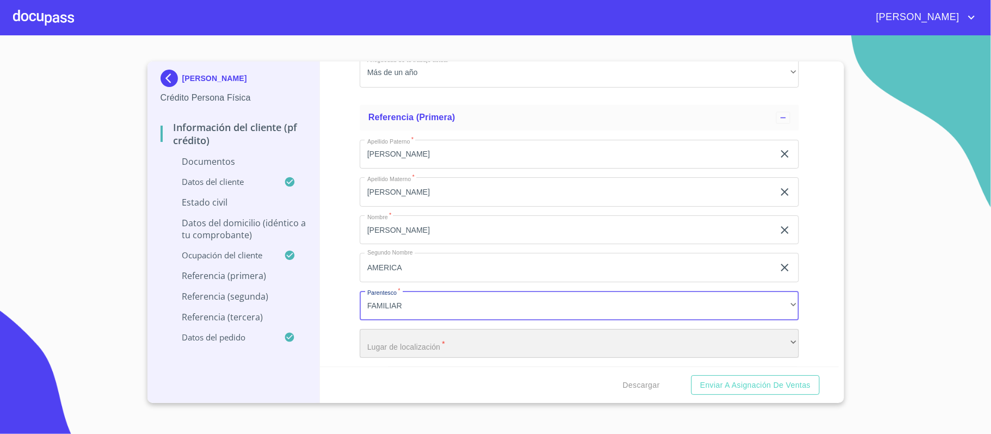
click at [389, 351] on div "​" at bounding box center [579, 343] width 439 height 29
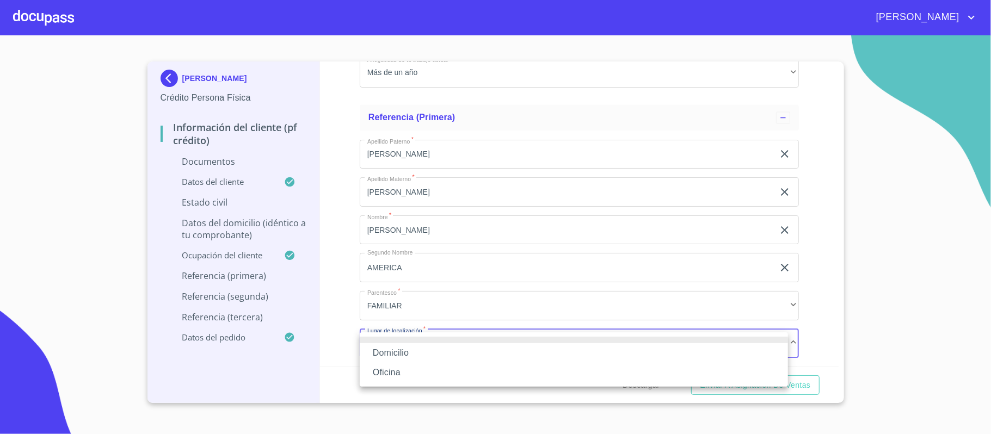
click at [386, 370] on li "Oficina" at bounding box center [574, 373] width 428 height 20
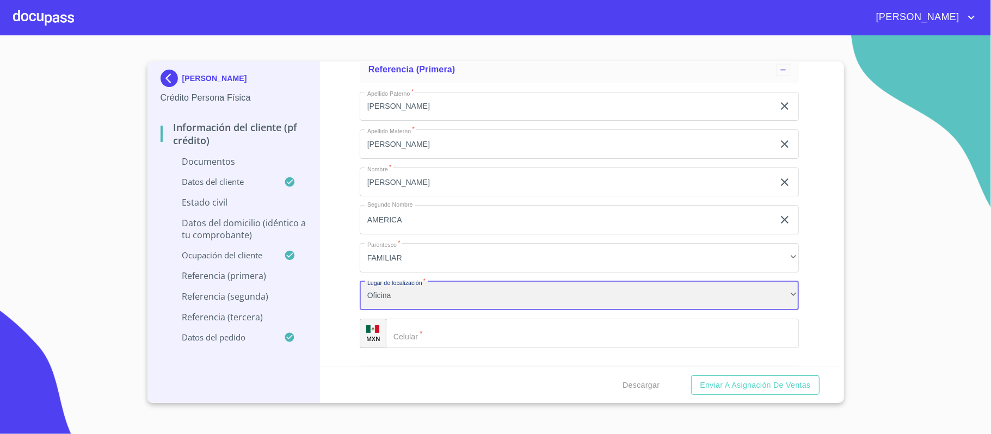
scroll to position [4523, 0]
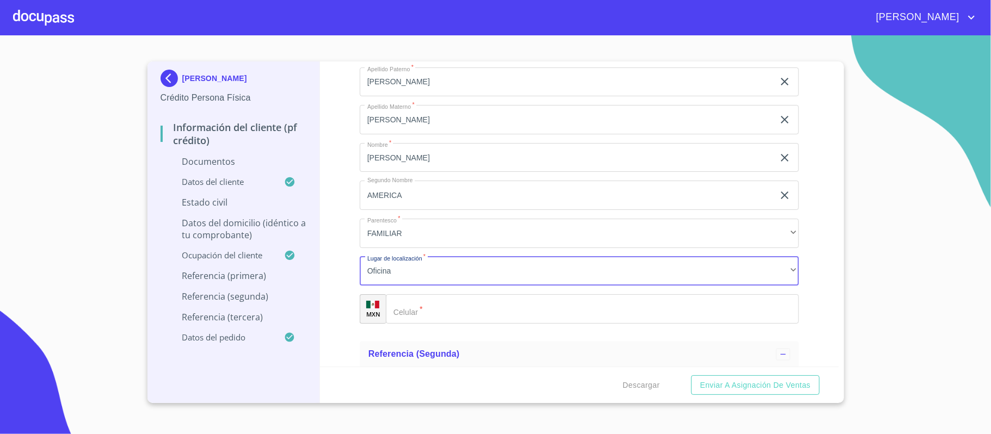
click at [438, 310] on input "Documento de identificación.   *" at bounding box center [592, 308] width 413 height 29
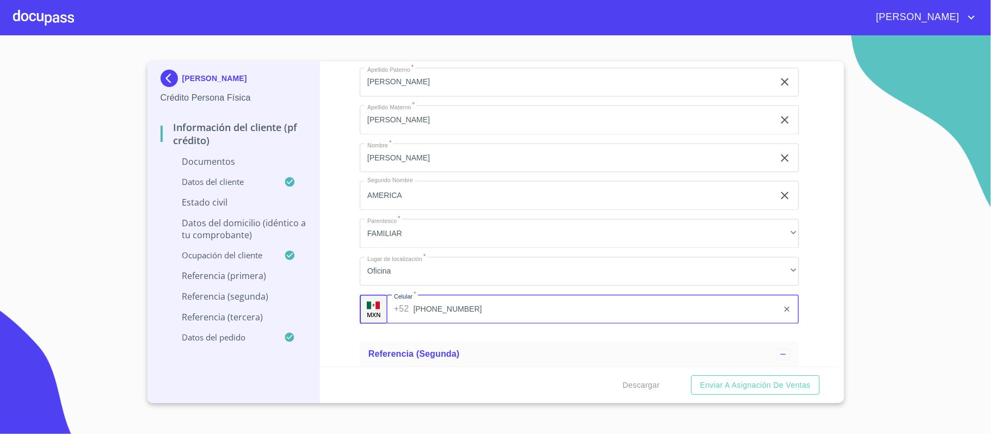
type input "[PHONE_NUMBER]"
click at [338, 286] on div "Información del cliente (PF crédito) Documentos Documento de identificación.   …" at bounding box center [579, 213] width 518 height 305
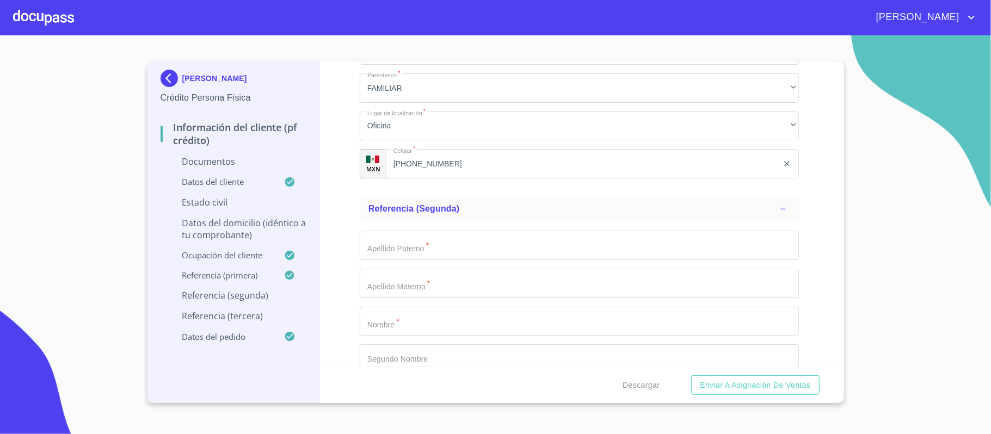
scroll to position [4740, 0]
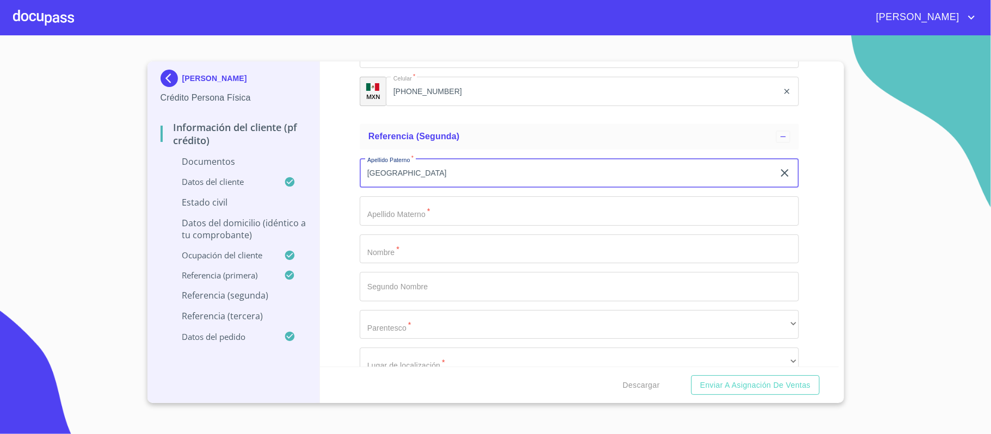
type input "[GEOGRAPHIC_DATA]"
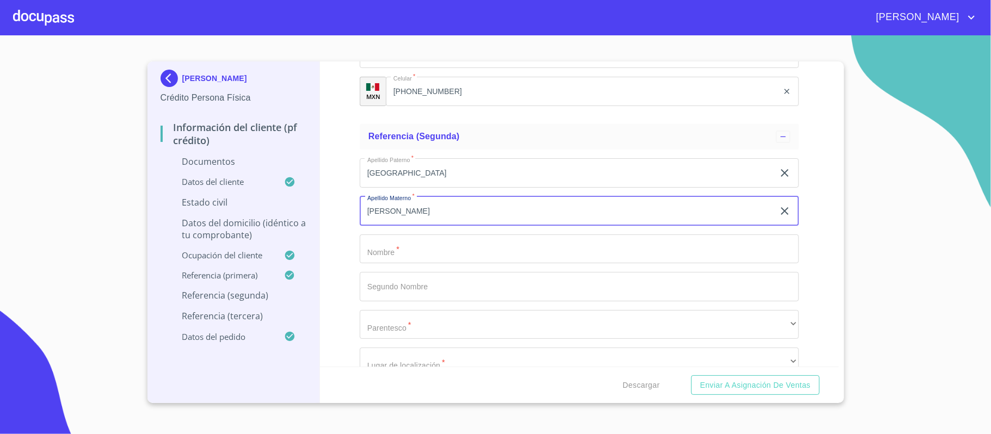
type input "[PERSON_NAME]"
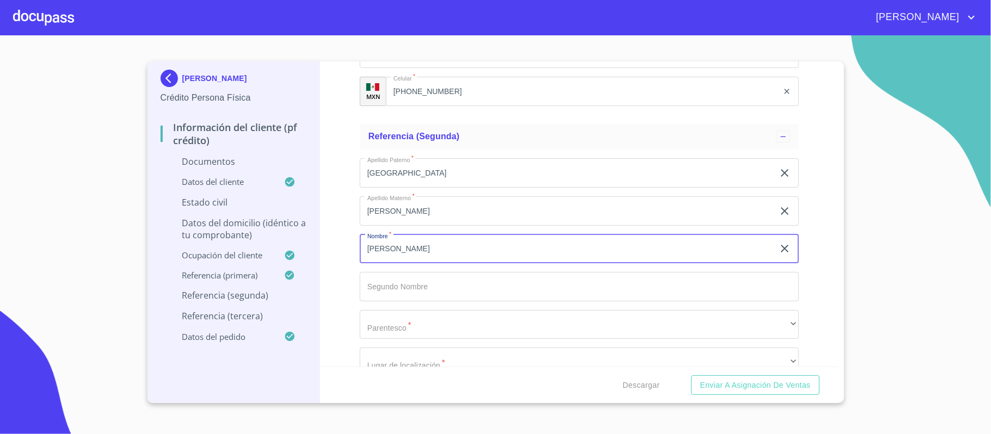
type input "[PERSON_NAME]"
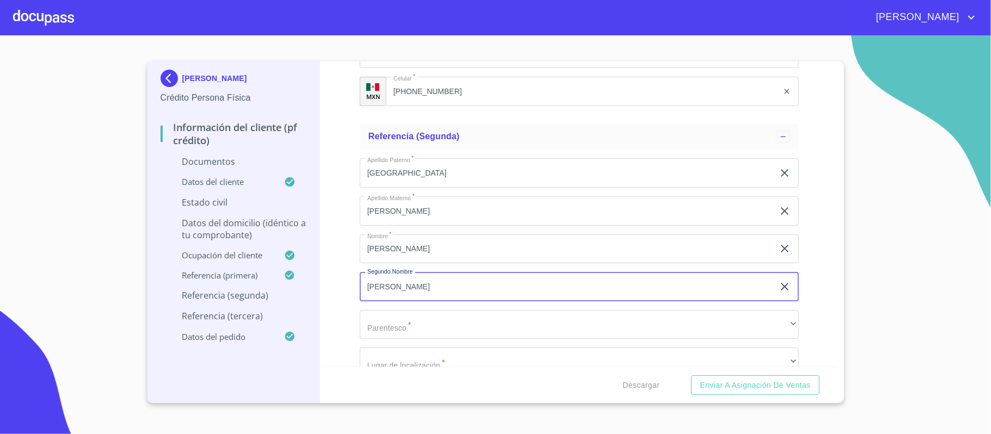
type input "[PERSON_NAME]"
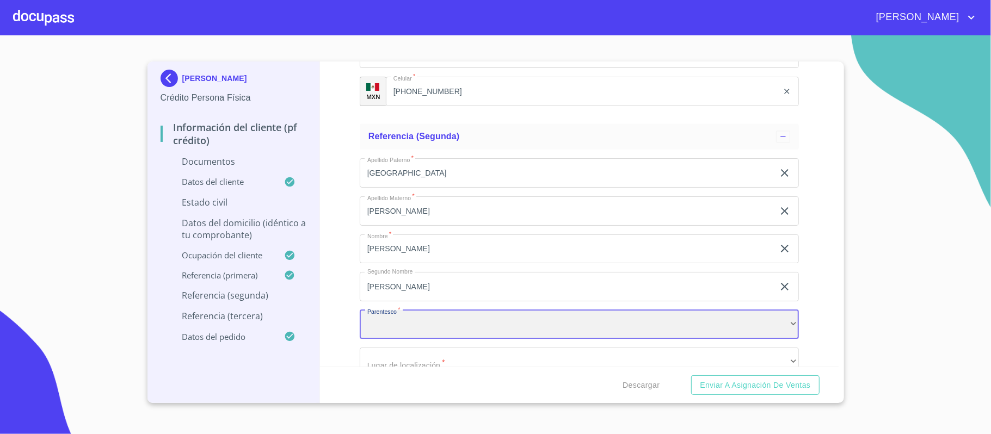
click at [390, 338] on div "​" at bounding box center [579, 324] width 439 height 29
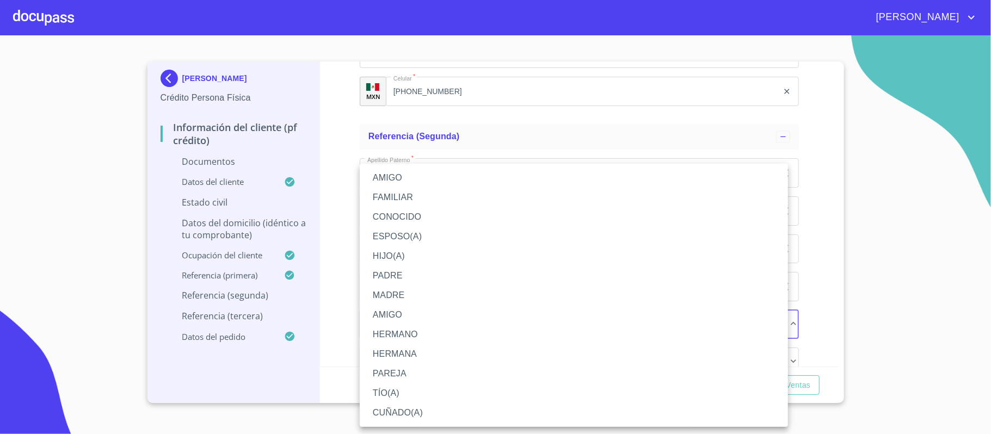
click at [391, 177] on li "AMIGO" at bounding box center [574, 178] width 428 height 20
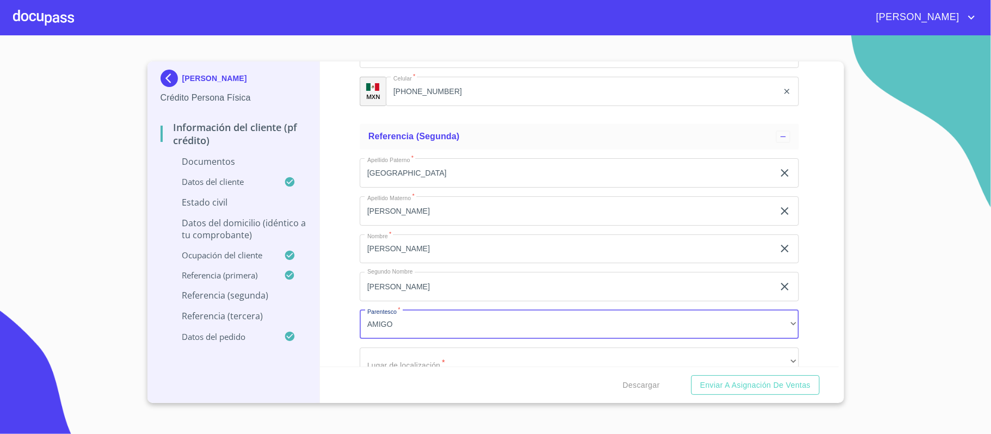
click at [342, 290] on div "Información del cliente (PF crédito) Documentos Documento de identificación.   …" at bounding box center [579, 213] width 518 height 305
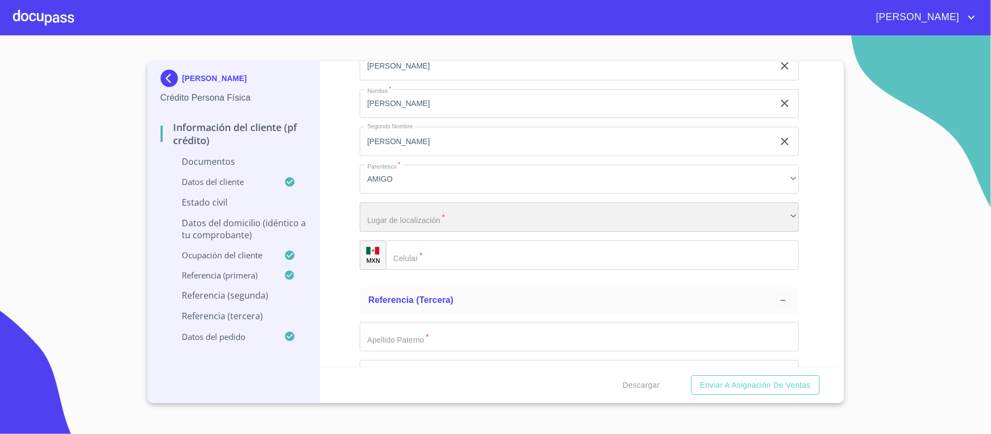
click at [394, 214] on div "​" at bounding box center [579, 216] width 439 height 29
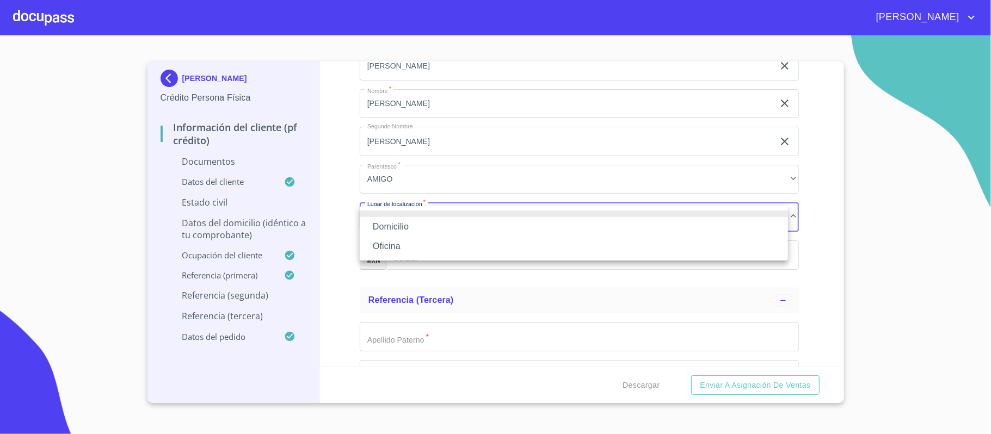
click at [377, 242] on li "Oficina" at bounding box center [574, 247] width 428 height 20
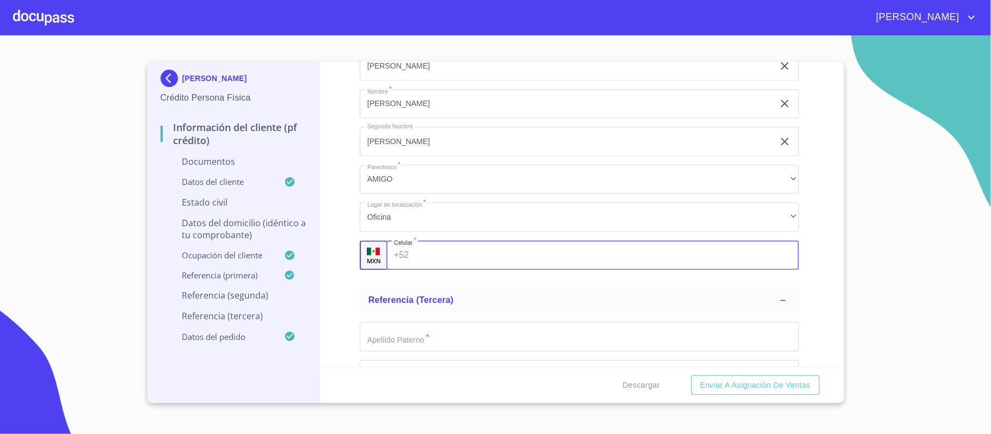
click at [438, 254] on input "Documento de identificación.   *" at bounding box center [605, 254] width 385 height 29
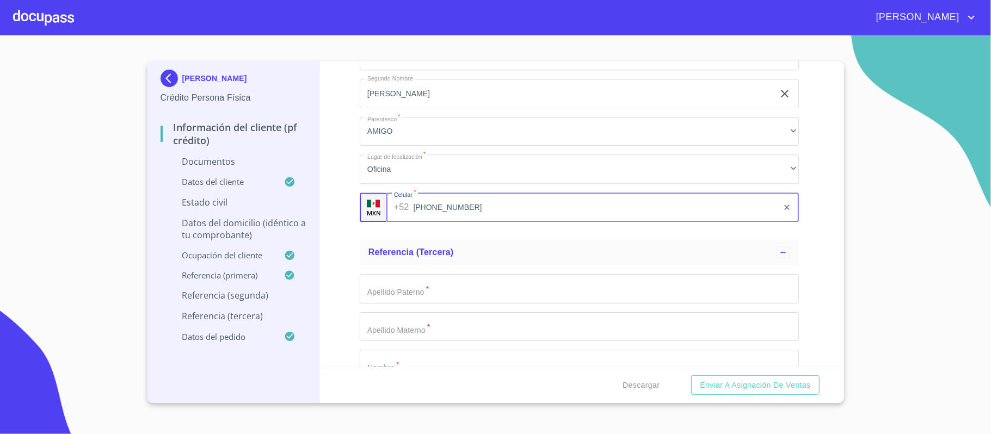
scroll to position [4958, 0]
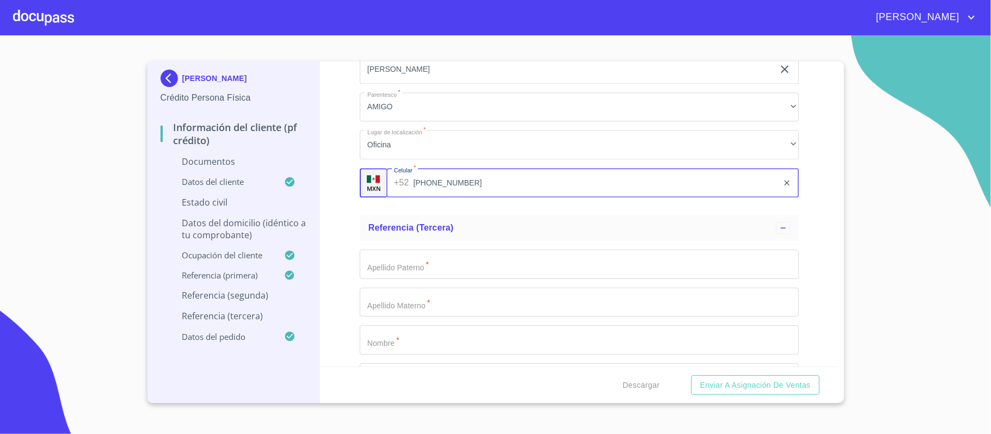
type input "[PHONE_NUMBER]"
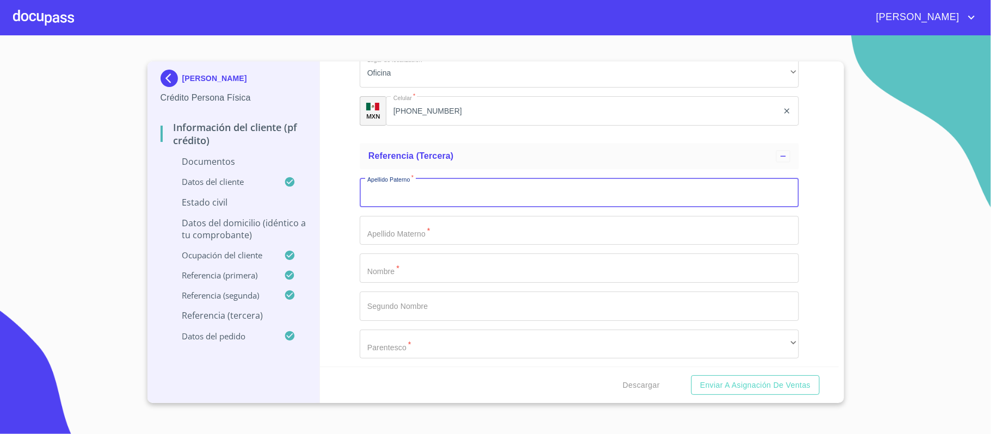
scroll to position [5031, 0]
type input "[PERSON_NAME]"
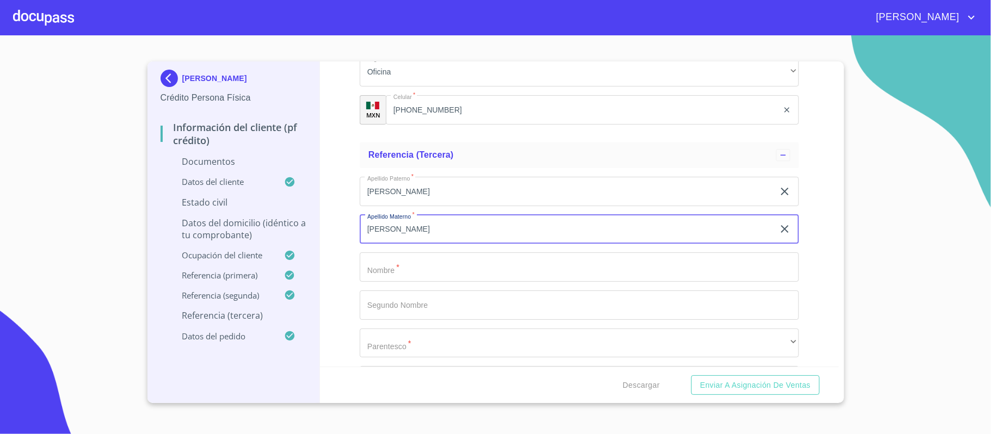
type input "[PERSON_NAME]"
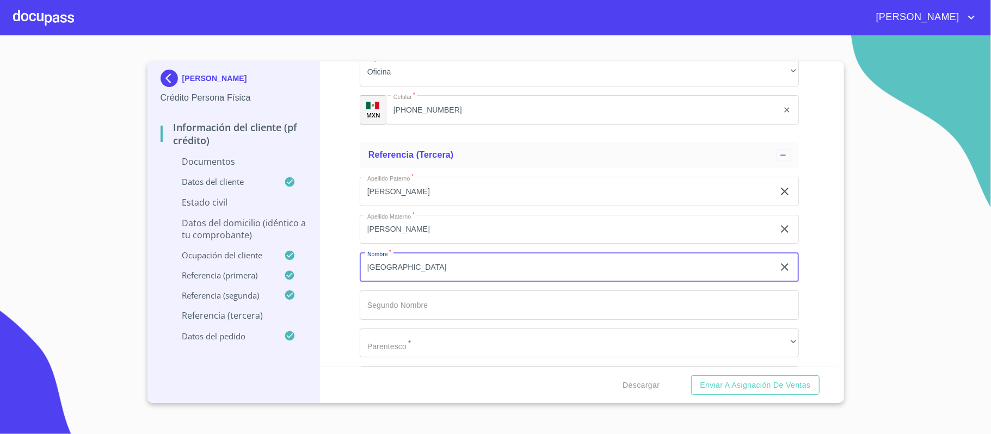
type input "[GEOGRAPHIC_DATA]"
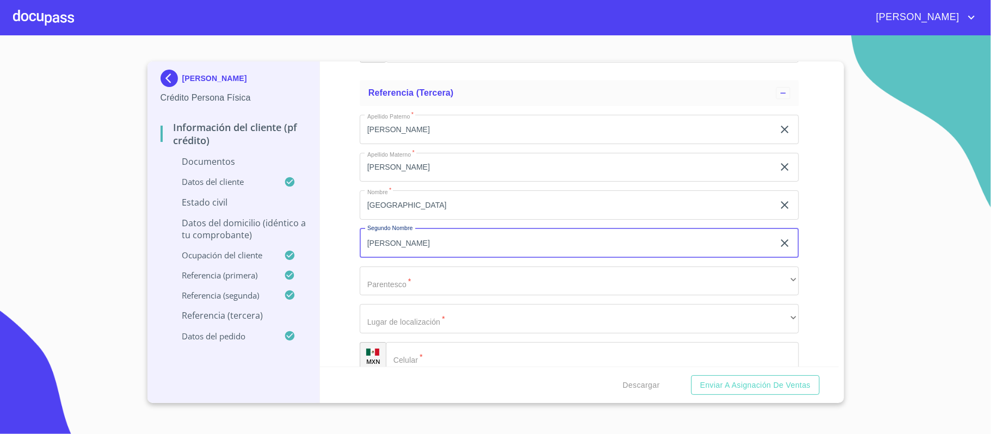
scroll to position [5176, 0]
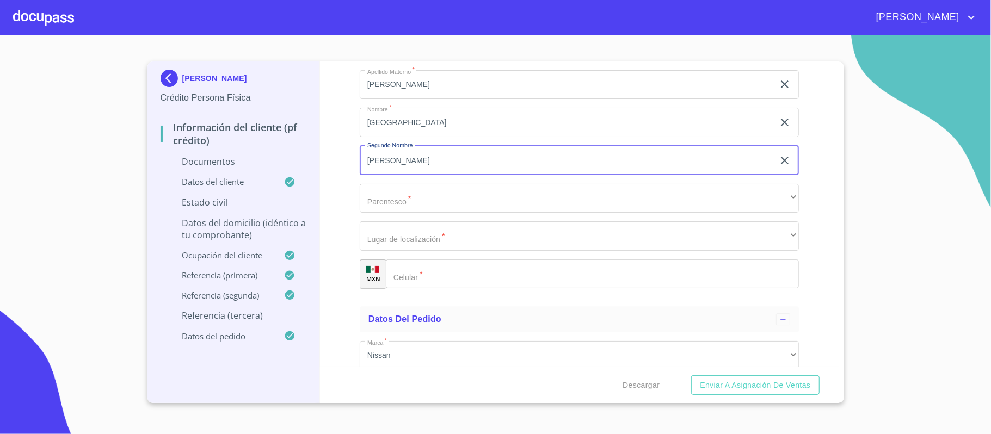
type input "[PERSON_NAME]"
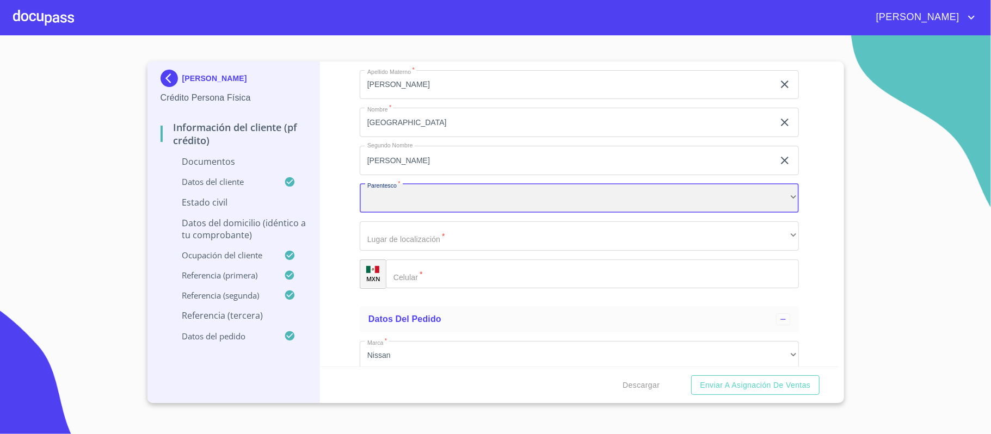
click at [412, 208] on div "​" at bounding box center [579, 198] width 439 height 29
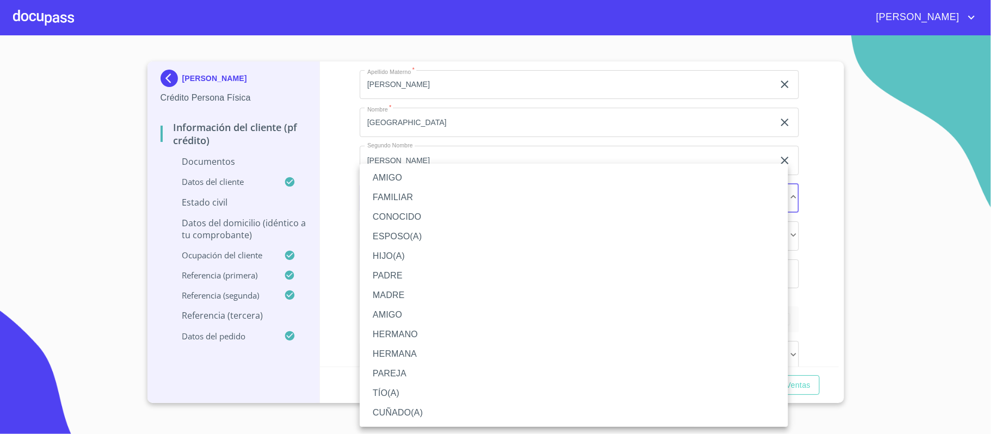
click at [392, 175] on li "AMIGO" at bounding box center [574, 178] width 428 height 20
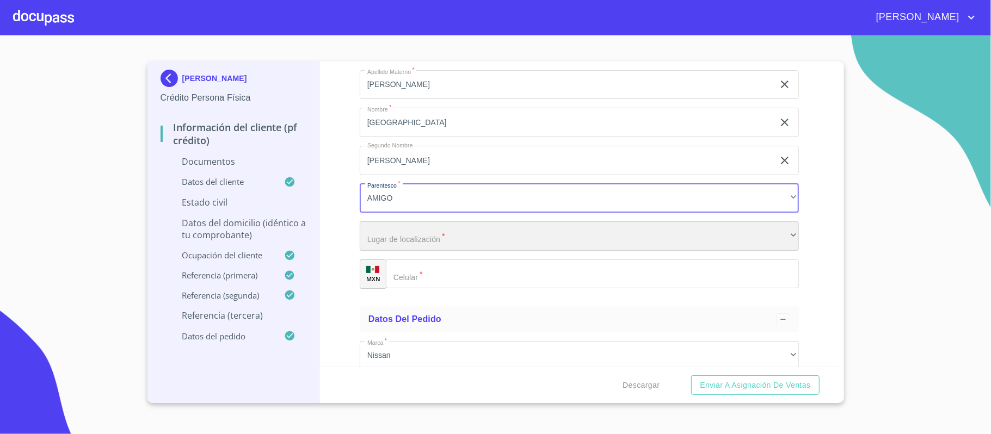
click at [415, 246] on div "​" at bounding box center [579, 235] width 439 height 29
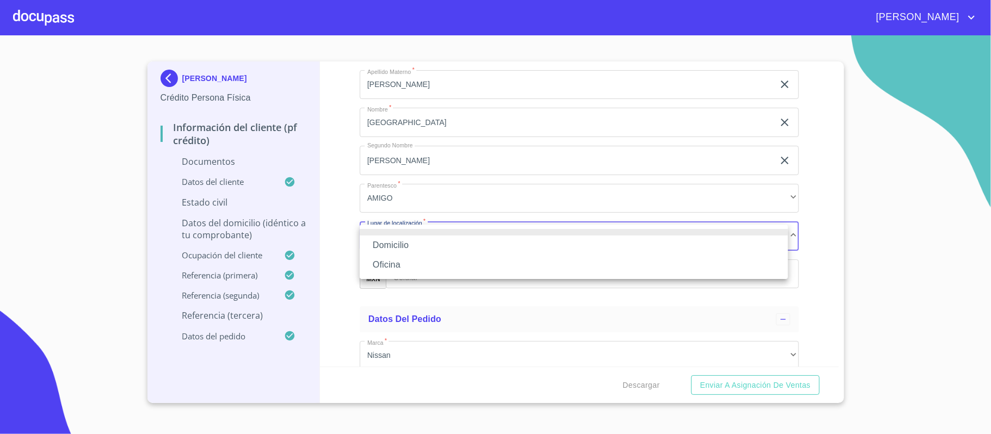
click at [397, 269] on li "Oficina" at bounding box center [574, 265] width 428 height 20
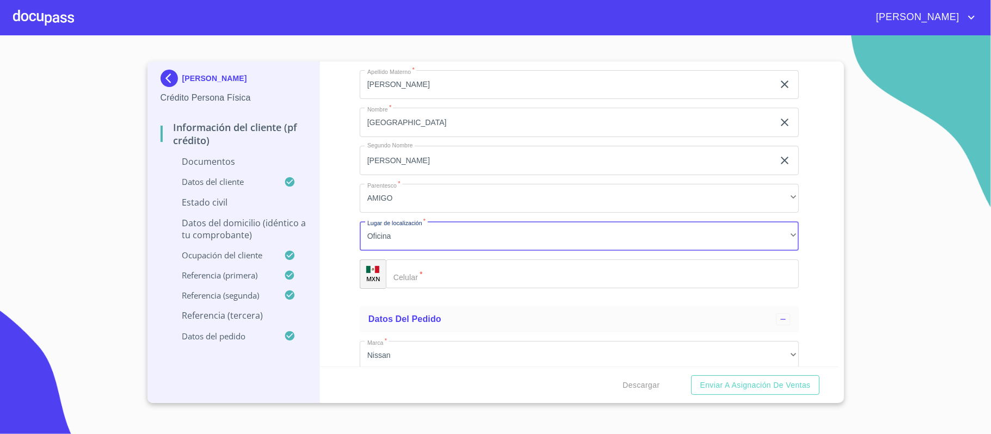
click at [429, 269] on input "Documento de identificación.   *" at bounding box center [592, 273] width 413 height 29
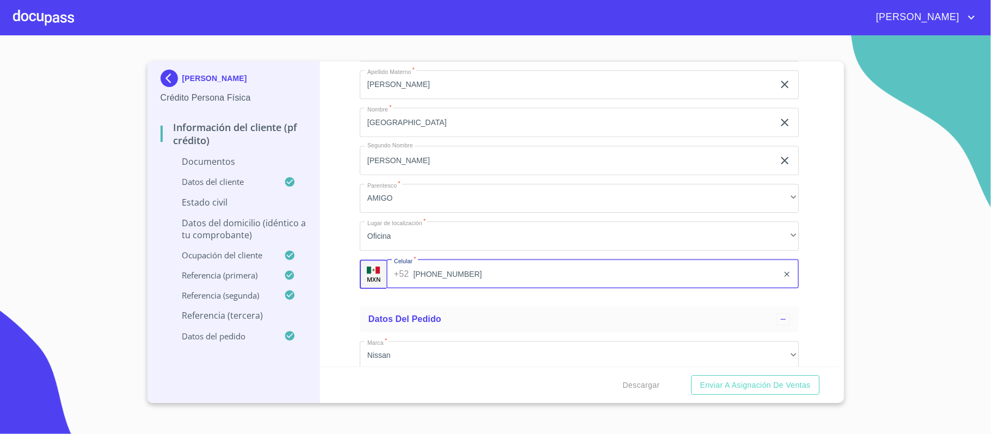
type input "[PHONE_NUMBER]"
click at [347, 292] on div "Información del cliente (PF crédito) Documentos Documento de identificación.   …" at bounding box center [579, 213] width 518 height 305
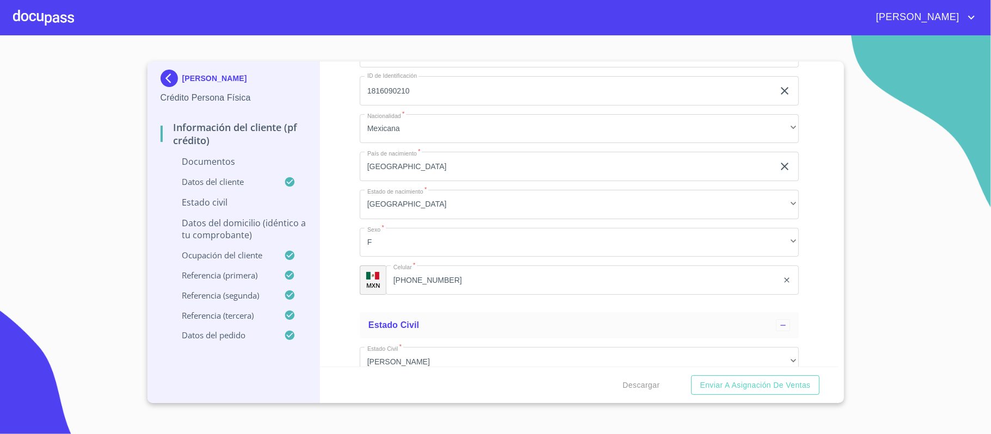
scroll to position [2564, 0]
click at [804, 195] on div "Información del cliente (PF crédito) Documentos Documento de identificación.   …" at bounding box center [579, 213] width 518 height 305
click at [797, 249] on div "Información del cliente (PF crédito) Documentos Documento de identificación.   …" at bounding box center [579, 213] width 518 height 305
click at [354, 163] on div "Información del cliente (PF crédito) Documentos Documento de identificación.   …" at bounding box center [579, 213] width 518 height 305
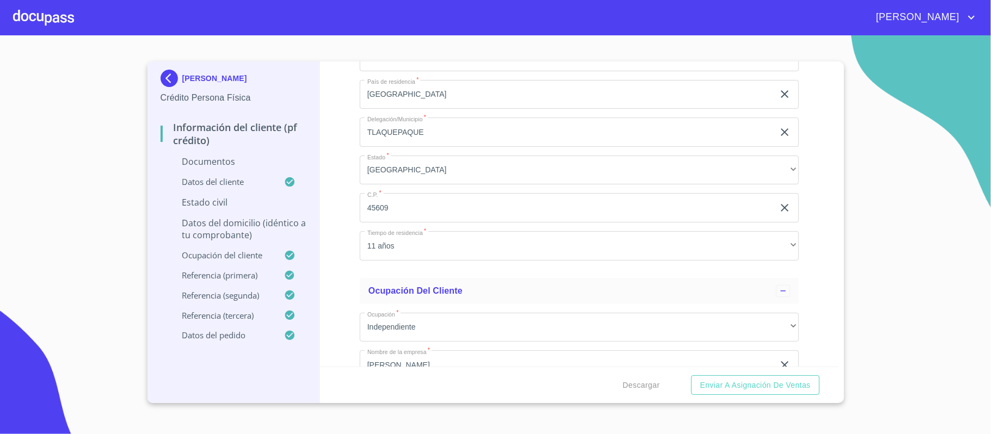
scroll to position [3482, 0]
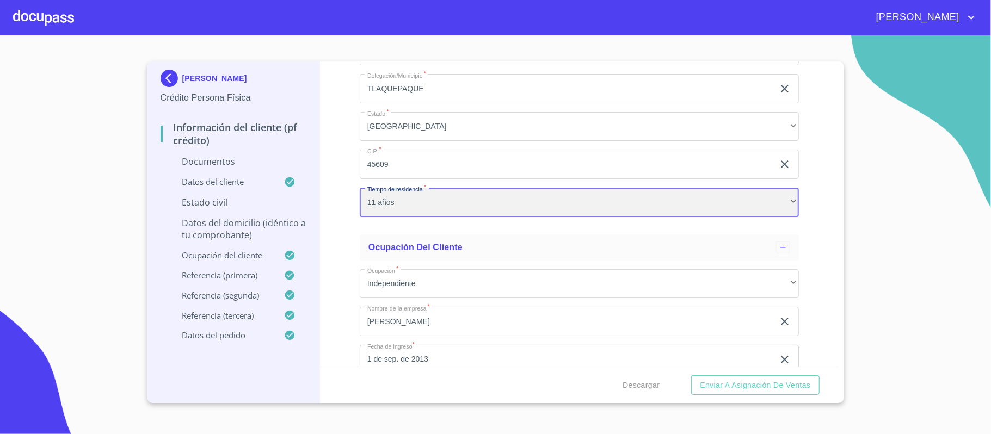
click at [432, 210] on div "11 años" at bounding box center [579, 202] width 439 height 29
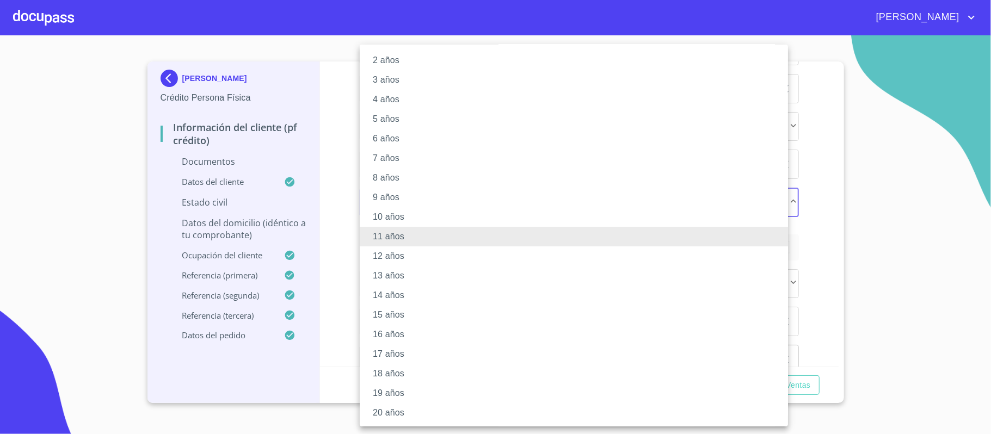
click at [430, 408] on li "20 años" at bounding box center [579, 413] width 439 height 20
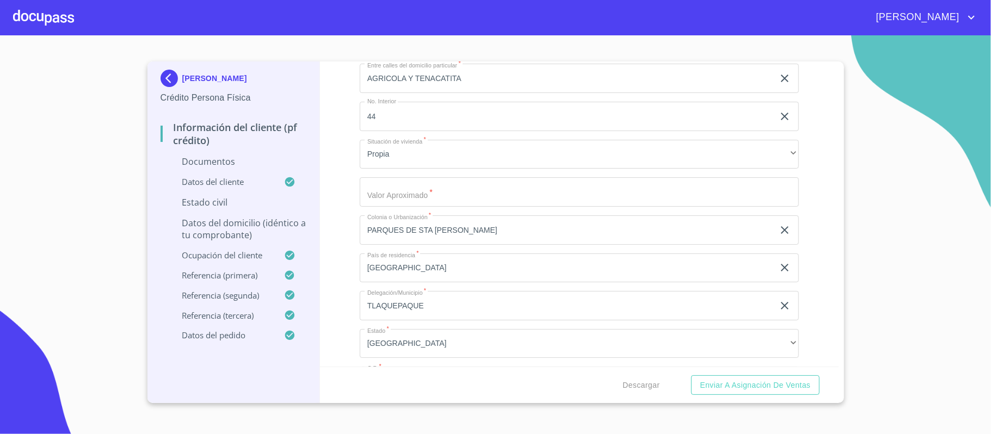
scroll to position [3264, 0]
type input "$2,500,000"
click at [344, 234] on div "Información del cliente (PF crédito) Documentos Documento de identificación.   …" at bounding box center [579, 213] width 518 height 305
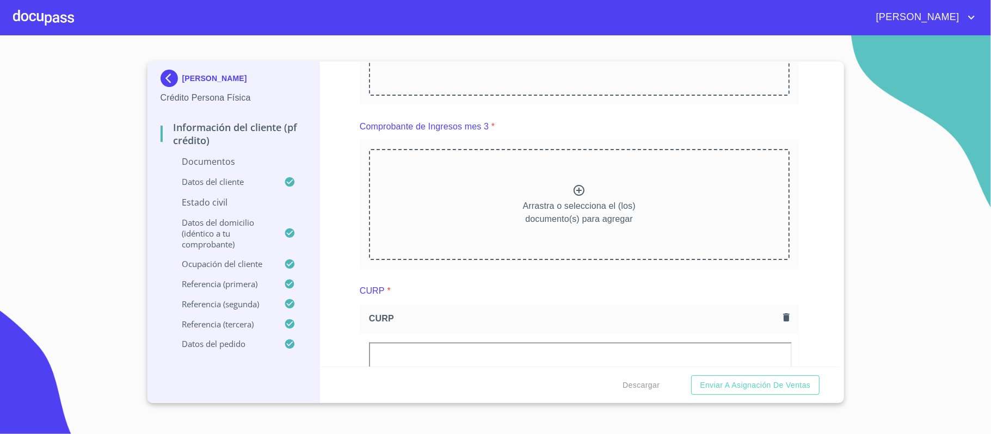
scroll to position [1481, 0]
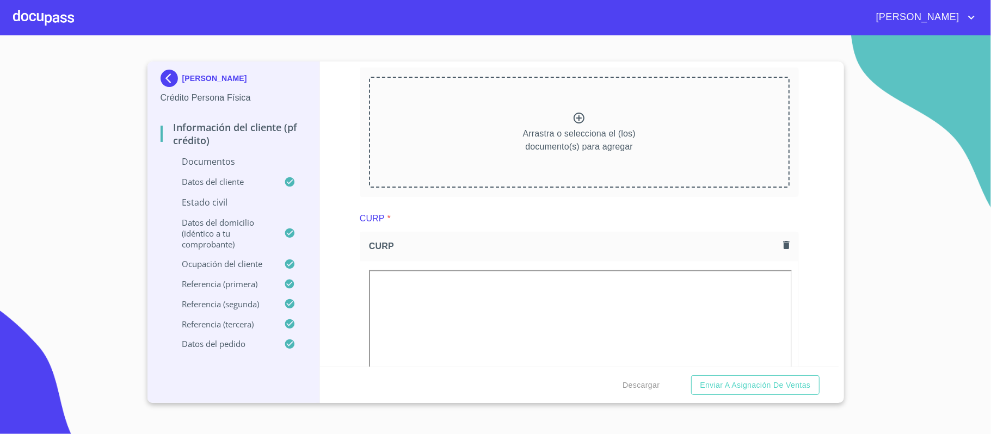
click at [817, 185] on div "Información del cliente (PF crédito) Documentos Documento de identificación.   …" at bounding box center [579, 213] width 518 height 305
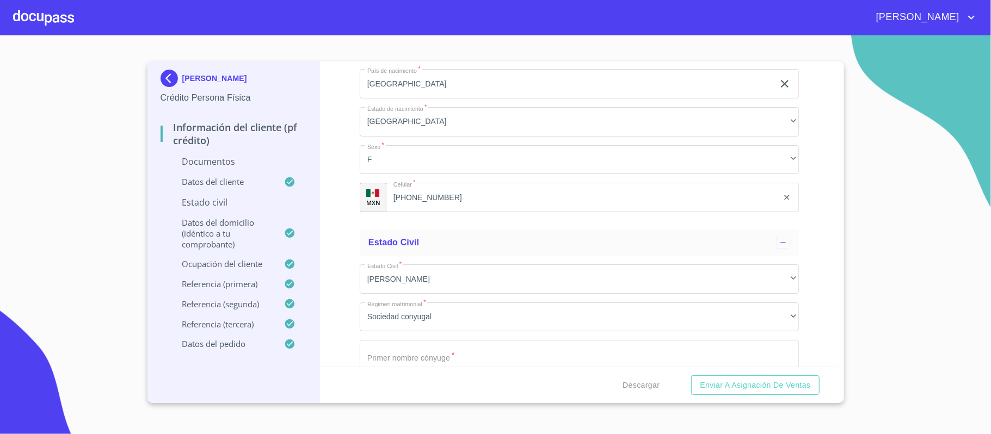
scroll to position [2786, 0]
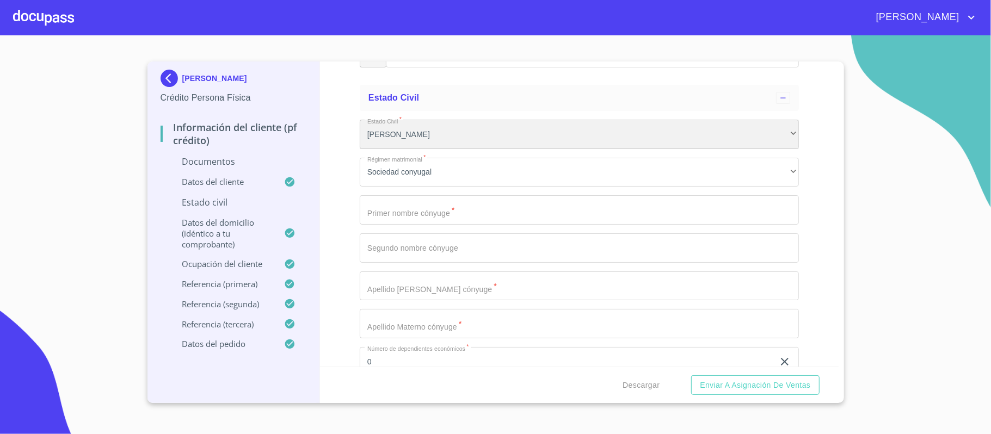
click at [405, 135] on div "[PERSON_NAME]" at bounding box center [579, 134] width 439 height 29
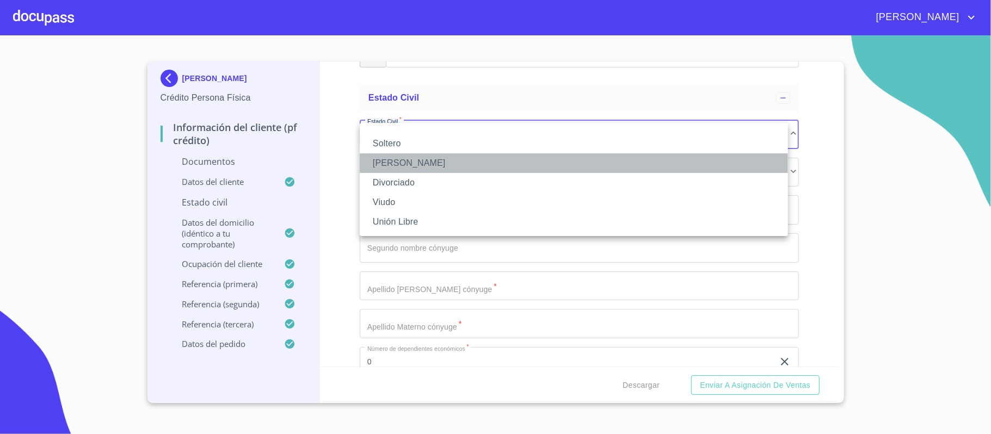
click at [403, 166] on li "[PERSON_NAME]" at bounding box center [574, 163] width 428 height 20
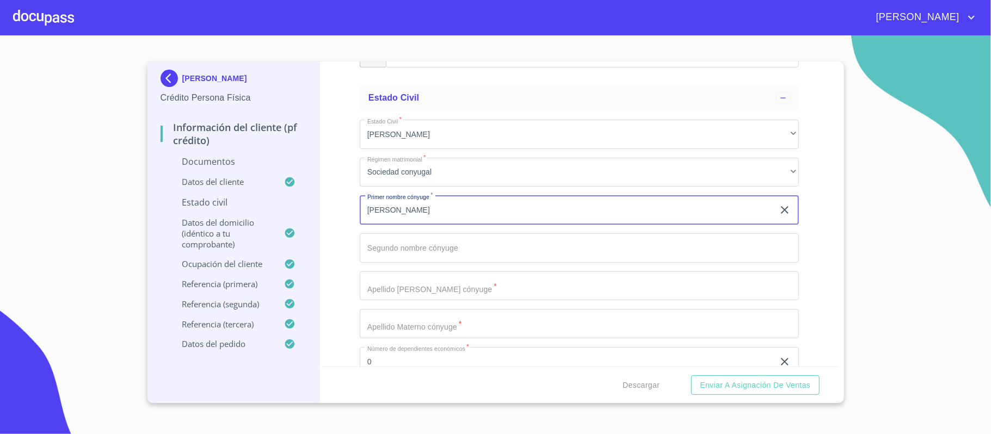
type input "[PERSON_NAME]"
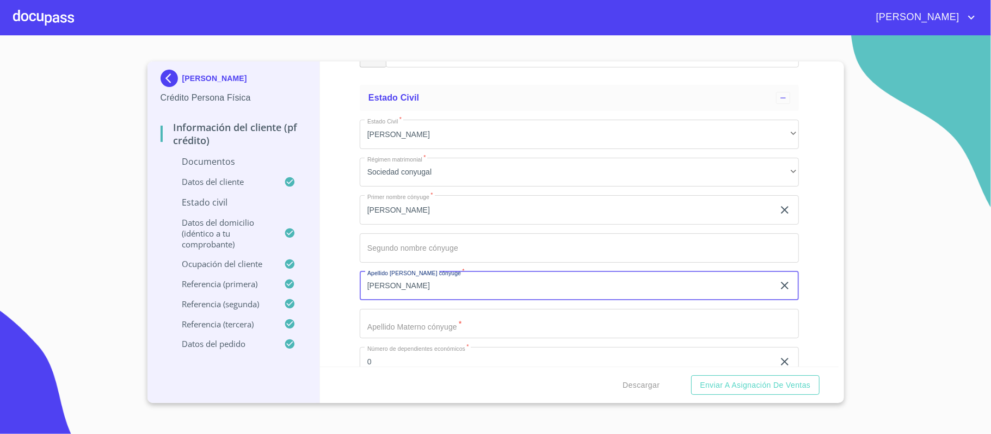
type input "[PERSON_NAME]"
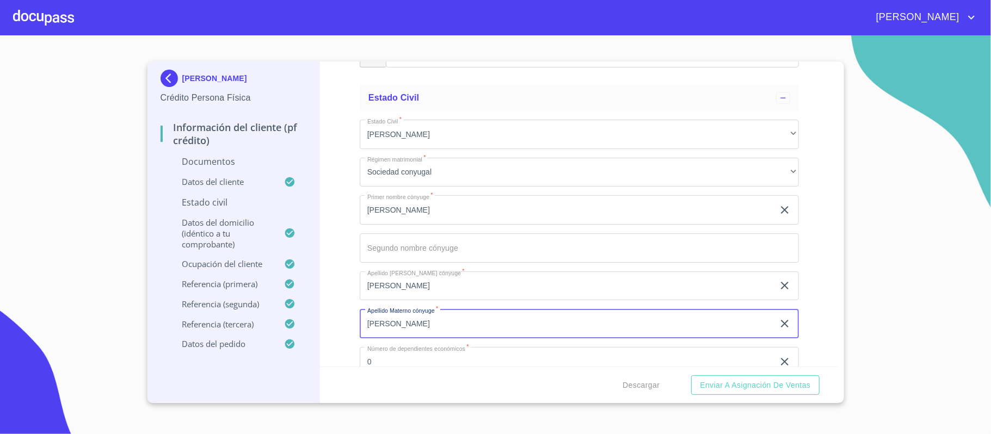
type input "[PERSON_NAME]"
click at [345, 301] on div "Información del cliente (PF crédito) Documentos Documento de identificación.   …" at bounding box center [579, 213] width 518 height 305
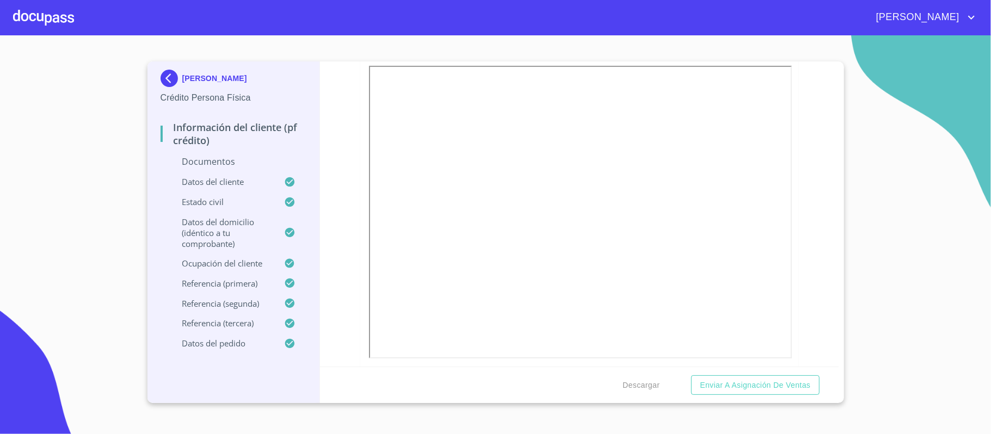
scroll to position [0, 0]
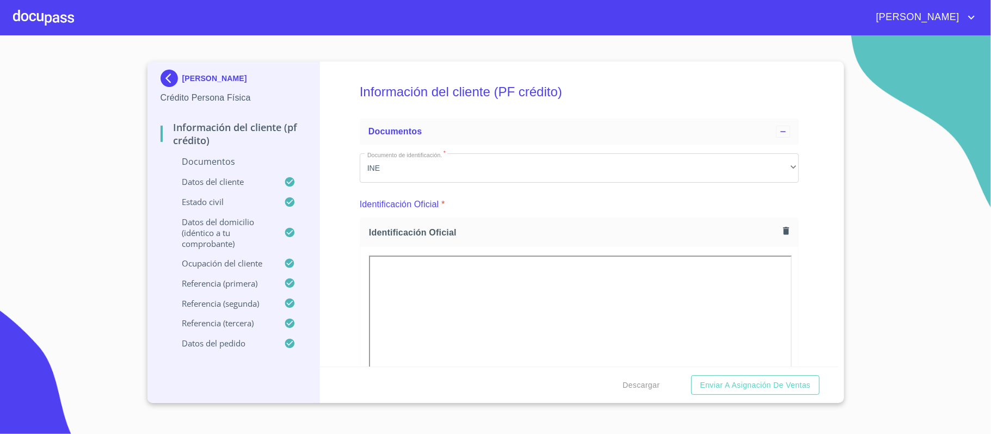
click at [806, 166] on div "Información del cliente (PF crédito) Documentos Documento de identificación.   …" at bounding box center [579, 213] width 518 height 305
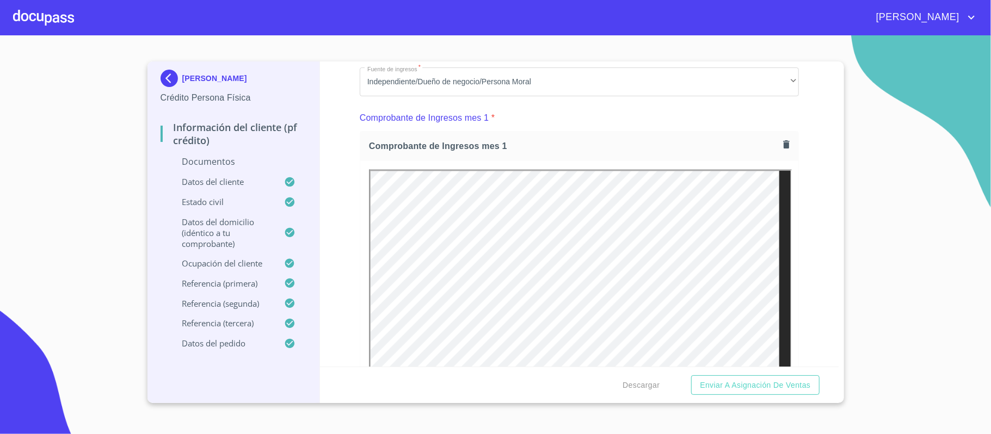
click at [812, 244] on div "Información del cliente (PF crédito) Documentos Documento de identificación.   …" at bounding box center [579, 213] width 518 height 305
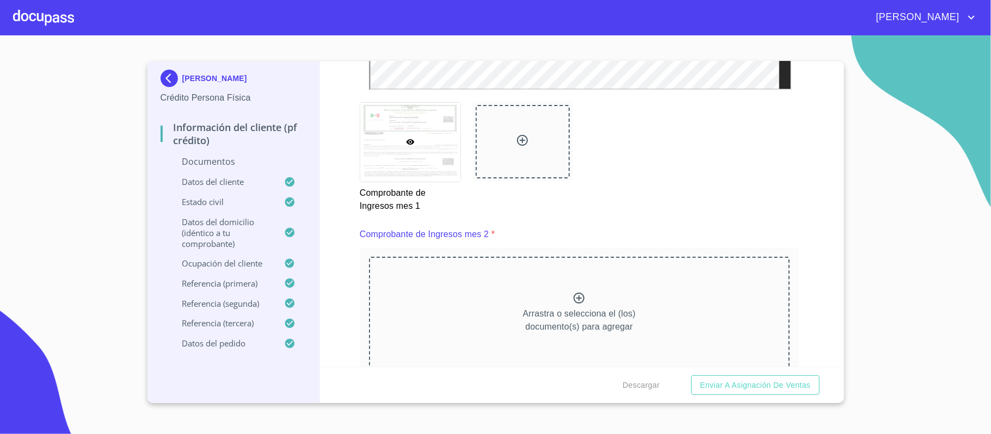
scroll to position [1523, 0]
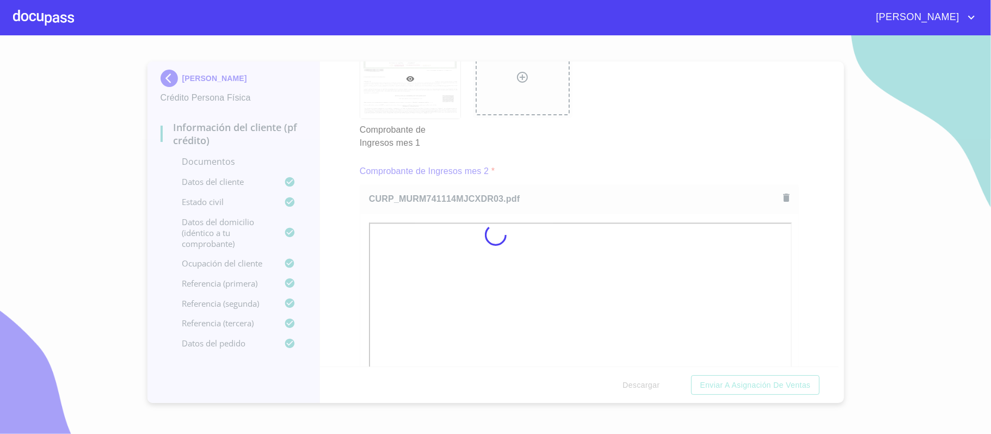
click at [801, 268] on div at bounding box center [495, 234] width 991 height 399
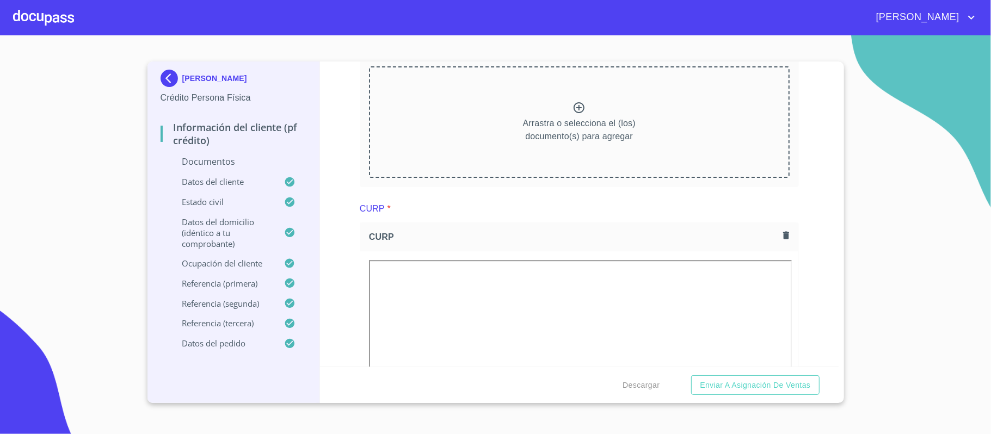
scroll to position [2103, 0]
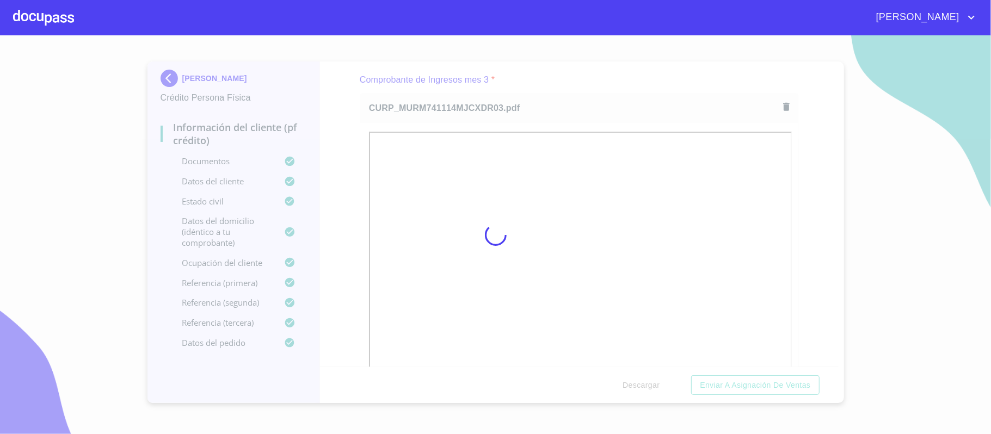
click at [799, 217] on div at bounding box center [495, 234] width 991 height 399
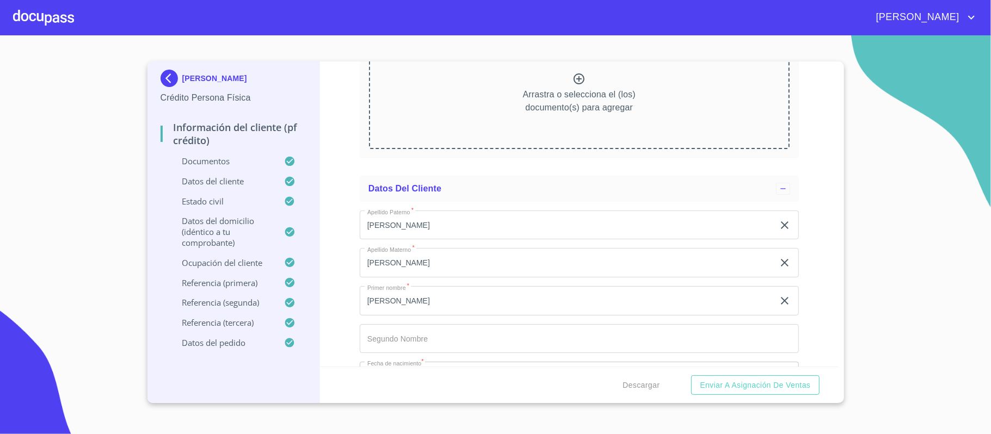
scroll to position [3046, 0]
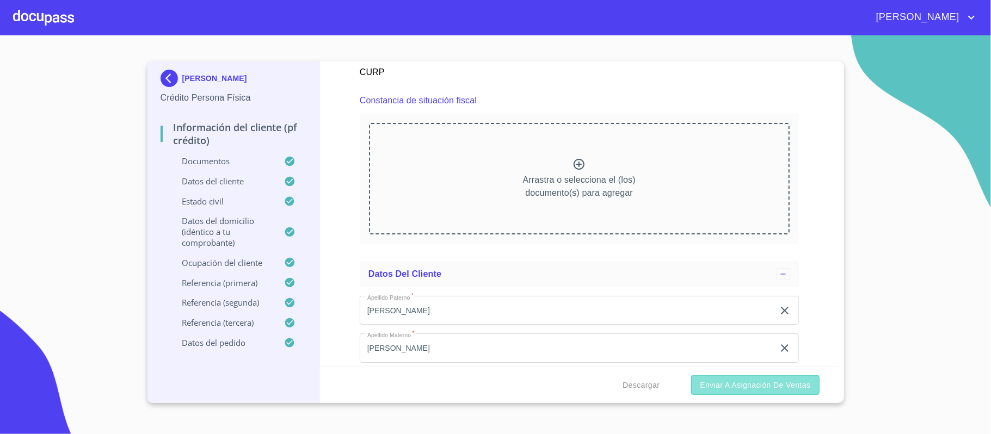
click at [736, 384] on span "Enviar a Asignación de Ventas" at bounding box center [755, 386] width 110 height 14
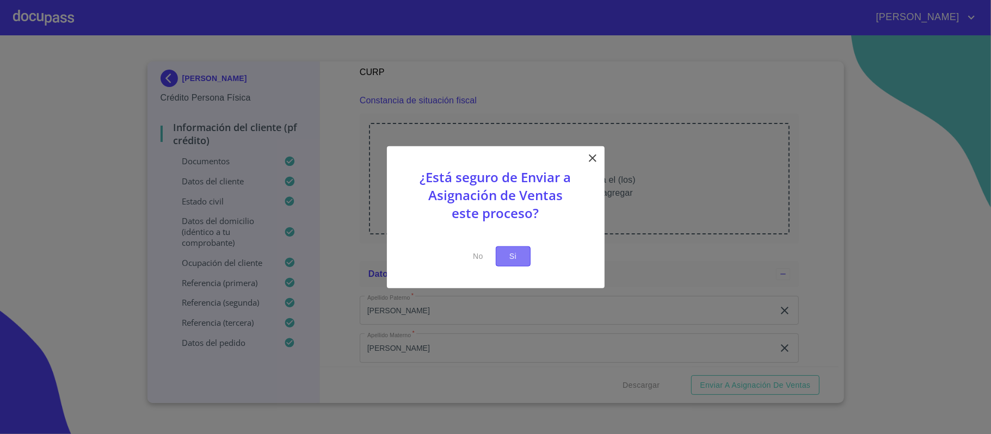
click at [514, 255] on span "Si" at bounding box center [512, 257] width 17 height 14
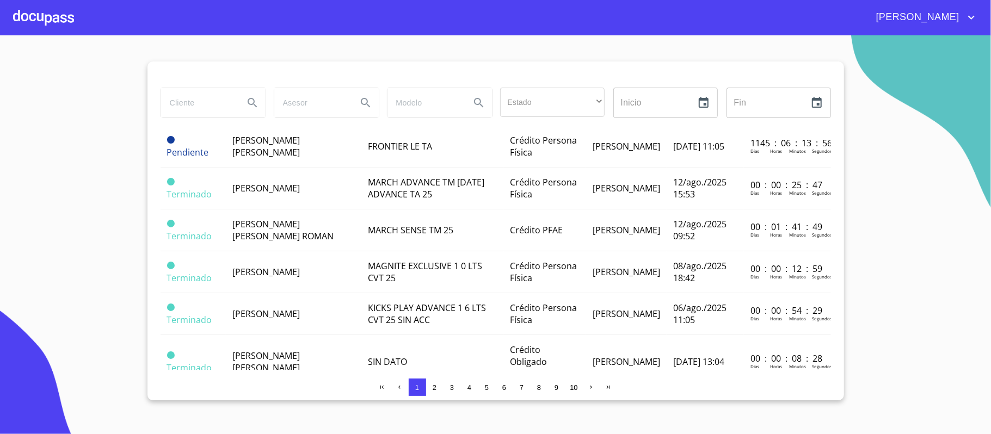
scroll to position [725, 0]
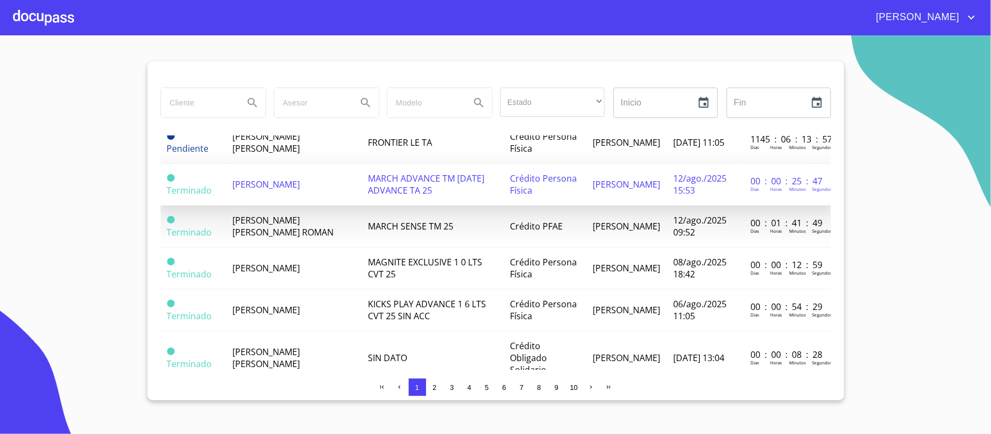
click at [281, 190] on td "[PERSON_NAME]" at bounding box center [294, 185] width 136 height 42
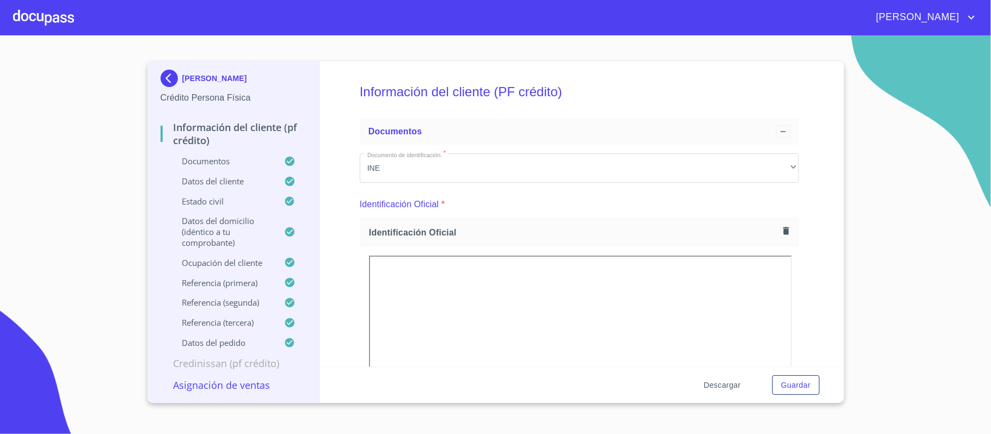
click at [719, 385] on span "Descargar" at bounding box center [721, 386] width 37 height 14
click at [805, 209] on div "Información del cliente (PF crédito) Documentos Documento de identificación.   …" at bounding box center [579, 213] width 518 height 305
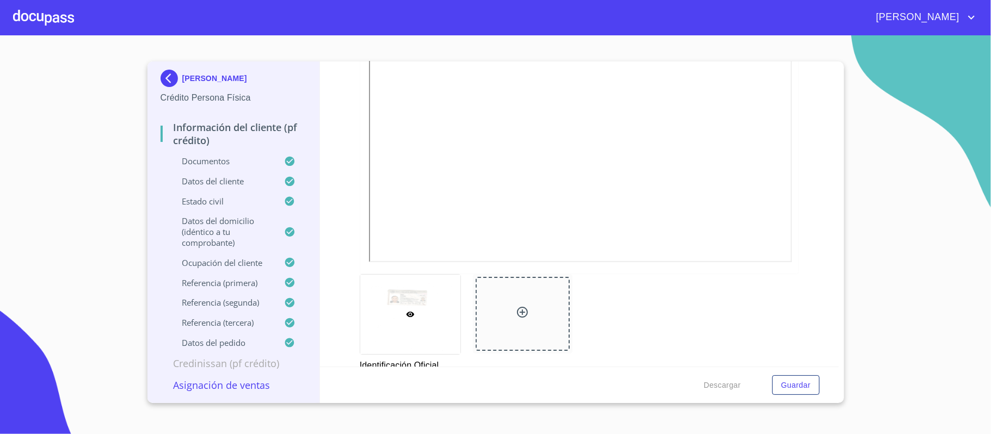
scroll to position [290, 0]
